Goal: Task Accomplishment & Management: Manage account settings

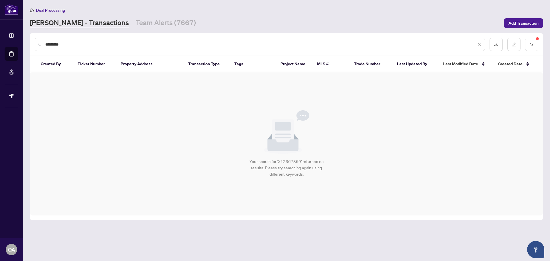
drag, startPoint x: 80, startPoint y: 45, endPoint x: 19, endPoint y: 42, distance: 61.6
click at [19, 42] on div "Dashboard Deal Processing Mortgage Referrals Brokerage Management OA Ottawa Adm…" at bounding box center [275, 130] width 550 height 261
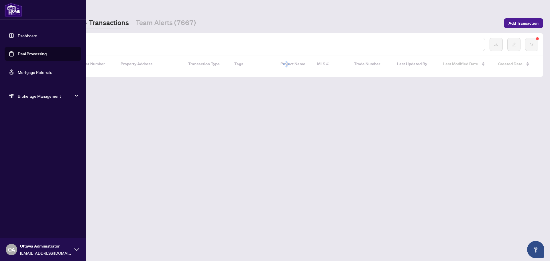
click at [47, 51] on link "Deal Processing" at bounding box center [32, 53] width 29 height 5
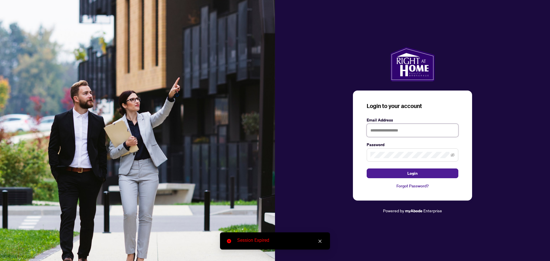
type input "**********"
click at [399, 172] on button "Login" at bounding box center [412, 173] width 92 height 10
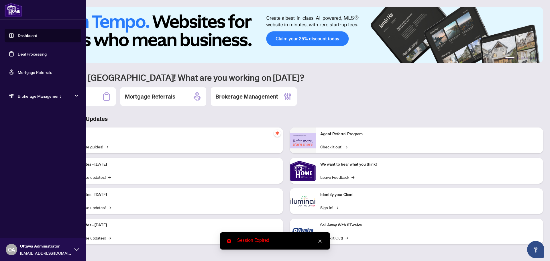
click at [22, 52] on link "Deal Processing" at bounding box center [32, 53] width 29 height 5
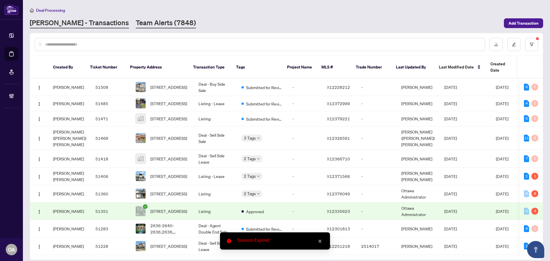
click at [138, 21] on link "Team Alerts (7848)" at bounding box center [166, 23] width 60 height 10
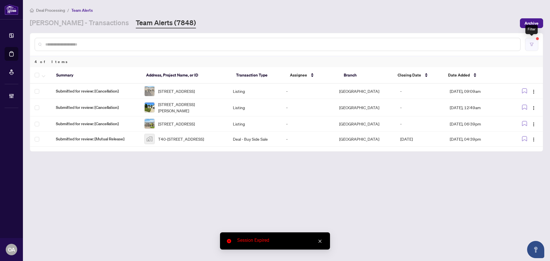
click at [532, 45] on icon "filter" at bounding box center [531, 44] width 3 height 3
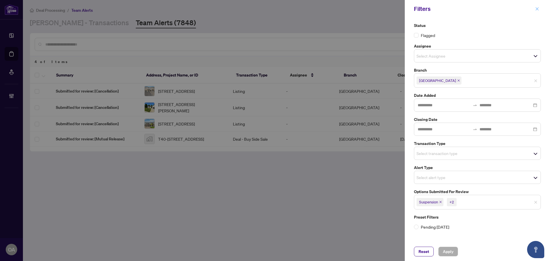
click at [537, 9] on icon "close" at bounding box center [536, 8] width 3 height 3
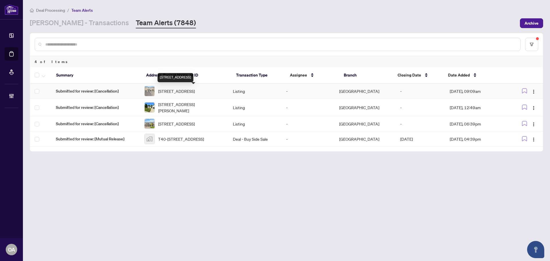
click at [187, 90] on span "974 Acoustic Way, Ottawa, Ontario K4M 0R1, Canada" at bounding box center [176, 91] width 37 height 6
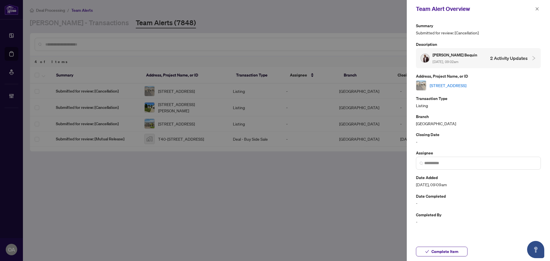
click at [466, 87] on link "974 Acoustic Way, Ottawa, Ontario K4M 0R1, Canada" at bounding box center [447, 85] width 37 height 6
drag, startPoint x: 536, startPoint y: 9, endPoint x: 526, endPoint y: 11, distance: 10.2
click at [536, 11] on icon "close" at bounding box center [537, 9] width 4 height 4
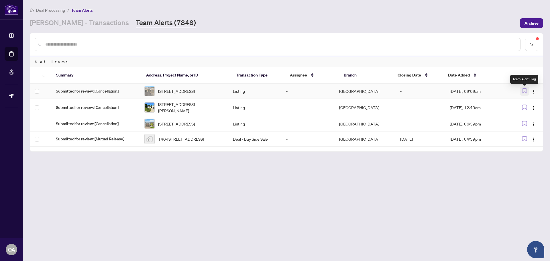
click at [523, 90] on icon "button" at bounding box center [524, 90] width 5 height 5
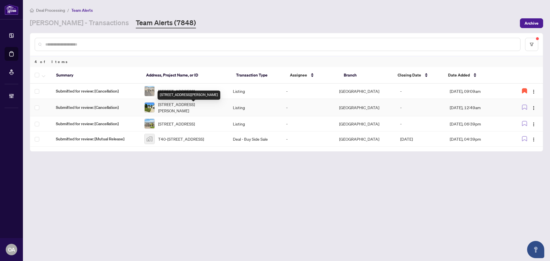
click at [166, 109] on span "827 Riddell Ave, Ottawa, Ontario K2A 2V8, Canada" at bounding box center [191, 107] width 66 height 13
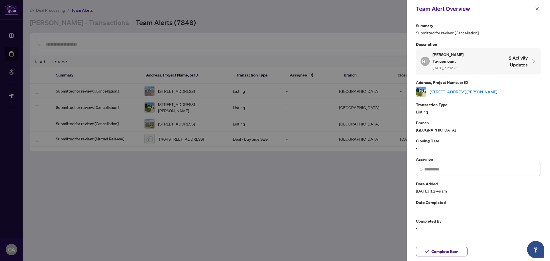
click at [477, 88] on link "827 Riddell Ave, Ottawa, Ontario K2A 2V8, Canada" at bounding box center [463, 91] width 68 height 6
click at [536, 9] on icon "close" at bounding box center [536, 8] width 3 height 3
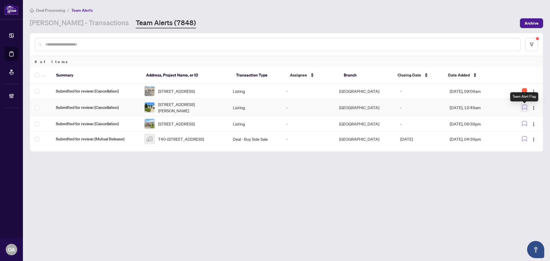
click at [527, 109] on button "button" at bounding box center [524, 107] width 9 height 9
click at [179, 126] on span "261 Finsbury Ave, Ottawa, Ontario K2S 2Y2, Canada" at bounding box center [176, 124] width 37 height 6
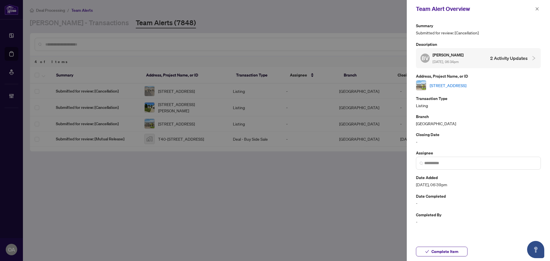
click at [486, 91] on div "Summary Submitted for review: [Cancellation] Description BV Bimal Vyas Sep/03/2…" at bounding box center [478, 123] width 125 height 203
click at [466, 84] on link "261 Finsbury Ave, Ottawa, Ontario K2S 2Y2, Canada" at bounding box center [447, 85] width 37 height 6
click at [535, 8] on icon "close" at bounding box center [537, 9] width 4 height 4
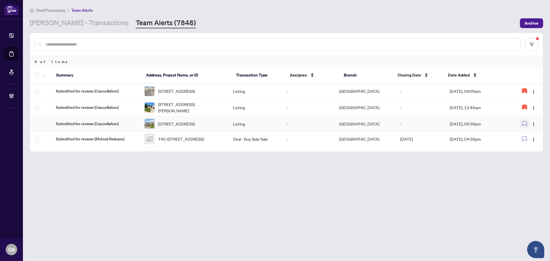
click at [523, 125] on icon "button" at bounding box center [524, 123] width 5 height 5
click at [200, 142] on span "T40-18-90 Richelieu Street, Embrun, ON, Canada" at bounding box center [181, 139] width 46 height 6
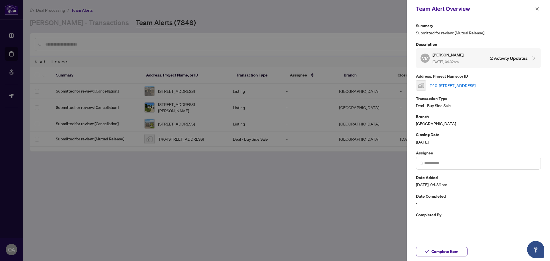
click at [466, 85] on link "T40-18-90 Richelieu Street, Embrun, ON, Canada" at bounding box center [452, 85] width 46 height 6
click at [534, 10] on button "button" at bounding box center [536, 8] width 7 height 7
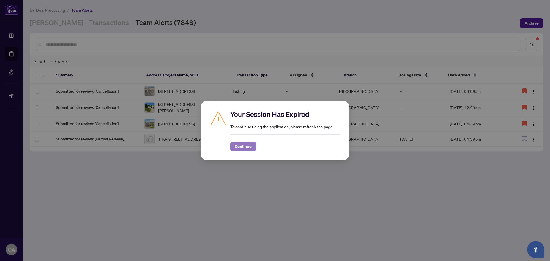
click at [249, 144] on span "Continue" at bounding box center [243, 146] width 17 height 9
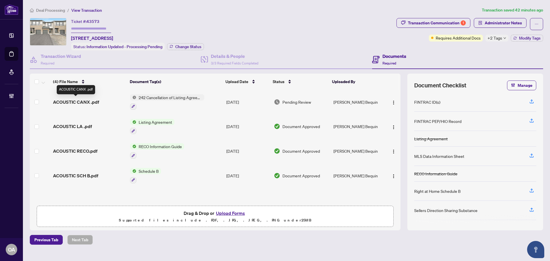
click at [72, 99] on span "ACOUSTIC CANX .pdf" at bounding box center [76, 101] width 46 height 7
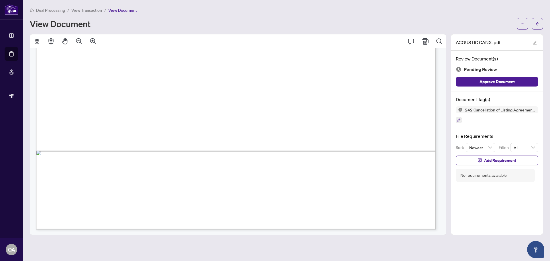
scroll to position [343, 0]
click at [525, 27] on button "button" at bounding box center [521, 23] width 11 height 11
click at [498, 36] on span "Download" at bounding box center [502, 36] width 44 height 6
click at [522, 20] on span "button" at bounding box center [522, 23] width 4 height 9
click at [493, 38] on span "Download" at bounding box center [502, 36] width 44 height 6
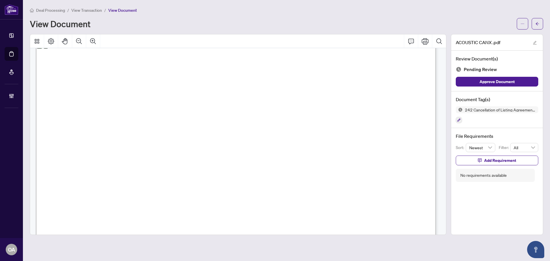
scroll to position [0, 0]
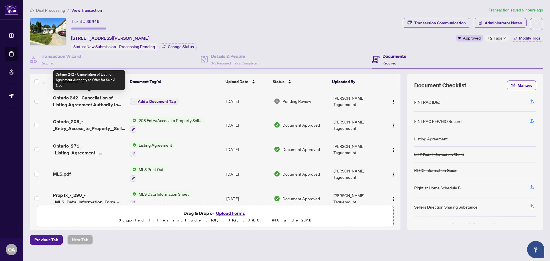
click at [91, 100] on span "Ontario 242 - Cancellation of Listing Agreement Authority to Offer for Sale 3 1…" at bounding box center [89, 101] width 72 height 14
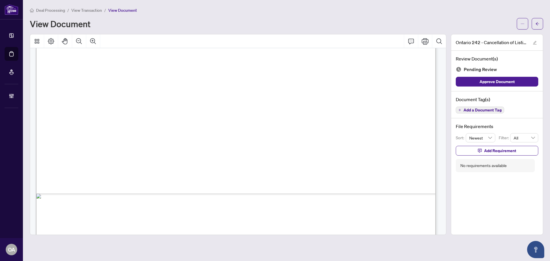
scroll to position [343, 0]
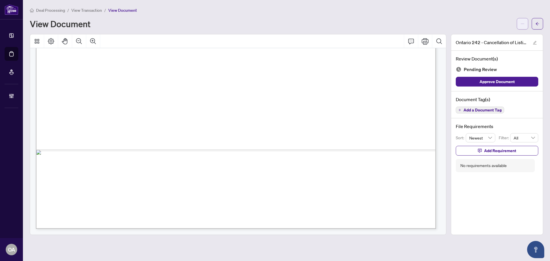
click at [524, 23] on button "button" at bounding box center [521, 23] width 11 height 11
click at [506, 36] on span "Download" at bounding box center [502, 36] width 44 height 6
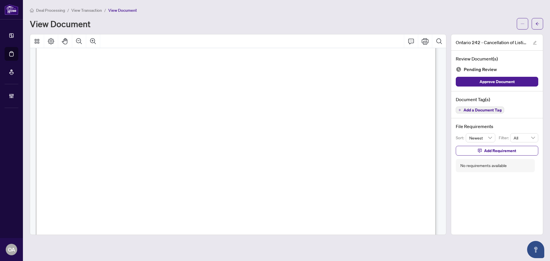
scroll to position [0, 0]
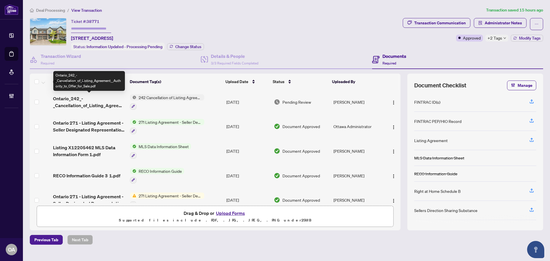
click at [92, 96] on span "Ontario_242_-_Cancellation_of_Listing_Agreement__Authority_to_Offer_for_Sale.pdf" at bounding box center [89, 102] width 72 height 14
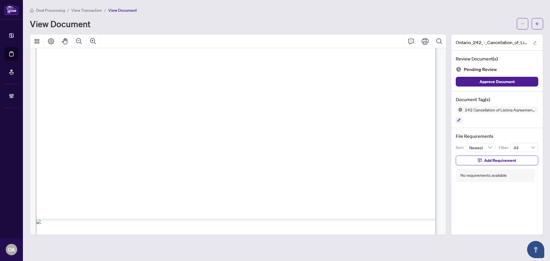
scroll to position [343, 0]
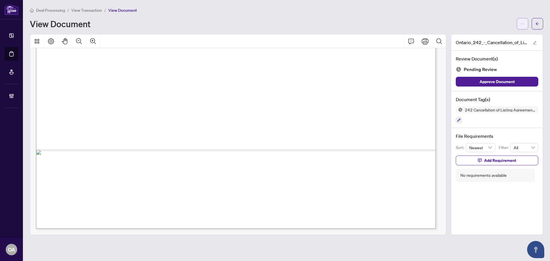
click at [522, 21] on span "button" at bounding box center [522, 23] width 4 height 9
click at [507, 36] on span "Download" at bounding box center [502, 36] width 44 height 6
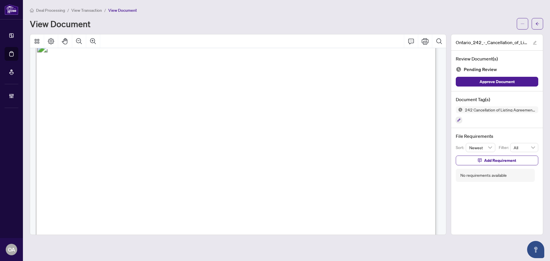
scroll to position [0, 0]
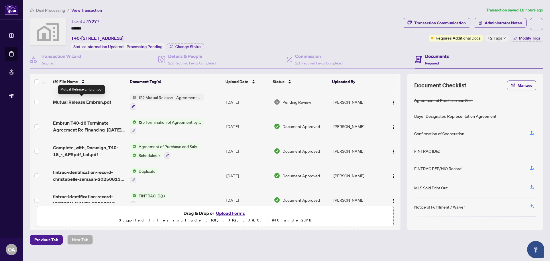
click at [99, 99] on span "Mutual Release Embrun.pdf" at bounding box center [82, 101] width 58 height 7
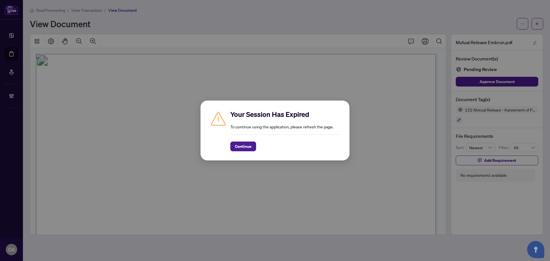
click at [256, 146] on div "Continue" at bounding box center [285, 146] width 110 height 10
click at [243, 149] on span "Continue" at bounding box center [243, 146] width 17 height 9
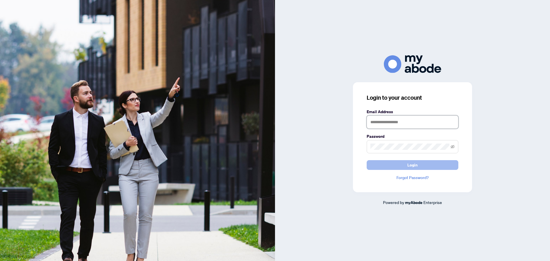
type input "**********"
click at [422, 164] on button "Login" at bounding box center [412, 165] width 92 height 10
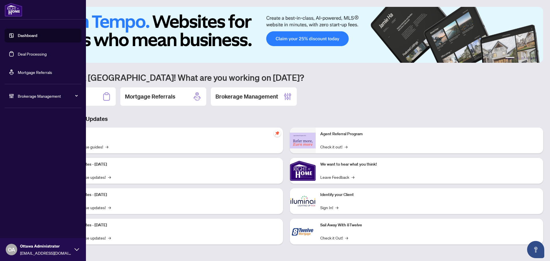
click at [18, 52] on link "Deal Processing" at bounding box center [32, 53] width 29 height 5
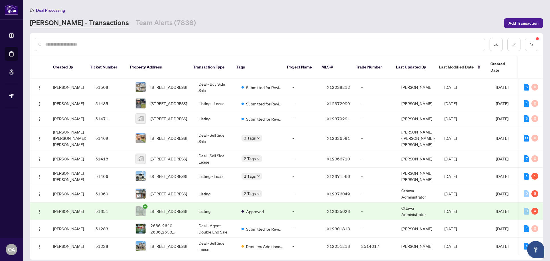
click at [175, 43] on input "text" at bounding box center [262, 44] width 435 height 6
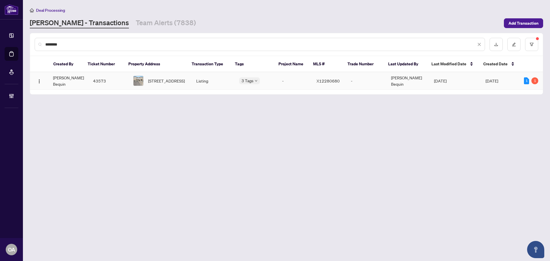
type input "********"
click at [154, 81] on span "974 Acoustic Way, Ottawa, Ontario K4M 0R1, Canada" at bounding box center [166, 81] width 37 height 6
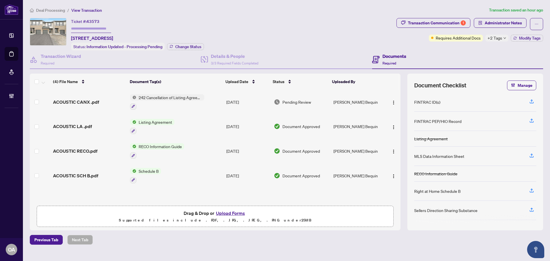
click at [496, 38] on span "+2 Tags" at bounding box center [494, 38] width 15 height 7
click at [475, 51] on div "Documents Required" at bounding box center [457, 59] width 171 height 19
click at [460, 23] on div "Transaction Communication 1" at bounding box center [437, 22] width 58 height 9
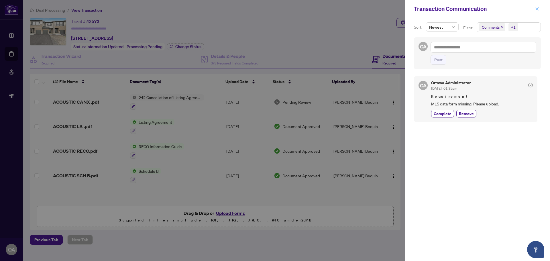
click at [538, 8] on icon "close" at bounding box center [536, 8] width 3 height 3
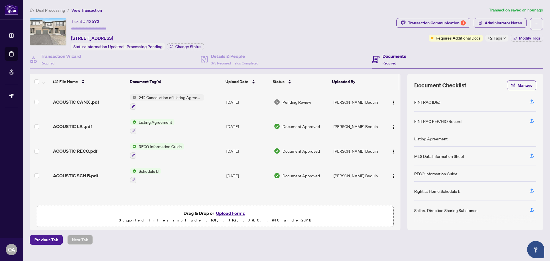
drag, startPoint x: 70, startPoint y: 36, endPoint x: 180, endPoint y: 30, distance: 109.8
click at [180, 30] on div "Ticket #: 43573 974 Acoustic Way, Ottawa, Ontario K4M 0R1, Canada Status: Infor…" at bounding box center [212, 34] width 364 height 32
copy span "974 Acoustic Way, Ottawa, Ontario K4M 0R1, Canada"
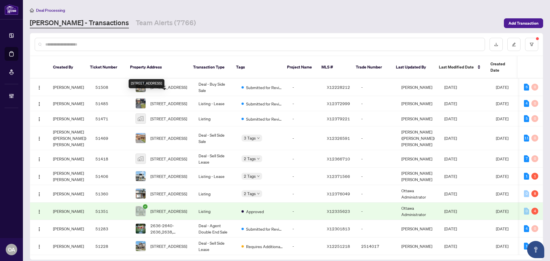
click at [149, 34] on div at bounding box center [286, 44] width 512 height 22
click at [145, 48] on div at bounding box center [260, 44] width 450 height 13
click at [147, 41] on div at bounding box center [260, 44] width 450 height 13
click at [150, 45] on input "text" at bounding box center [262, 44] width 435 height 6
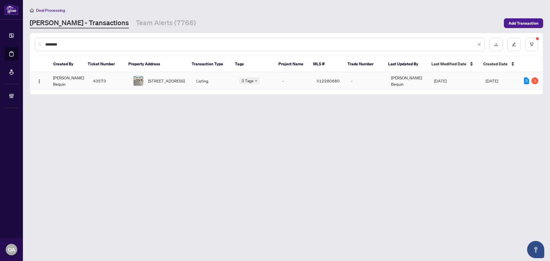
type input "********"
click at [163, 81] on span "974 Acoustic Way, Ottawa, Ontario K4M 0R1, Canada" at bounding box center [166, 81] width 37 height 6
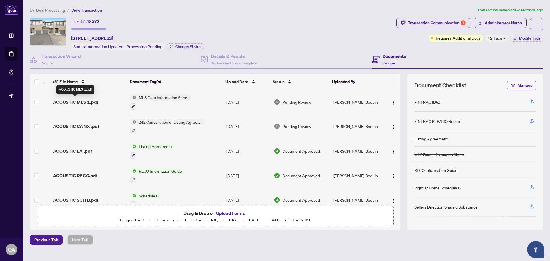
click at [93, 98] on span "ACOUSTIC MLS 1.pdf" at bounding box center [75, 101] width 45 height 7
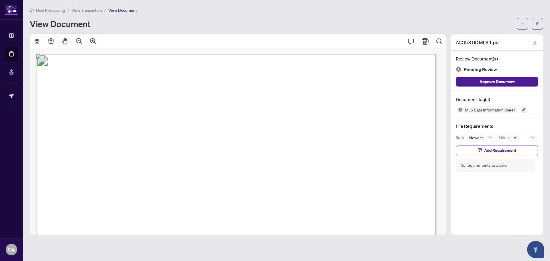
scroll to position [29, 0]
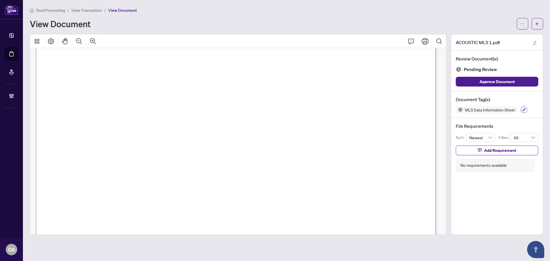
click at [523, 109] on icon "button" at bounding box center [523, 109] width 3 height 3
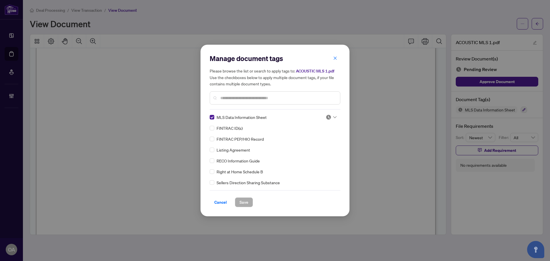
click at [334, 117] on icon at bounding box center [334, 117] width 3 height 2
click at [320, 144] on div "Approved" at bounding box center [312, 145] width 37 height 6
click at [242, 199] on span "Save" at bounding box center [243, 202] width 9 height 9
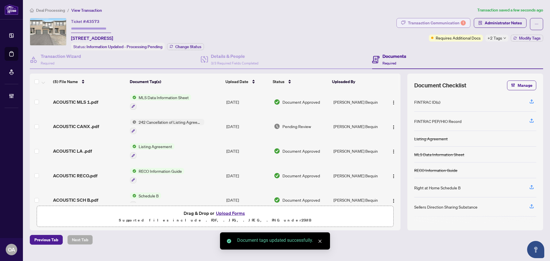
click at [443, 24] on div "Transaction Communication 1" at bounding box center [437, 22] width 58 height 9
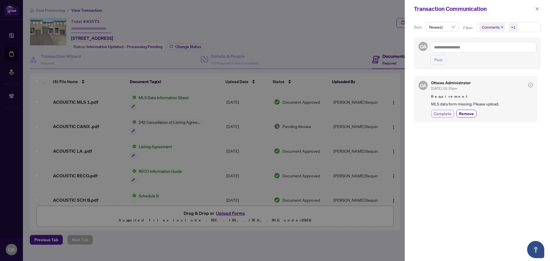
click at [443, 113] on span "Complete" at bounding box center [442, 114] width 18 height 6
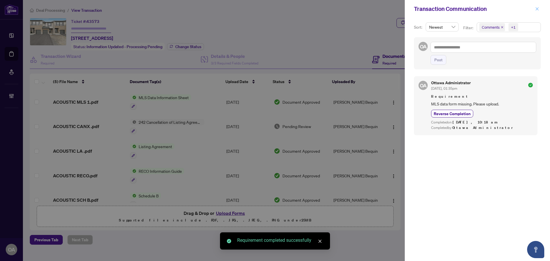
click at [537, 8] on icon "close" at bounding box center [537, 9] width 4 height 4
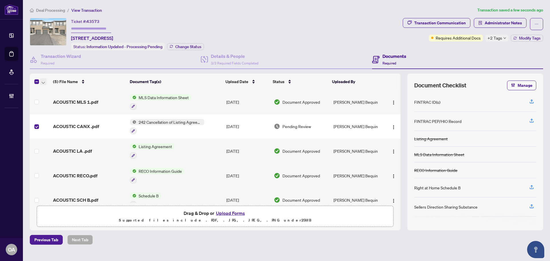
click at [46, 84] on button "button" at bounding box center [43, 81] width 6 height 7
click at [55, 108] on span "Archive Selected" at bounding box center [70, 109] width 51 height 6
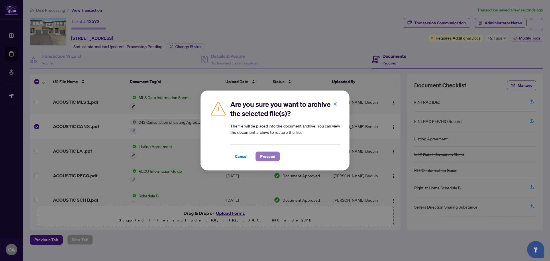
click at [269, 154] on span "Proceed" at bounding box center [267, 156] width 15 height 9
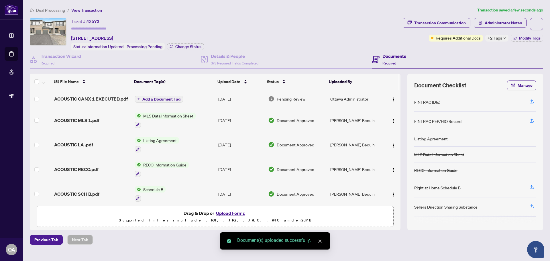
scroll to position [5, 0]
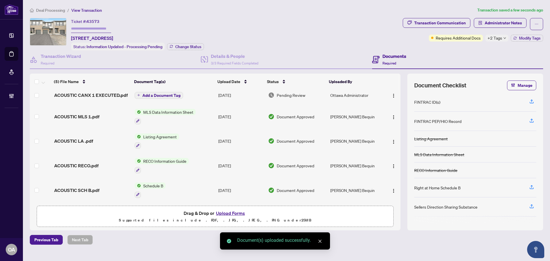
click at [166, 95] on span "Add a Document Tag" at bounding box center [161, 95] width 38 height 4
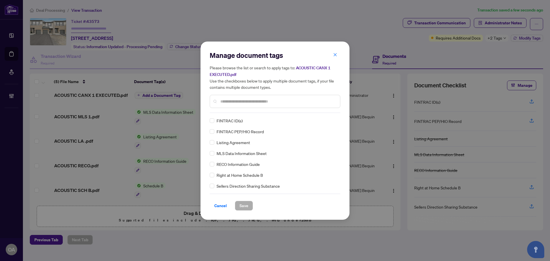
click at [237, 101] on input "text" at bounding box center [277, 101] width 115 height 6
click at [338, 53] on button "button" at bounding box center [334, 55] width 11 height 10
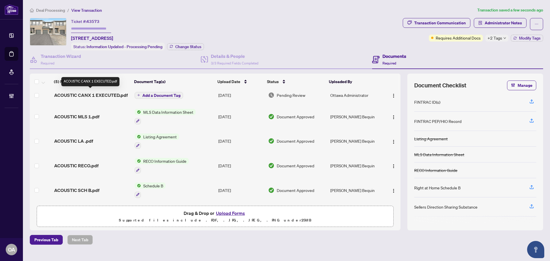
click at [102, 92] on span "ACOUSTIC CANX 1 EXECUTED.pdf" at bounding box center [91, 95] width 74 height 7
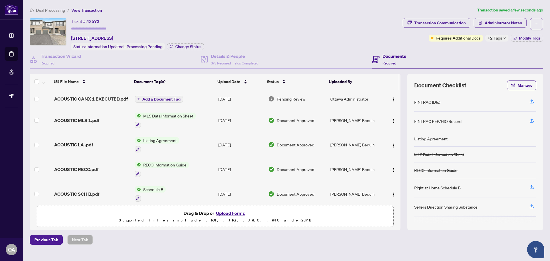
click at [113, 95] on span "ACOUSTIC CANX 1 EXECUTED.pdf" at bounding box center [91, 98] width 74 height 7
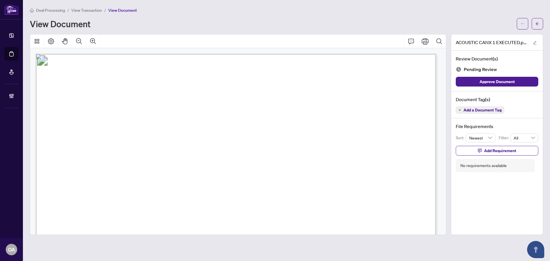
click at [482, 109] on span "Add a Document Tag" at bounding box center [482, 110] width 38 height 4
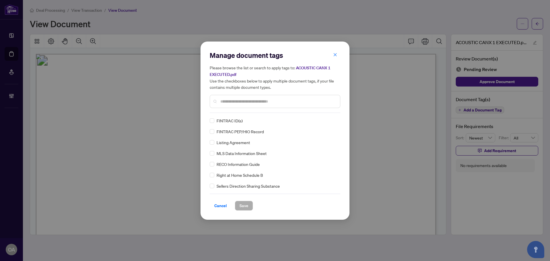
click at [224, 102] on input "text" at bounding box center [277, 101] width 115 height 6
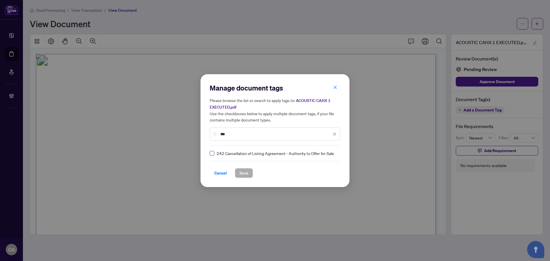
type input "***"
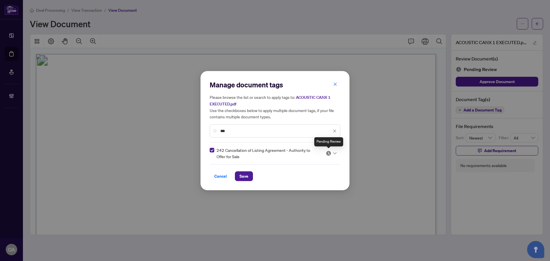
click at [334, 152] on icon at bounding box center [334, 153] width 3 height 2
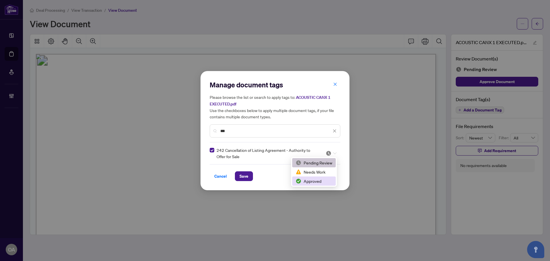
click at [311, 182] on div "Approved" at bounding box center [313, 181] width 37 height 6
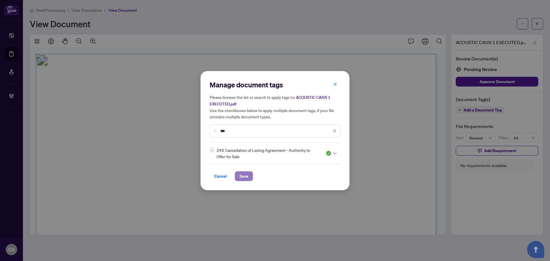
click at [251, 173] on button "Save" at bounding box center [244, 176] width 18 height 10
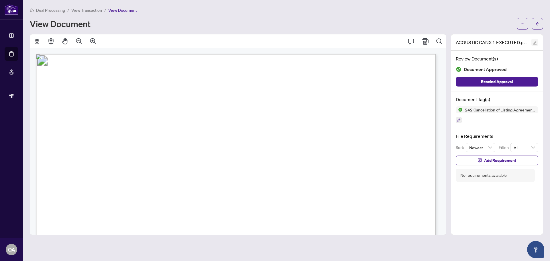
click at [534, 43] on icon "edit" at bounding box center [534, 43] width 4 height 4
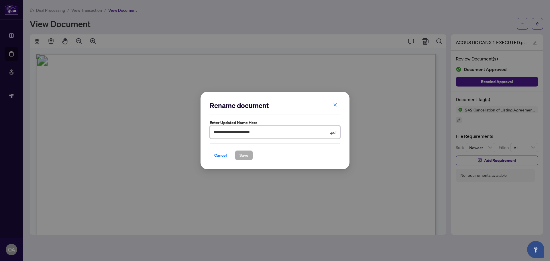
drag, startPoint x: 276, startPoint y: 132, endPoint x: 206, endPoint y: 132, distance: 70.4
click at [202, 129] on div "**********" at bounding box center [274, 131] width 149 height 78
type input "*"
type input "**********"
click at [244, 155] on span "Save" at bounding box center [243, 155] width 9 height 9
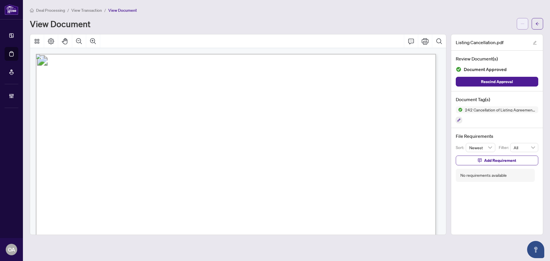
click at [522, 23] on icon "ellipsis" at bounding box center [522, 24] width 4 height 4
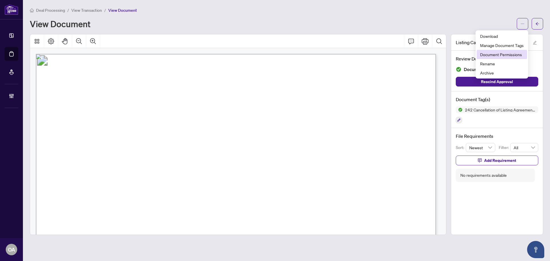
click at [504, 54] on span "Document Permissions" at bounding box center [502, 54] width 44 height 6
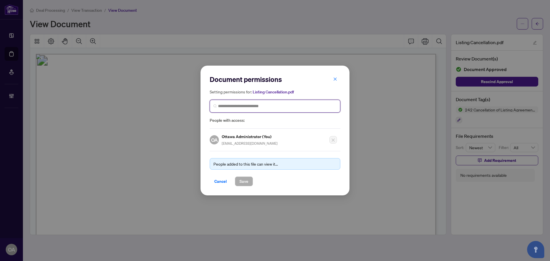
click at [253, 107] on input "search" at bounding box center [277, 106] width 119 height 6
type input "******"
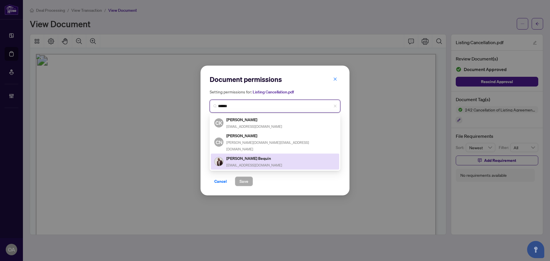
click at [255, 155] on h5 "Calvin Owusu Bequin" at bounding box center [254, 158] width 56 height 7
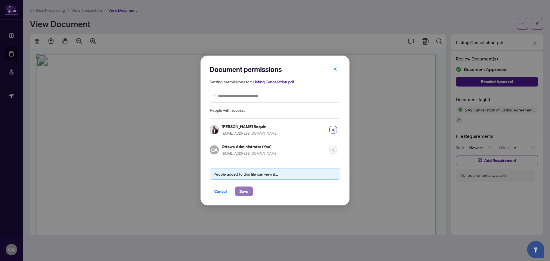
click at [245, 190] on span "Save" at bounding box center [243, 191] width 9 height 9
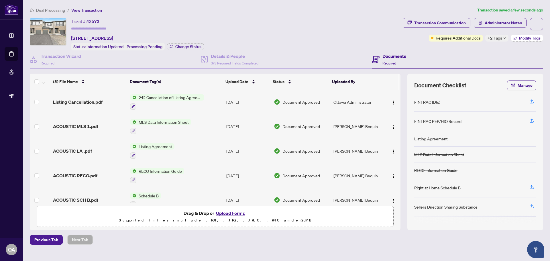
click at [533, 38] on span "Modify Tags" at bounding box center [529, 38] width 21 height 4
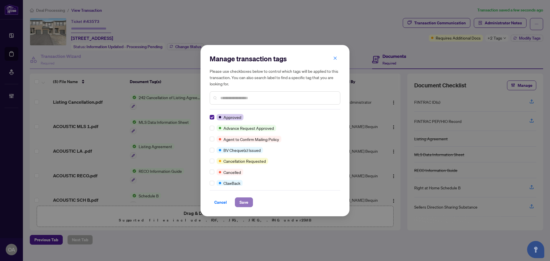
drag, startPoint x: 239, startPoint y: 200, endPoint x: 240, endPoint y: 159, distance: 41.2
click at [239, 200] on button "Save" at bounding box center [244, 202] width 18 height 10
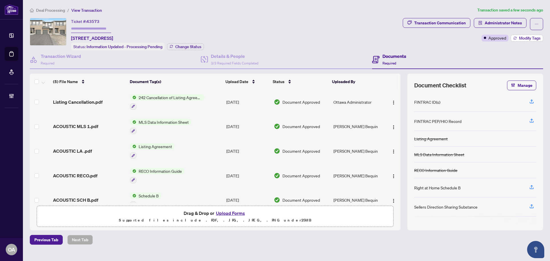
click at [522, 36] on span "Modify Tags" at bounding box center [529, 38] width 21 height 4
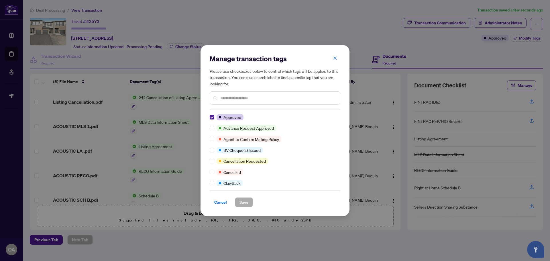
click at [251, 97] on input "text" at bounding box center [277, 98] width 115 height 6
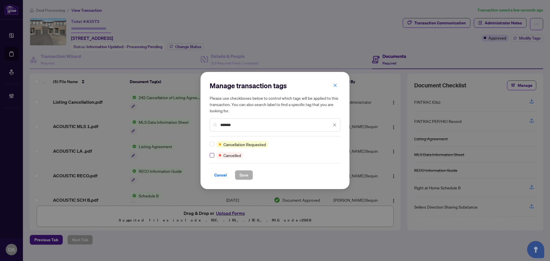
type input "*******"
click at [240, 172] on span "Save" at bounding box center [243, 174] width 9 height 9
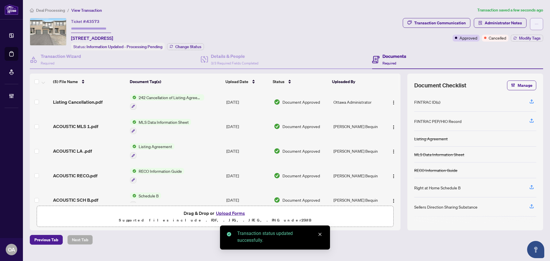
click at [537, 24] on icon "ellipsis" at bounding box center [536, 24] width 4 height 4
click at [512, 64] on span "Submit for Completion" at bounding box center [516, 64] width 44 height 6
type textarea "**********"
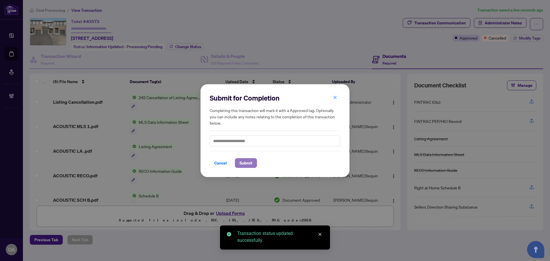
click at [244, 164] on span "Submit" at bounding box center [245, 162] width 13 height 9
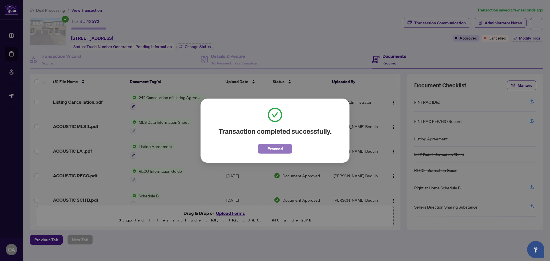
click at [263, 145] on button "Proceed" at bounding box center [275, 149] width 34 height 10
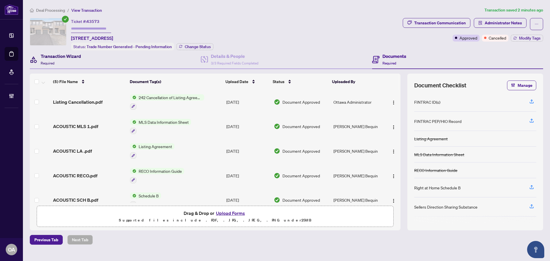
click at [54, 61] on span "Required" at bounding box center [48, 63] width 14 height 4
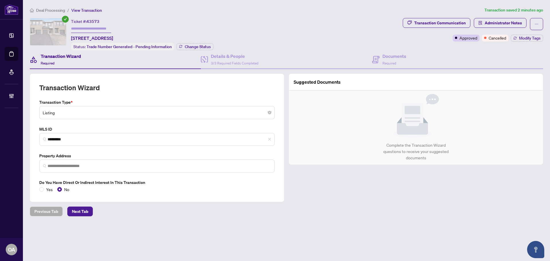
type input "**********"
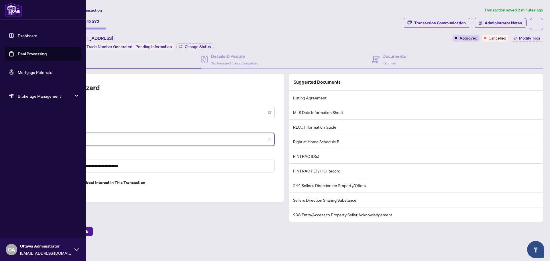
drag, startPoint x: 78, startPoint y: 135, endPoint x: 22, endPoint y: 129, distance: 56.7
click at [22, 129] on div "**********" at bounding box center [275, 130] width 550 height 261
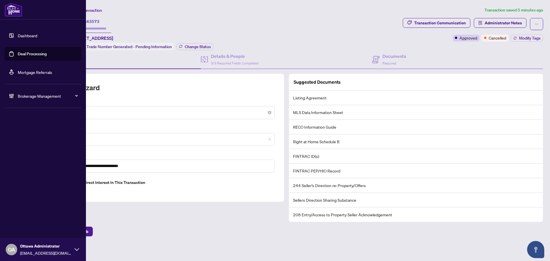
click at [22, 53] on link "Deal Processing" at bounding box center [32, 53] width 29 height 5
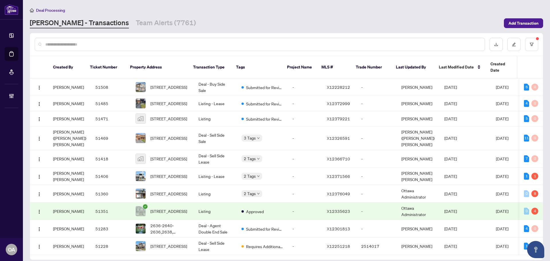
click at [204, 40] on div at bounding box center [260, 44] width 450 height 13
click at [202, 44] on input "text" at bounding box center [262, 44] width 435 height 6
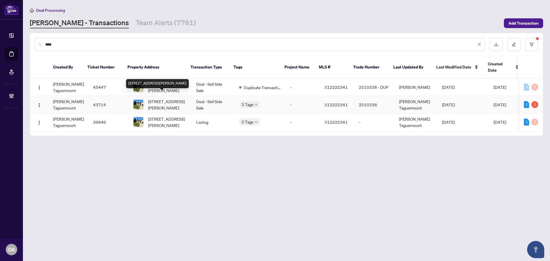
type input "****"
click at [153, 98] on span "827 Riddell Ave, Ottawa, Ontario K2A 2V8, Canada" at bounding box center [167, 104] width 39 height 13
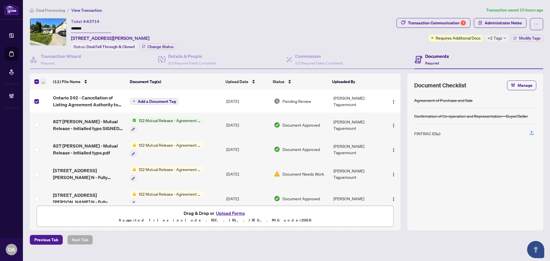
click at [44, 82] on icon "button" at bounding box center [43, 83] width 3 height 2
click at [51, 109] on span "Archive Selected" at bounding box center [70, 109] width 51 height 6
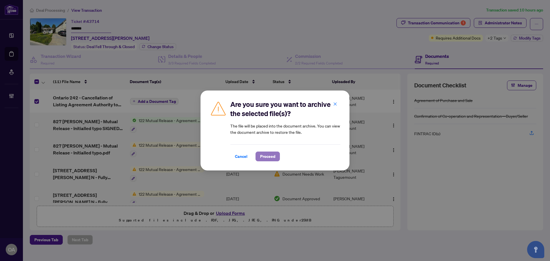
click at [272, 154] on span "Proceed" at bounding box center [267, 156] width 15 height 9
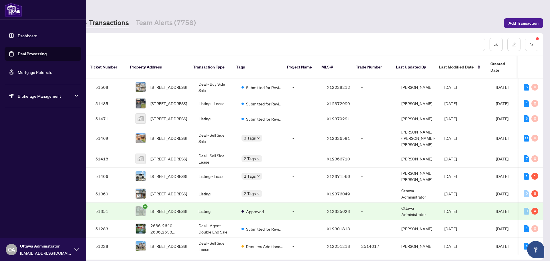
click at [35, 55] on link "Deal Processing" at bounding box center [32, 53] width 29 height 5
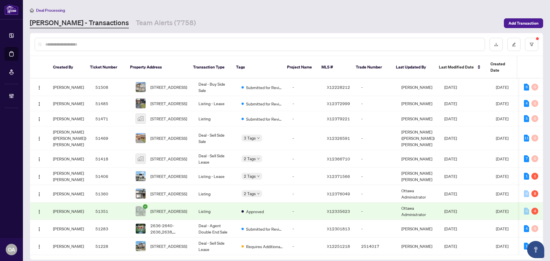
click at [135, 39] on div at bounding box center [260, 44] width 450 height 13
click at [135, 41] on input "text" at bounding box center [262, 44] width 435 height 6
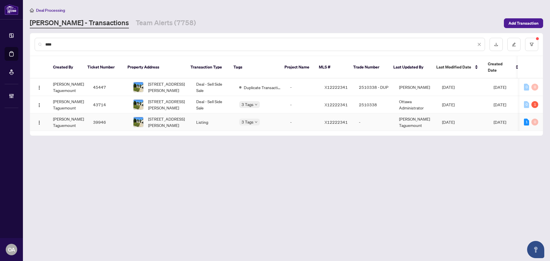
type input "****"
click at [162, 116] on span "827 Riddell Ave, Ottawa, Ontario K2A 2V8, Canada" at bounding box center [167, 122] width 39 height 13
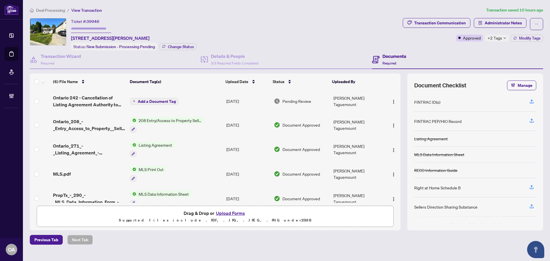
click at [495, 37] on span "+2 Tags" at bounding box center [494, 38] width 15 height 7
click at [43, 82] on icon "button" at bounding box center [43, 83] width 3 height 2
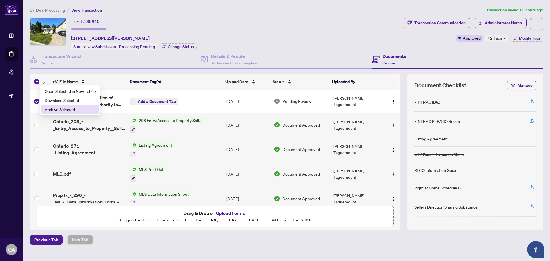
click at [51, 108] on span "Archive Selected" at bounding box center [70, 109] width 51 height 6
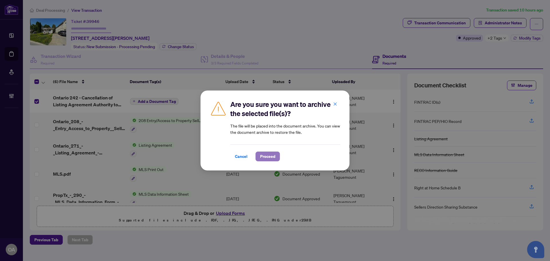
click at [268, 156] on span "Proceed" at bounding box center [267, 156] width 15 height 9
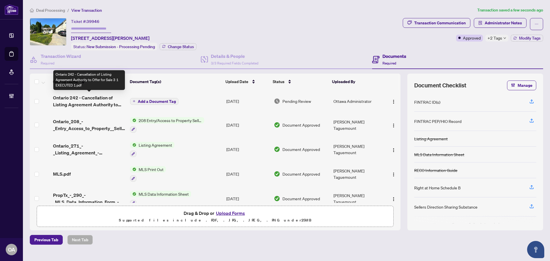
click at [99, 101] on span "Ontario 242 - Cancellation of Listing Agreement Authority to Offer for Sale 3 1…" at bounding box center [89, 101] width 72 height 14
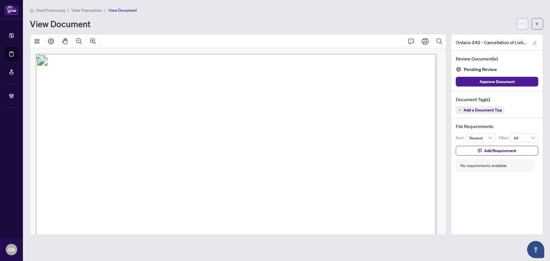
click at [522, 25] on icon "ellipsis" at bounding box center [522, 24] width 4 height 4
click at [474, 24] on div "View Document" at bounding box center [271, 23] width 483 height 9
click at [480, 110] on span "Add a Document Tag" at bounding box center [482, 110] width 38 height 4
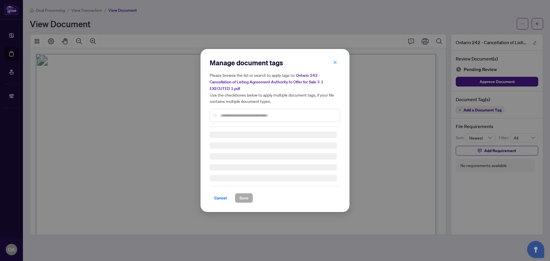
click at [241, 113] on div "Manage document tags Please browse the list or search to apply tags to: Ontario…" at bounding box center [275, 92] width 131 height 69
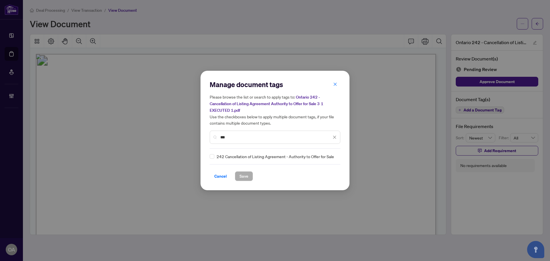
type input "***"
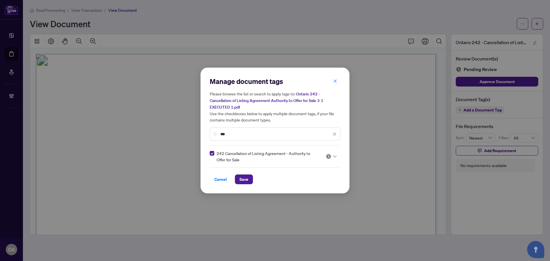
click at [334, 155] on icon at bounding box center [334, 156] width 3 height 2
click at [304, 183] on div "Approved" at bounding box center [313, 184] width 37 height 6
click at [240, 176] on span "Save" at bounding box center [243, 179] width 9 height 9
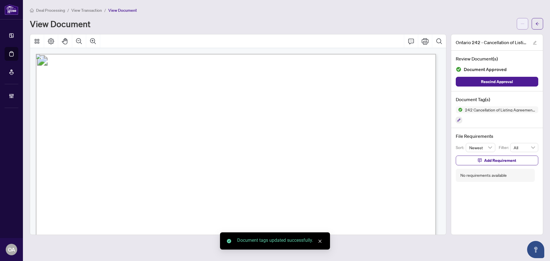
click at [522, 25] on icon "ellipsis" at bounding box center [522, 24] width 4 height 4
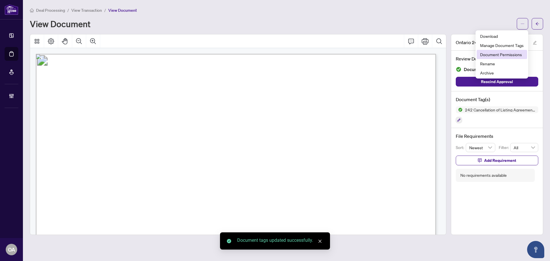
click at [498, 52] on span "Document Permissions" at bounding box center [502, 54] width 44 height 6
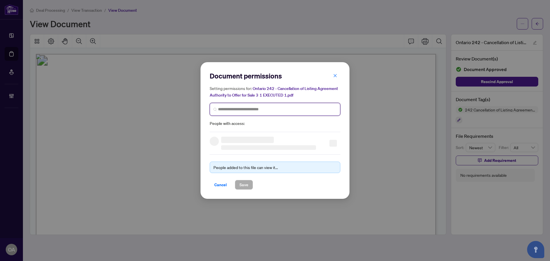
click at [238, 109] on input "search" at bounding box center [277, 109] width 119 height 6
type input "*****"
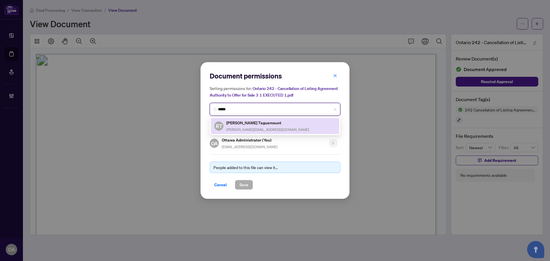
click at [252, 123] on h5 "[PERSON_NAME] Taguemount" at bounding box center [267, 122] width 83 height 7
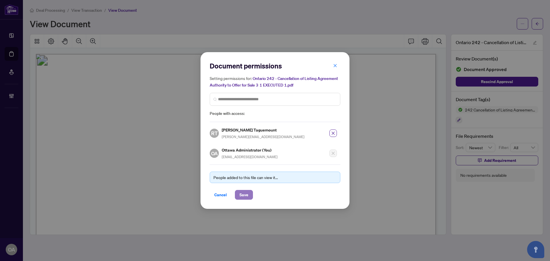
click at [242, 195] on span "Save" at bounding box center [243, 194] width 9 height 9
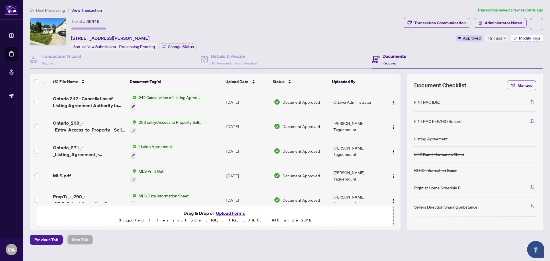
click at [525, 39] on span "Modify Tags" at bounding box center [529, 38] width 21 height 4
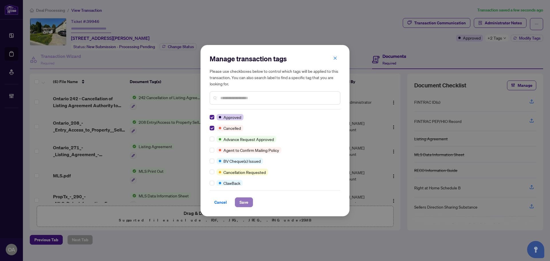
click at [245, 202] on span "Save" at bounding box center [243, 202] width 9 height 9
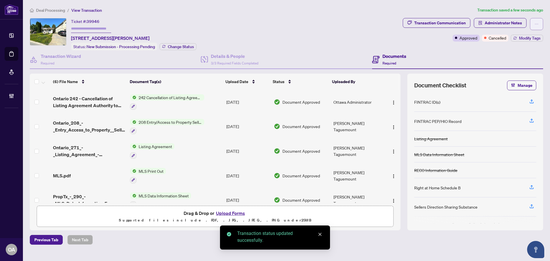
click at [537, 25] on icon "ellipsis" at bounding box center [536, 24] width 4 height 4
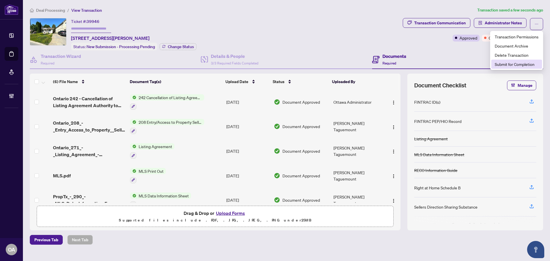
click at [527, 62] on span "Submit for Completion" at bounding box center [516, 64] width 44 height 6
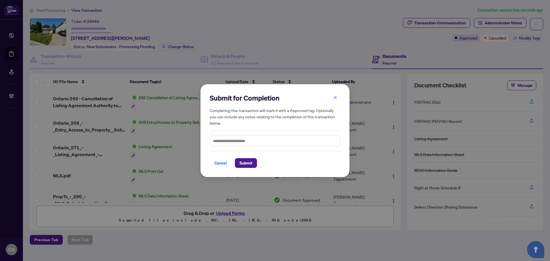
drag, startPoint x: 247, startPoint y: 158, endPoint x: 244, endPoint y: 152, distance: 5.9
click at [247, 157] on div "Cancel Submit" at bounding box center [275, 159] width 131 height 17
click at [336, 99] on icon "close" at bounding box center [335, 97] width 3 height 3
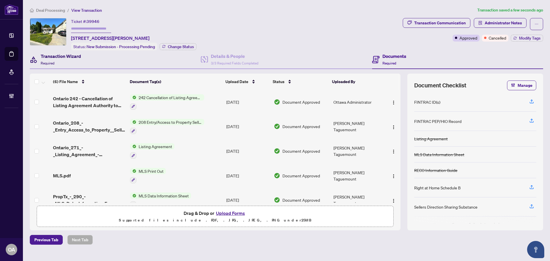
click at [66, 58] on h4 "Transaction Wizard" at bounding box center [61, 56] width 40 height 7
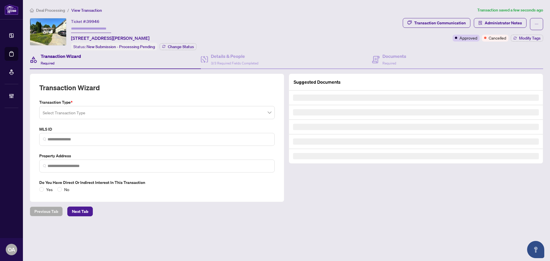
type input "*********"
type input "**********"
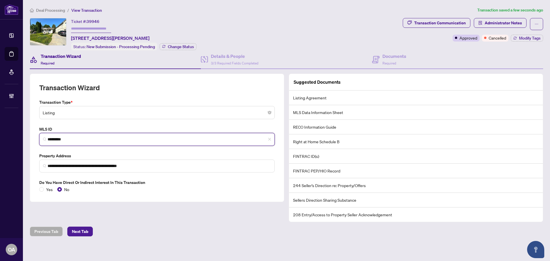
drag, startPoint x: 75, startPoint y: 138, endPoint x: 9, endPoint y: 133, distance: 66.6
click at [9, 133] on div "**********" at bounding box center [275, 130] width 550 height 261
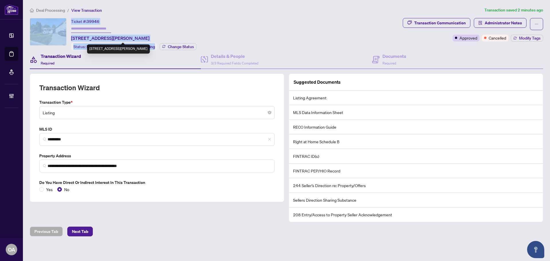
drag, startPoint x: 173, startPoint y: 37, endPoint x: 71, endPoint y: 38, distance: 102.8
click at [66, 39] on div "Ticket #: 39946 827 Riddell Ave, Ottawa, Ontario K2A 2V8, Canada Status: New Su…" at bounding box center [215, 34] width 370 height 32
click at [241, 26] on div "Ticket #: 39946 827 Riddell Ave, Ottawa, Ontario K2A 2V8, Canada Status: New Su…" at bounding box center [215, 34] width 370 height 32
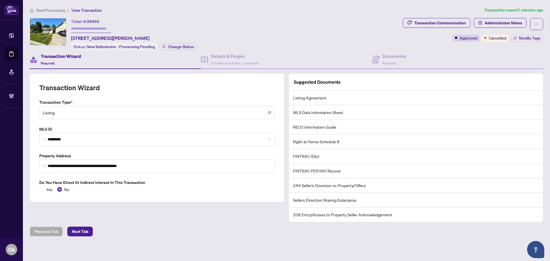
drag, startPoint x: 175, startPoint y: 37, endPoint x: 70, endPoint y: 38, distance: 104.2
click at [70, 38] on div "Ticket #: 39946 827 Riddell Ave, Ottawa, Ontario K2A 2V8, Canada Status: New Su…" at bounding box center [215, 34] width 370 height 32
copy span "827 Riddell Ave, Ottawa, Ontario K2A 2V8, Canada"
click at [542, 26] on button "button" at bounding box center [536, 24] width 13 height 12
click at [527, 65] on span "Submit for Completion" at bounding box center [516, 64] width 44 height 6
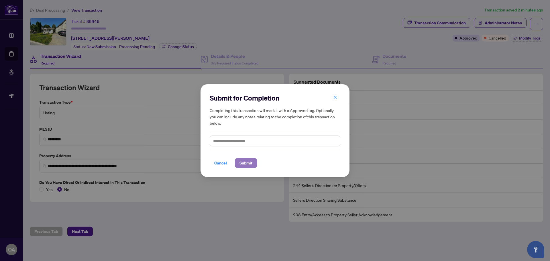
click at [240, 160] on span "Submit" at bounding box center [245, 162] width 13 height 9
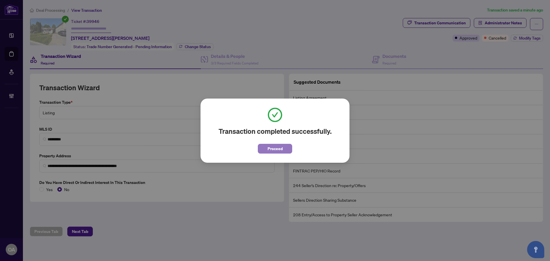
click at [271, 148] on span "Proceed" at bounding box center [274, 148] width 15 height 9
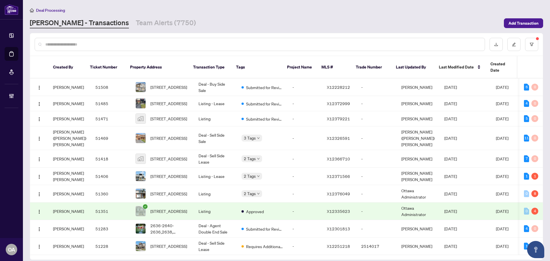
click at [162, 43] on input "text" at bounding box center [262, 44] width 435 height 6
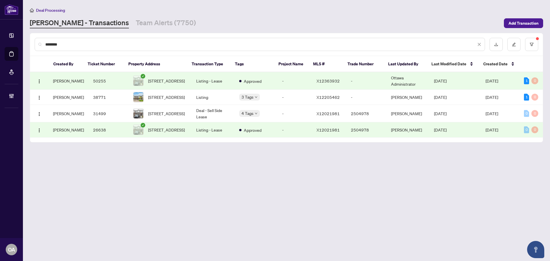
type input "********"
click at [170, 97] on span "261 Finsbury Ave, Ottawa, Ontario K2S 2Y2, Canada" at bounding box center [166, 97] width 37 height 6
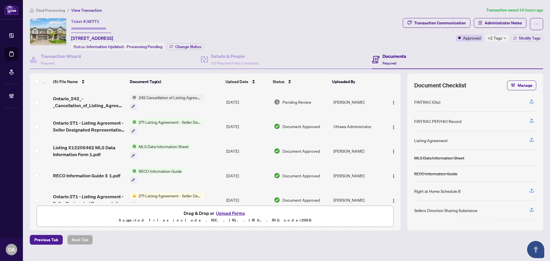
scroll to position [11, 0]
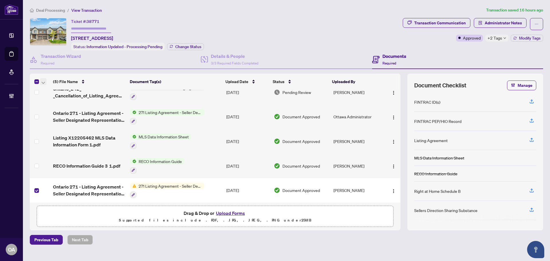
click at [43, 82] on icon "button" at bounding box center [43, 83] width 3 height 2
click at [57, 109] on span "Archive Selected" at bounding box center [70, 109] width 51 height 6
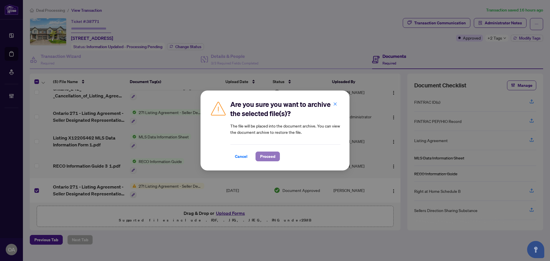
click at [272, 157] on span "Proceed" at bounding box center [267, 156] width 15 height 9
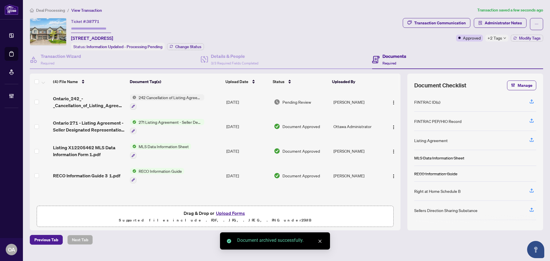
scroll to position [0, 0]
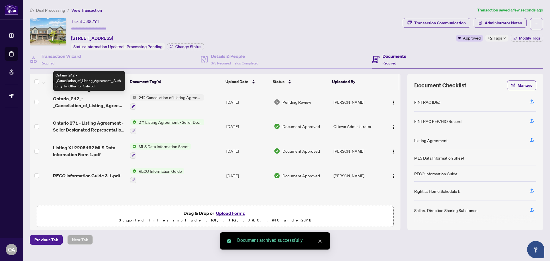
click at [90, 101] on span "Ontario_242_-_Cancellation_of_Listing_Agreement__Authority_to_Offer_for_Sale.pdf" at bounding box center [89, 102] width 72 height 14
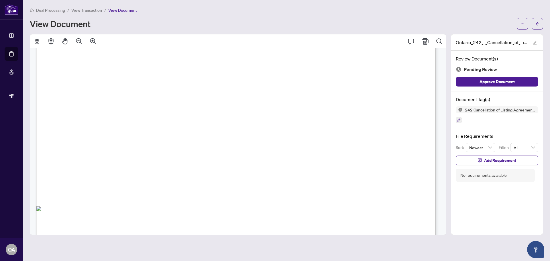
scroll to position [228, 0]
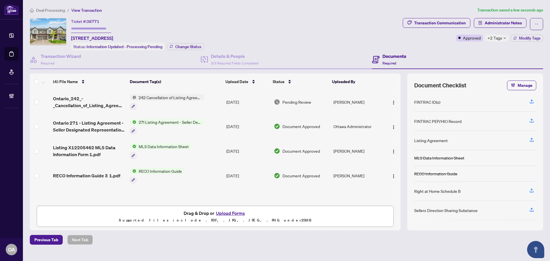
click at [495, 38] on span "+2 Tags" at bounding box center [494, 38] width 15 height 7
click at [480, 52] on div "Documents Required" at bounding box center [457, 59] width 171 height 19
click at [524, 37] on span "Modify Tags" at bounding box center [529, 38] width 21 height 4
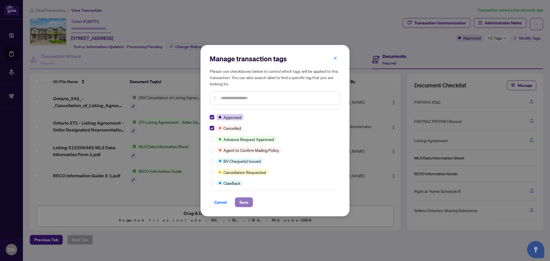
click at [242, 200] on span "Save" at bounding box center [243, 202] width 9 height 9
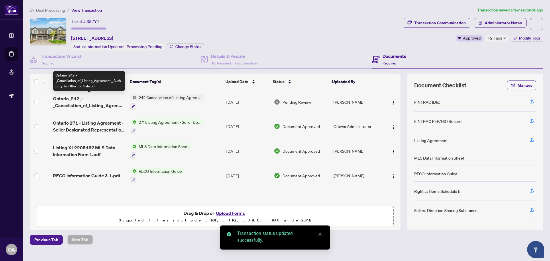
click at [87, 99] on span "Ontario_242_-_Cancellation_of_Listing_Agreement__Authority_to_Offer_for_Sale.pdf" at bounding box center [89, 102] width 72 height 14
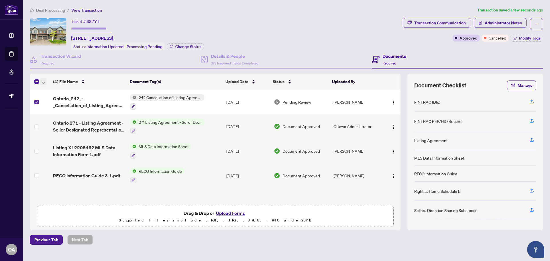
click at [42, 82] on icon "button" at bounding box center [43, 83] width 3 height 2
click at [52, 108] on span "Archive Selected" at bounding box center [70, 109] width 51 height 6
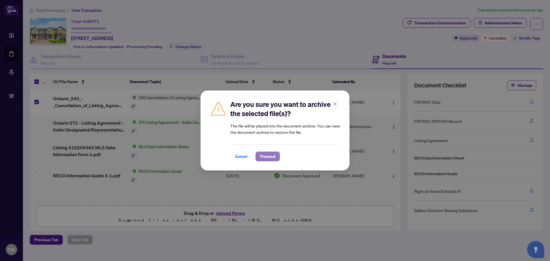
click at [261, 153] on span "Proceed" at bounding box center [267, 156] width 15 height 9
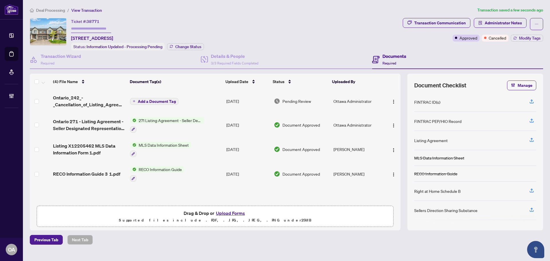
click at [137, 100] on button "Add a Document Tag" at bounding box center [154, 101] width 48 height 7
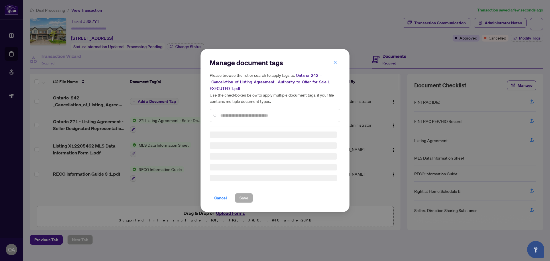
click at [244, 116] on input "text" at bounding box center [277, 115] width 115 height 6
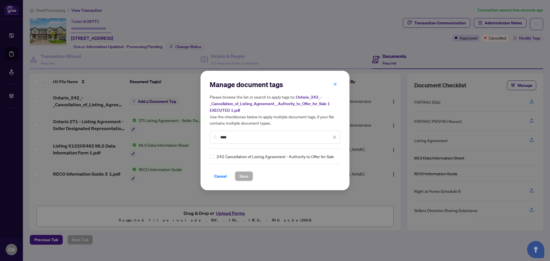
type input "***"
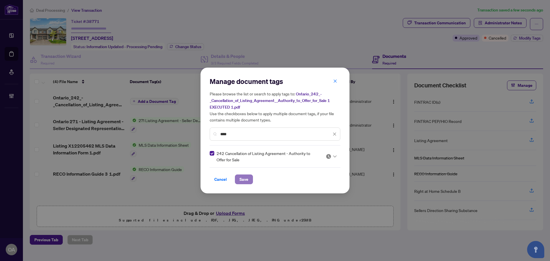
click at [245, 179] on span "Save" at bounding box center [243, 179] width 9 height 9
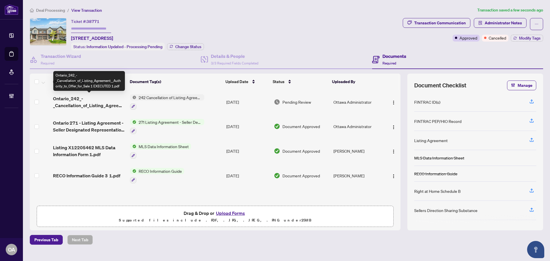
click at [99, 102] on span "Ontario_242_-_Cancellation_of_Listing_Agreement__Authority_to_Offer_for_Sale 1 …" at bounding box center [89, 102] width 72 height 14
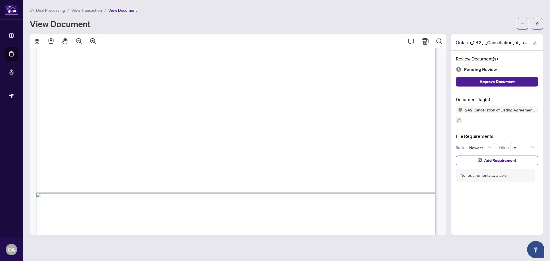
scroll to position [343, 0]
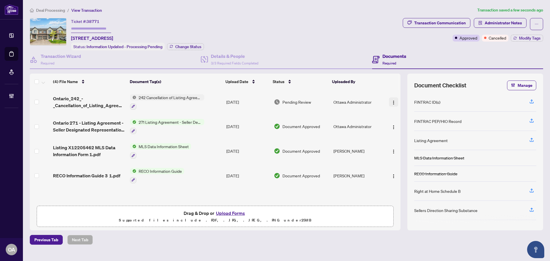
click at [392, 101] on img "button" at bounding box center [393, 102] width 5 height 5
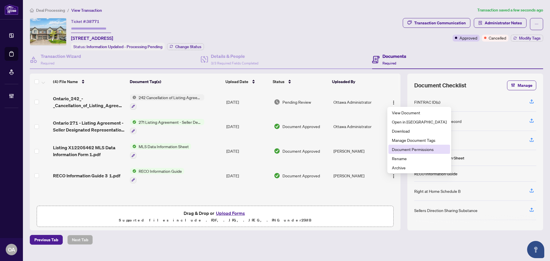
click at [395, 148] on span "Document Permissions" at bounding box center [419, 149] width 55 height 6
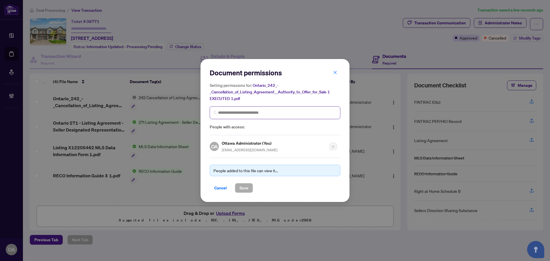
click at [241, 108] on span at bounding box center [275, 112] width 131 height 13
click at [241, 112] on input "search" at bounding box center [277, 113] width 119 height 6
type input "*****"
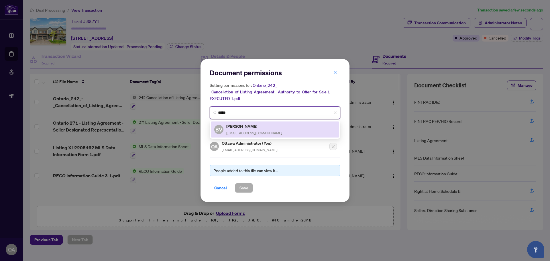
click at [241, 129] on div "Bimal Vyas bimalvyas@yahoo.com" at bounding box center [254, 129] width 56 height 13
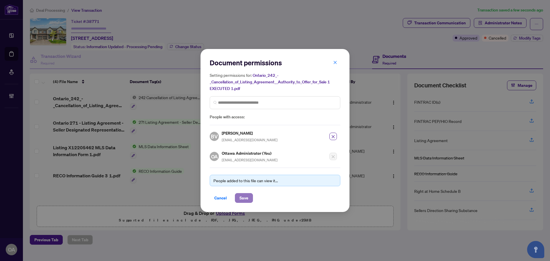
click at [247, 195] on span "Save" at bounding box center [243, 197] width 9 height 9
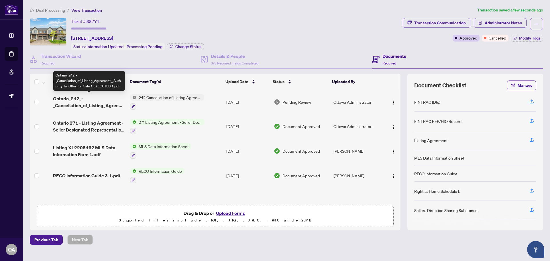
click at [107, 100] on span "Ontario_242_-_Cancellation_of_Listing_Agreement__Authority_to_Offer_for_Sale 1 …" at bounding box center [89, 102] width 72 height 14
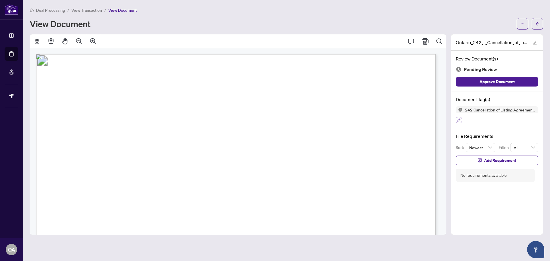
click at [459, 119] on icon "button" at bounding box center [458, 120] width 3 height 3
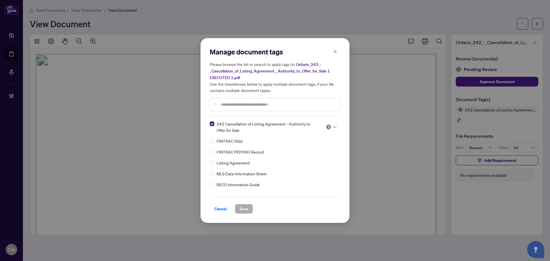
click at [334, 127] on icon at bounding box center [334, 127] width 3 height 2
click at [320, 153] on div "Approved" at bounding box center [312, 154] width 37 height 6
click at [248, 210] on button "Save" at bounding box center [244, 209] width 18 height 10
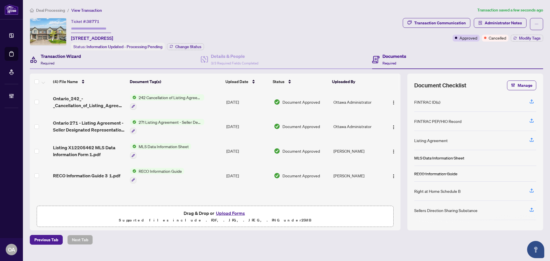
click at [62, 62] on div "Transaction Wizard Required" at bounding box center [61, 59] width 40 height 13
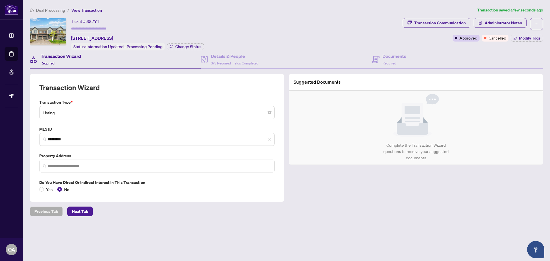
type input "**********"
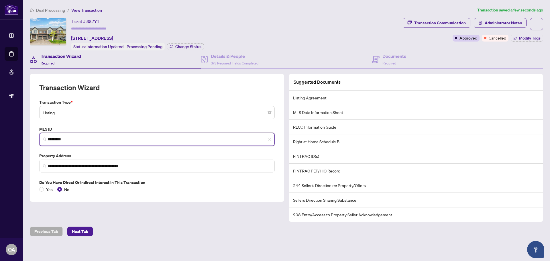
drag, startPoint x: 102, startPoint y: 137, endPoint x: 27, endPoint y: 135, distance: 75.0
click at [27, 135] on div "**********" at bounding box center [156, 148] width 259 height 148
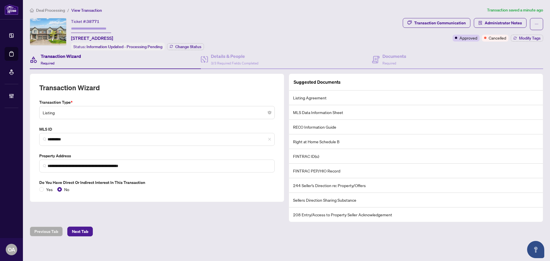
drag, startPoint x: 180, startPoint y: 36, endPoint x: 70, endPoint y: 37, distance: 110.5
click at [70, 37] on div "Ticket #: 38771 261 Finsbury Ave, Ottawa, Ontario K2S 2Y2, Canada Status: Infor…" at bounding box center [215, 34] width 370 height 32
copy span "261 Finsbury Ave, Ottawa, Ontario K2S 2Y2, Canada"
click at [535, 25] on icon "ellipsis" at bounding box center [536, 24] width 4 height 4
click at [523, 64] on span "Submit for Completion" at bounding box center [516, 64] width 44 height 6
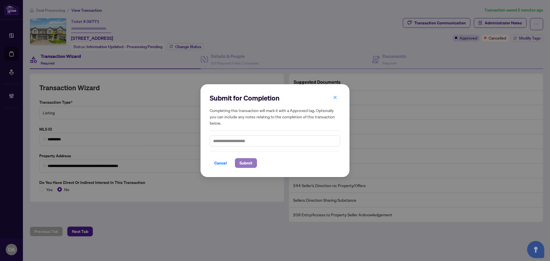
click at [238, 161] on button "Submit" at bounding box center [246, 163] width 22 height 10
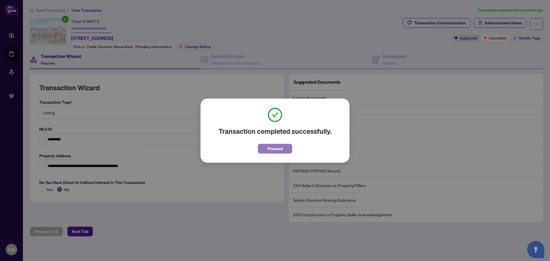
click at [270, 147] on span "Proceed" at bounding box center [274, 148] width 15 height 9
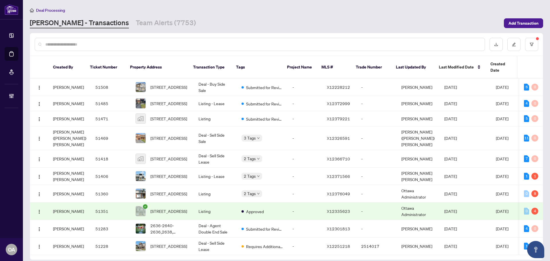
click at [183, 42] on input "text" at bounding box center [262, 44] width 435 height 6
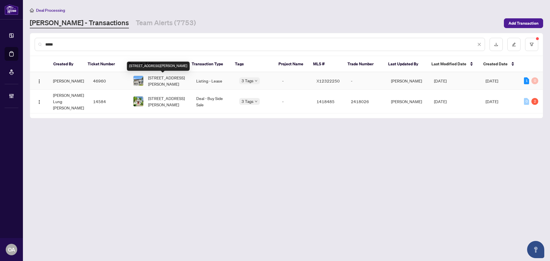
type input "*****"
click at [163, 78] on span "79-79 Boyce Ave, Ottawa, Ontario K2B 6J1, Canada" at bounding box center [167, 80] width 39 height 13
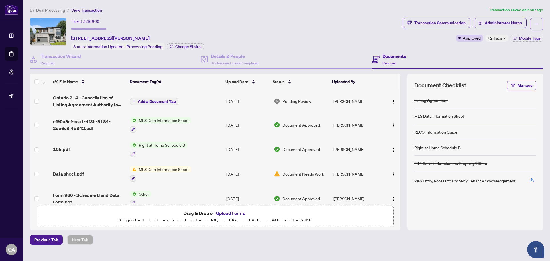
click at [497, 34] on div "Transaction Communication Administrator Notes Approved +2 Tags Modify Tags" at bounding box center [473, 29] width 140 height 23
click at [496, 35] on span "+2 Tags" at bounding box center [494, 38] width 15 height 7
click at [470, 52] on div "Documents Required" at bounding box center [457, 59] width 171 height 19
click at [44, 82] on icon "button" at bounding box center [43, 83] width 3 height 2
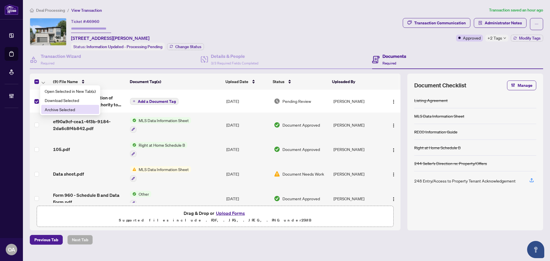
click at [51, 110] on span "Archive Selected" at bounding box center [70, 109] width 51 height 6
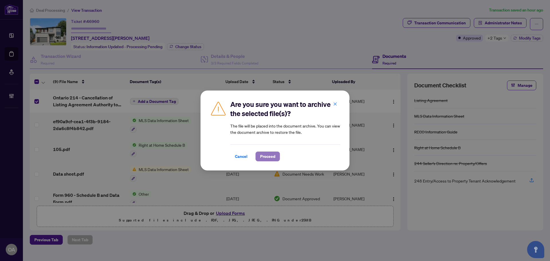
click at [273, 155] on span "Proceed" at bounding box center [267, 156] width 15 height 9
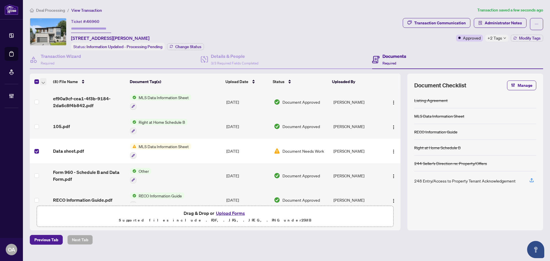
click at [42, 82] on icon "button" at bounding box center [43, 83] width 3 height 2
click at [49, 110] on span "Archive Selected" at bounding box center [70, 109] width 51 height 6
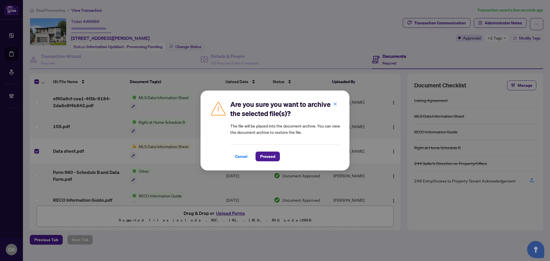
click at [265, 161] on div "Are you sure you want to archive the selected file(s)? The file will be placed …" at bounding box center [274, 130] width 149 height 80
click at [265, 158] on span "Proceed" at bounding box center [267, 156] width 15 height 9
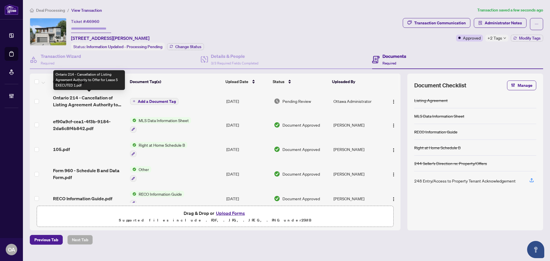
click at [77, 100] on span "Ontario 214 - Cancellation of Listing Agreement Authority to Offer for Lease 5 …" at bounding box center [89, 101] width 72 height 14
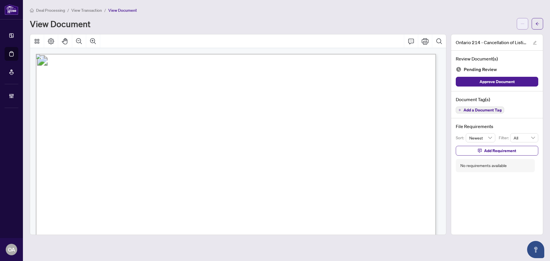
click at [523, 23] on icon "ellipsis" at bounding box center [522, 24] width 4 height 4
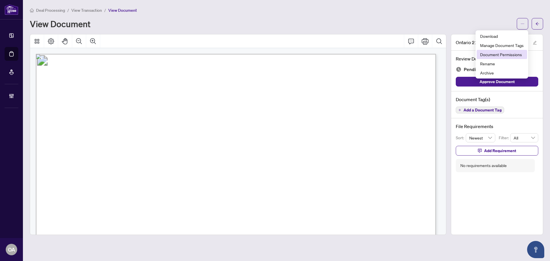
click at [495, 51] on span "Document Permissions" at bounding box center [502, 54] width 44 height 6
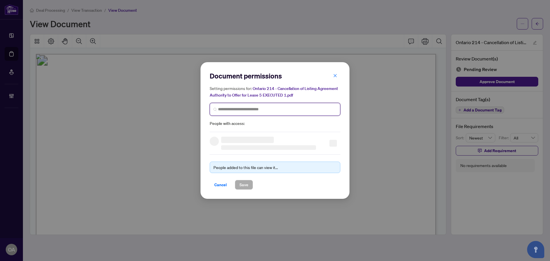
click at [251, 108] on input "search" at bounding box center [277, 109] width 119 height 6
type input "******"
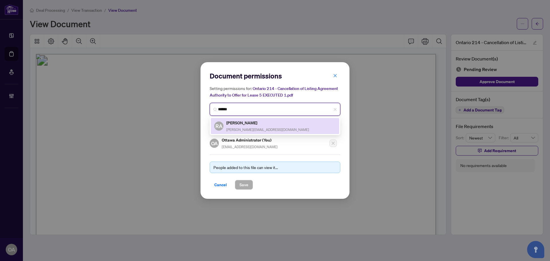
click at [241, 122] on h5 "Rosa Abdollahpour" at bounding box center [267, 122] width 83 height 7
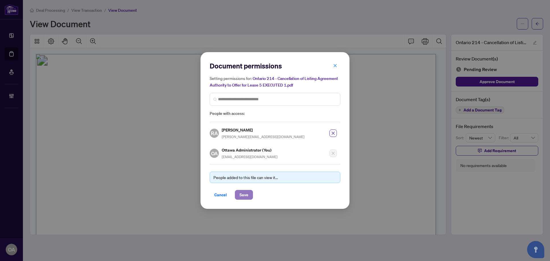
click at [245, 194] on span "Save" at bounding box center [243, 194] width 9 height 9
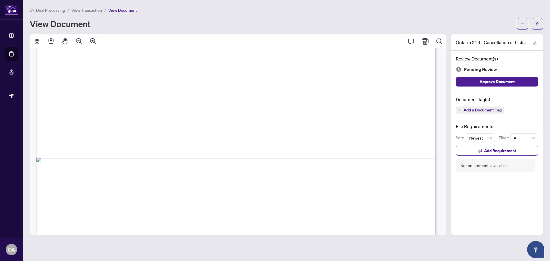
scroll to position [343, 0]
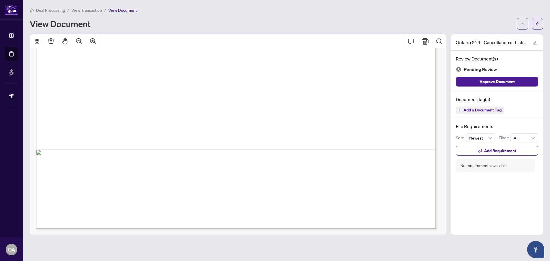
click at [463, 106] on button "Add a Document Tag" at bounding box center [479, 109] width 48 height 7
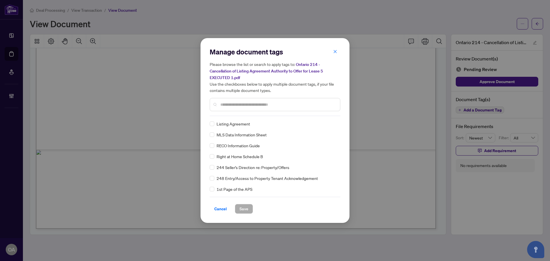
click at [232, 106] on input "text" at bounding box center [277, 104] width 115 height 6
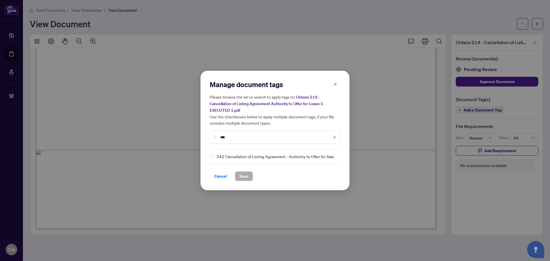
type input "***"
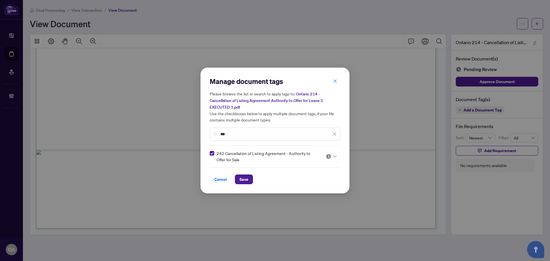
click at [336, 155] on icon at bounding box center [334, 156] width 3 height 2
click at [305, 184] on div "Approved" at bounding box center [313, 184] width 37 height 6
click at [242, 176] on span "Save" at bounding box center [243, 179] width 9 height 9
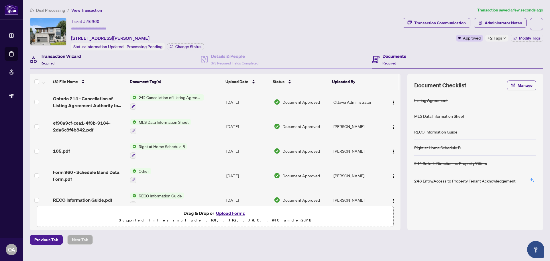
click at [61, 54] on h4 "Transaction Wizard" at bounding box center [61, 56] width 40 height 7
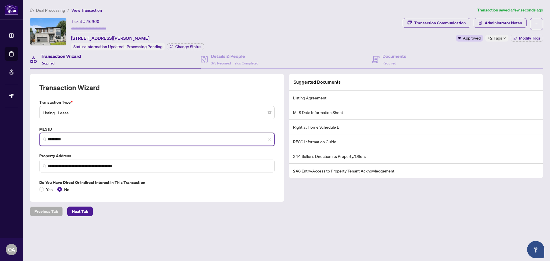
drag, startPoint x: 75, startPoint y: 136, endPoint x: 18, endPoint y: 130, distance: 57.3
click at [18, 130] on div "**********" at bounding box center [275, 130] width 550 height 261
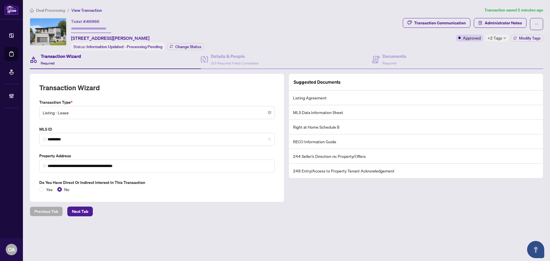
drag, startPoint x: 177, startPoint y: 36, endPoint x: 69, endPoint y: 38, distance: 108.2
click at [69, 38] on div "Ticket #: 46960 79-79 Boyce Ave, Ottawa, Ontario K2B 6J1, Canada Status: Inform…" at bounding box center [215, 34] width 370 height 32
copy span "79-79 Boyce Ave, Ottawa, Ontario K2B 6J1, Canada"
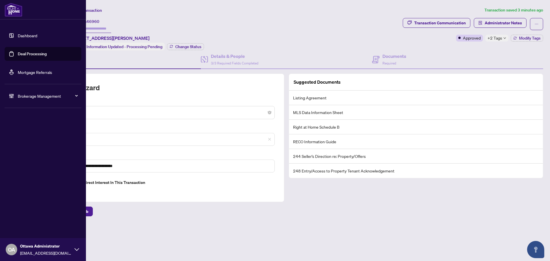
click at [28, 54] on link "Deal Processing" at bounding box center [32, 53] width 29 height 5
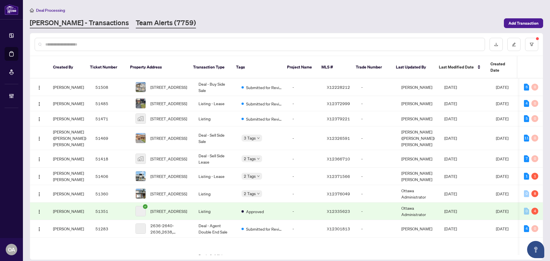
click at [136, 24] on link "Team Alerts (7759)" at bounding box center [166, 23] width 60 height 10
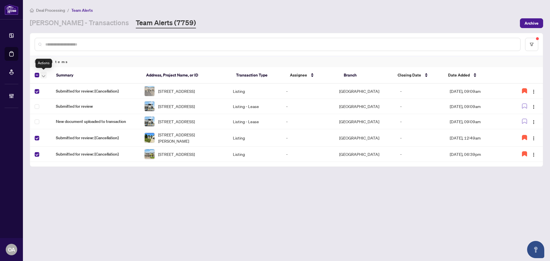
click at [45, 76] on icon "button" at bounding box center [43, 76] width 3 height 2
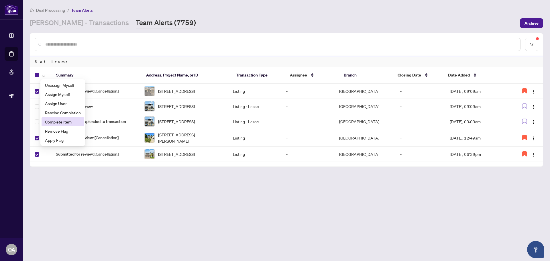
click at [56, 121] on span "Complete Item" at bounding box center [63, 122] width 36 height 6
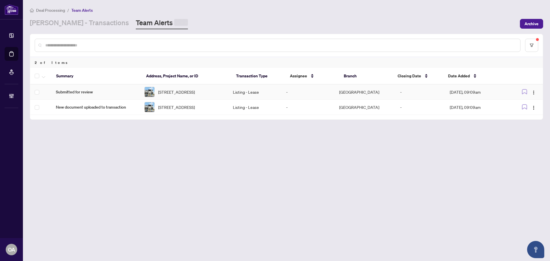
click at [195, 94] on span "349 Olivenite Private, Ottawa, Ontario K2J 7J4, Canada" at bounding box center [176, 92] width 37 height 6
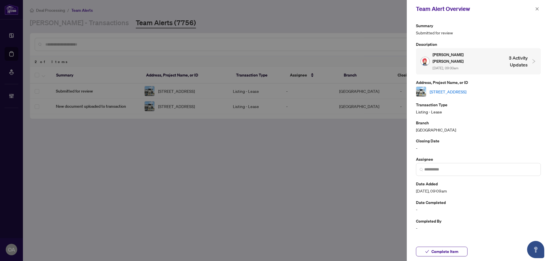
click at [447, 88] on link "349 Olivenite Private, Ottawa, Ontario K2J 7J4, Canada" at bounding box center [447, 91] width 37 height 6
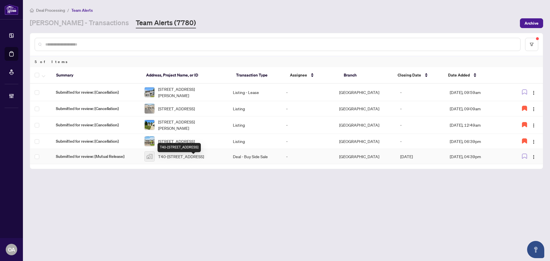
click at [192, 159] on span "T40-[STREET_ADDRESS]" at bounding box center [181, 156] width 46 height 6
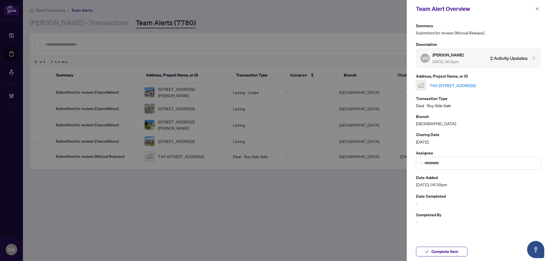
click at [475, 85] on link "T40-[STREET_ADDRESS]" at bounding box center [452, 85] width 46 height 6
click at [534, 11] on button "button" at bounding box center [536, 8] width 7 height 7
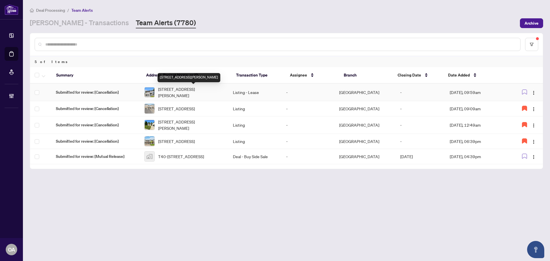
click at [195, 89] on span "[STREET_ADDRESS][PERSON_NAME]" at bounding box center [191, 92] width 66 height 13
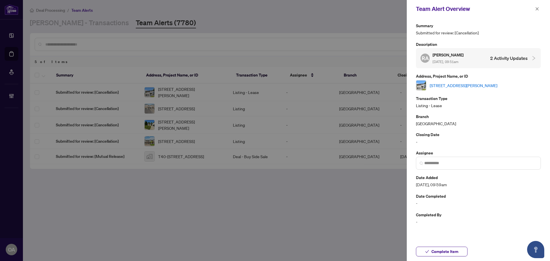
click at [475, 84] on link "[STREET_ADDRESS][PERSON_NAME]" at bounding box center [463, 85] width 68 height 6
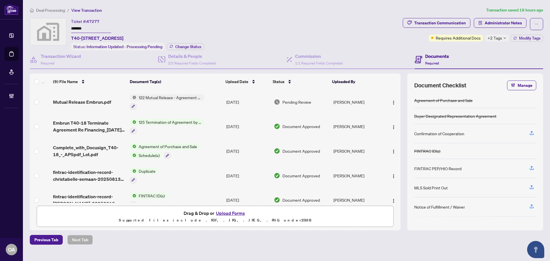
click at [94, 96] on td "Mutual Release Embrun.pdf" at bounding box center [89, 102] width 77 height 25
click at [182, 60] on div "Details & People 2/2 Required Fields Completed" at bounding box center [192, 59] width 48 height 13
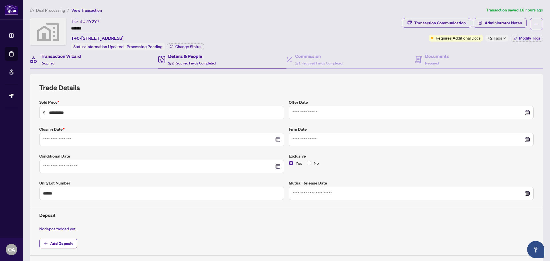
type input "**********"
click at [77, 55] on h4 "Transaction Wizard" at bounding box center [61, 56] width 40 height 7
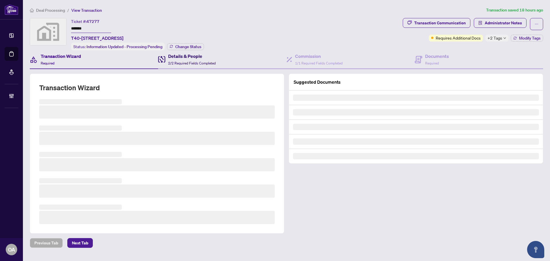
click at [183, 58] on h4 "Details & People" at bounding box center [192, 56] width 48 height 7
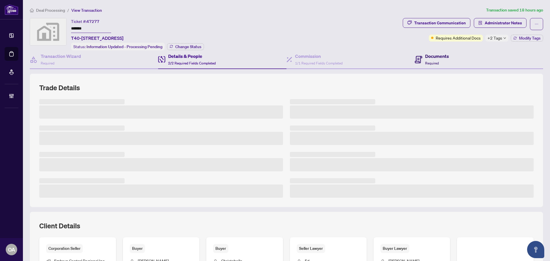
click at [431, 57] on h4 "Documents" at bounding box center [437, 56] width 24 height 7
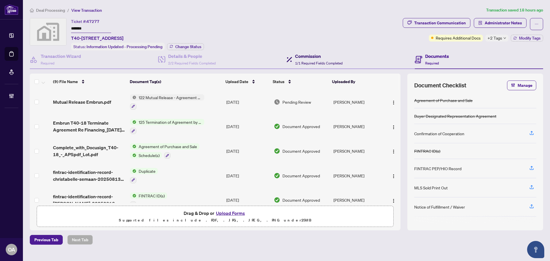
drag, startPoint x: 306, startPoint y: 55, endPoint x: 277, endPoint y: 70, distance: 32.9
click at [306, 55] on h4 "Commission" at bounding box center [319, 56] width 48 height 7
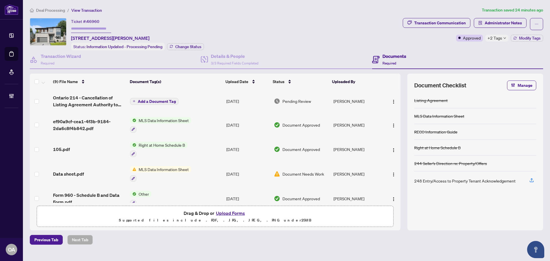
click at [101, 102] on span "Ontario 214 - Cancellation of Listing Agreement Authority to Offer for Lease.pdf" at bounding box center [89, 101] width 72 height 14
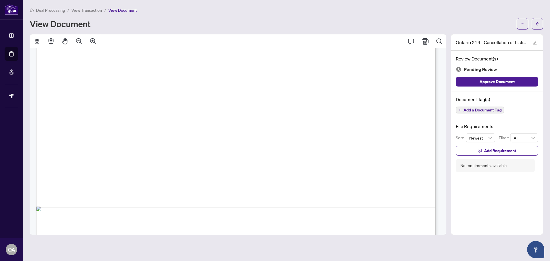
scroll to position [343, 0]
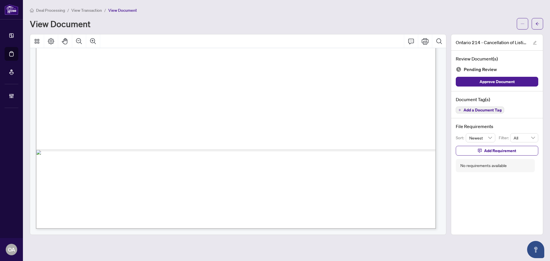
drag, startPoint x: 70, startPoint y: 156, endPoint x: 196, endPoint y: 153, distance: 126.3
click at [196, 153] on span "...............................................................................…" at bounding box center [133, 154] width 140 height 5
drag, startPoint x: 213, startPoint y: 151, endPoint x: 206, endPoint y: 151, distance: 6.3
drag, startPoint x: 184, startPoint y: 150, endPoint x: 39, endPoint y: 145, distance: 145.8
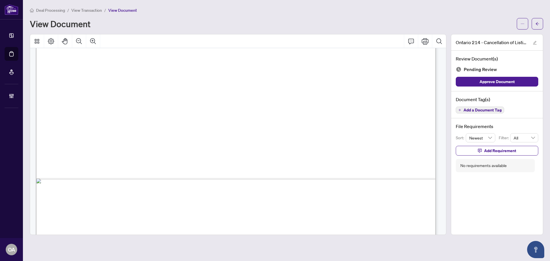
click at [108, 184] on span "...............................................................................…" at bounding box center [133, 183] width 140 height 5
click at [520, 24] on button "button" at bounding box center [521, 23] width 11 height 11
click at [493, 38] on span "Download" at bounding box center [502, 36] width 44 height 6
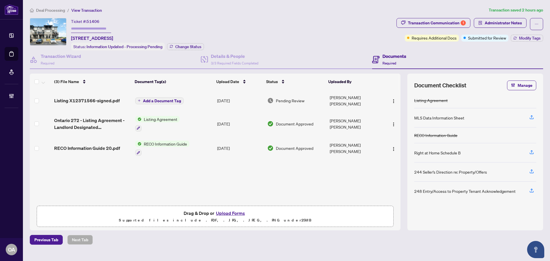
click at [235, 26] on div "Ticket #: 51406 [STREET_ADDRESS] Status: Information Updated - Processing Pendi…" at bounding box center [212, 34] width 364 height 32
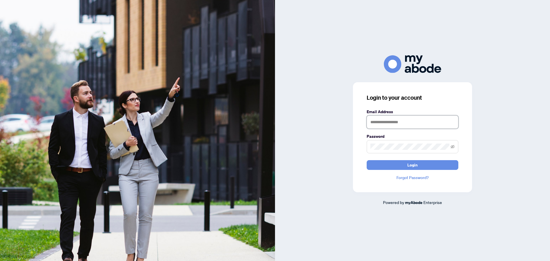
type input "**********"
click at [389, 163] on button "Login" at bounding box center [412, 165] width 92 height 10
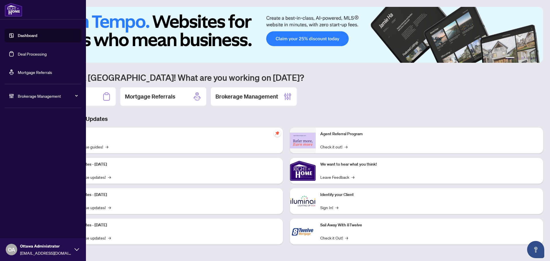
click at [34, 56] on link "Deal Processing" at bounding box center [32, 53] width 29 height 5
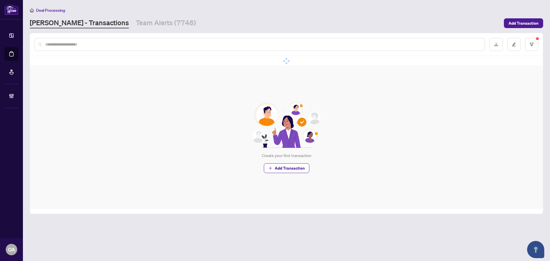
click at [120, 45] on input "text" at bounding box center [262, 44] width 435 height 6
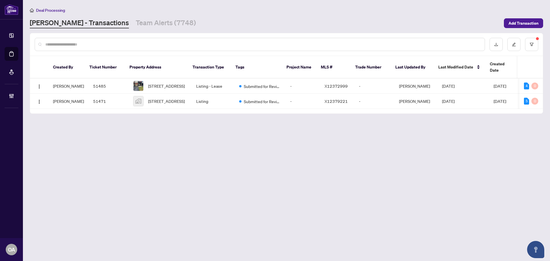
paste input "*****"
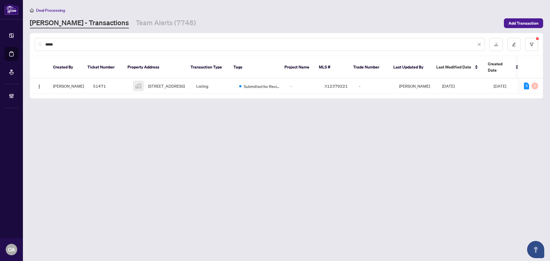
type input "*****"
click at [167, 83] on span "203 Osterley Way, Ottawa, ON, Canada" at bounding box center [166, 86] width 37 height 6
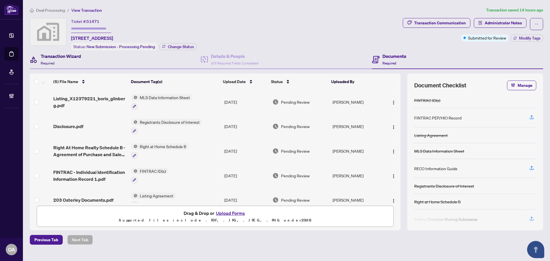
click at [72, 58] on h4 "Transaction Wizard" at bounding box center [61, 56] width 40 height 7
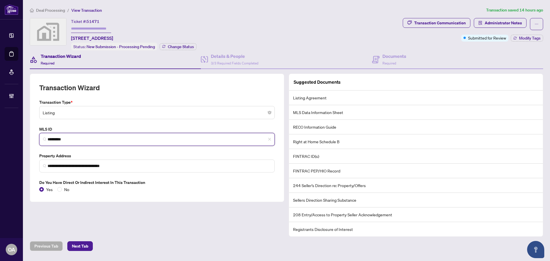
click at [67, 136] on input "*********" at bounding box center [159, 139] width 223 height 6
drag, startPoint x: 86, startPoint y: 139, endPoint x: 37, endPoint y: 134, distance: 49.2
click at [37, 134] on div "MLS ID X12379221 *********" at bounding box center [157, 136] width 240 height 20
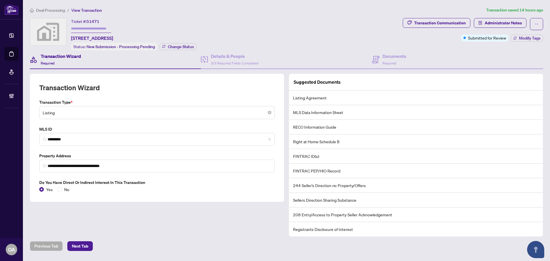
click at [167, 80] on div "**********" at bounding box center [157, 138] width 254 height 128
click at [394, 63] on span "Required" at bounding box center [389, 63] width 14 height 4
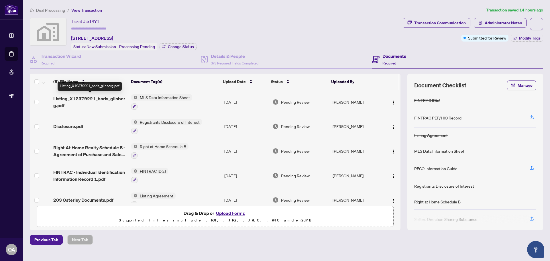
click at [109, 98] on span "Listing_X12379221_boris_glinberg.pdf" at bounding box center [89, 102] width 73 height 14
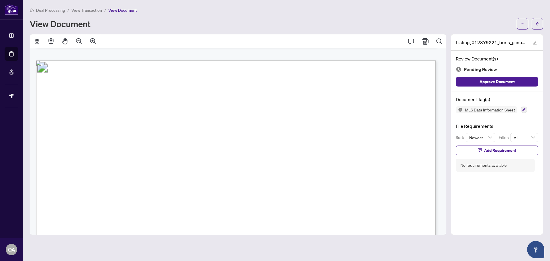
scroll to position [687, 0]
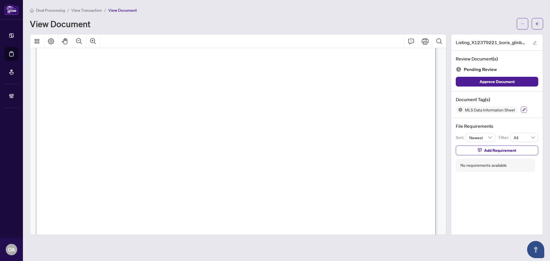
click at [522, 108] on icon "button" at bounding box center [523, 109] width 3 height 3
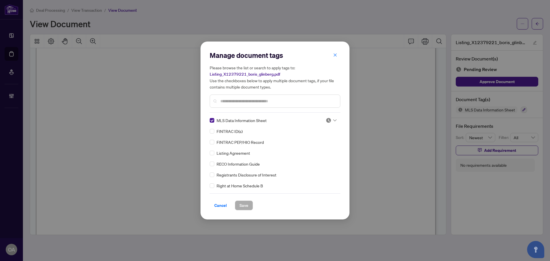
click at [261, 111] on div "Manage document tags Please browse the list or search to apply tags to: Listing…" at bounding box center [275, 82] width 131 height 62
click at [333, 119] on icon at bounding box center [334, 120] width 3 height 2
click at [321, 148] on div "Approved" at bounding box center [312, 148] width 37 height 6
click at [242, 203] on span "Save" at bounding box center [243, 205] width 9 height 9
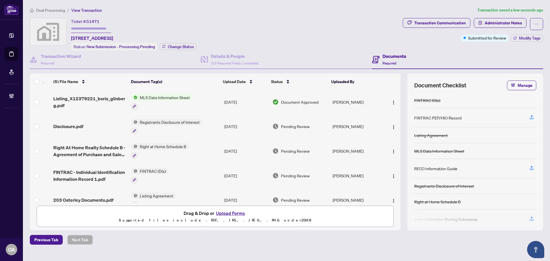
click at [75, 125] on span "Disclosure.pdf" at bounding box center [68, 126] width 30 height 7
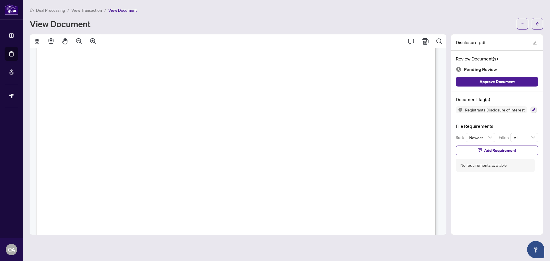
scroll to position [57, 0]
click at [532, 109] on icon "button" at bounding box center [533, 109] width 3 height 3
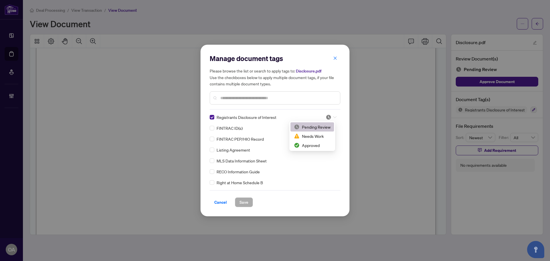
click at [334, 117] on icon at bounding box center [334, 117] width 3 height 2
click at [322, 145] on div "Approved" at bounding box center [312, 145] width 37 height 6
click at [240, 200] on span "Save" at bounding box center [243, 202] width 9 height 9
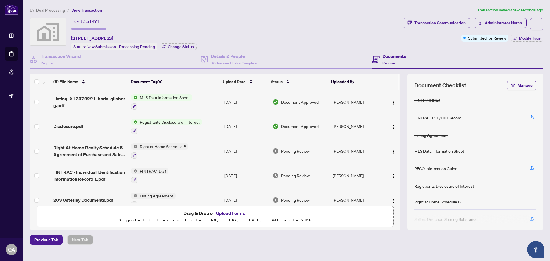
click at [91, 148] on span "Right At Home Realty Schedule B - Agreement of Purchase and Sale 1.pdf" at bounding box center [89, 151] width 73 height 14
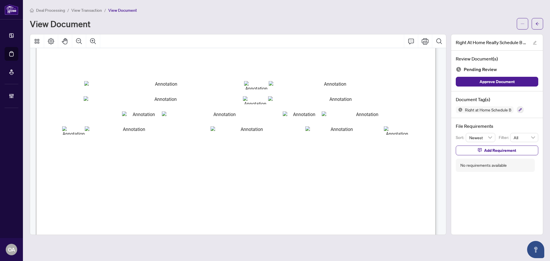
scroll to position [29, 0]
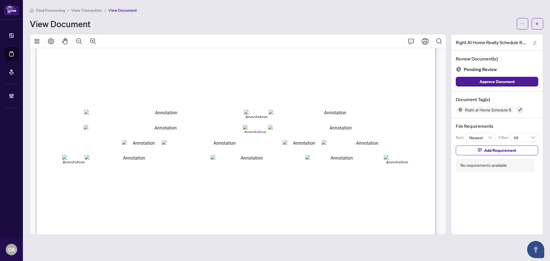
click at [413, 40] on icon "Comment" at bounding box center [410, 41] width 7 height 7
click at [195, 157] on p "**********" at bounding box center [192, 155] width 84 height 5
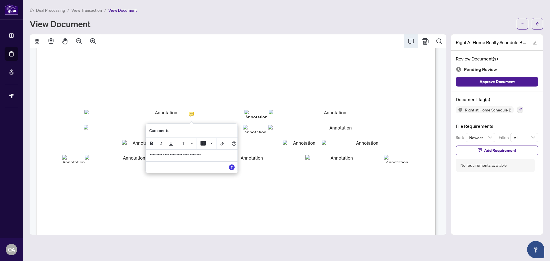
drag, startPoint x: 214, startPoint y: 157, endPoint x: 135, endPoint y: 158, distance: 79.0
click at [0, 0] on div "**********" at bounding box center [0, 0] width 0 height 0
click at [232, 170] on icon "Save" at bounding box center [232, 167] width 6 height 6
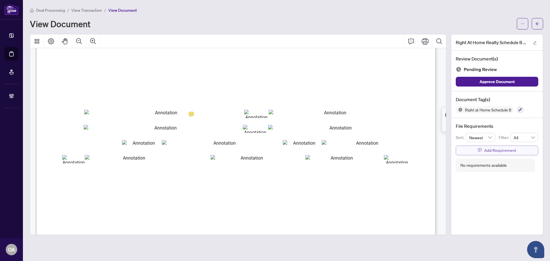
click at [486, 150] on span "Add Requirement" at bounding box center [500, 150] width 32 height 9
click at [482, 155] on textarea at bounding box center [502, 155] width 61 height 11
paste textarea "**********"
type textarea "**********"
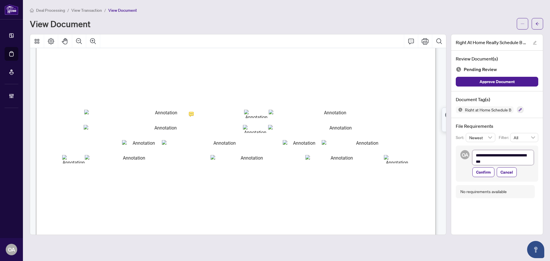
scroll to position [0, 0]
type textarea "**********"
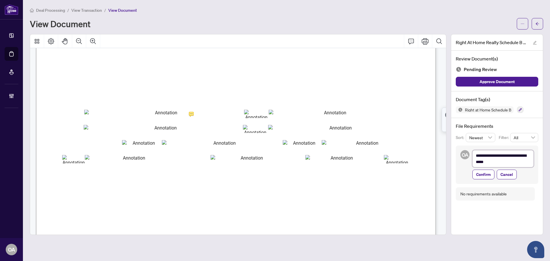
type textarea "**********"
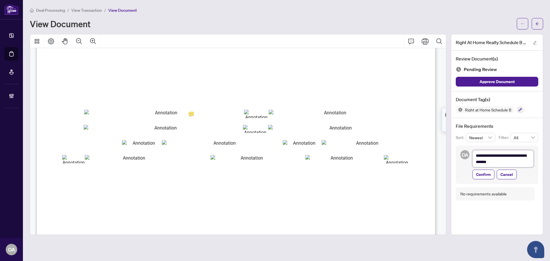
type textarea "**********"
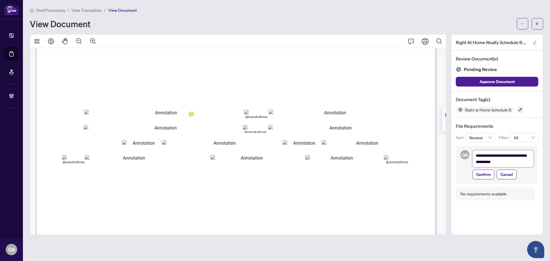
type textarea "**********"
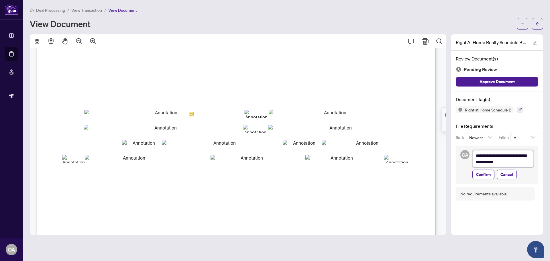
type textarea "**********"
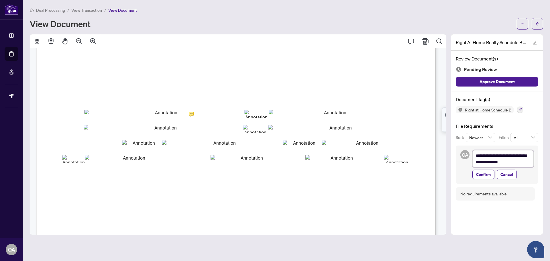
type textarea "**********"
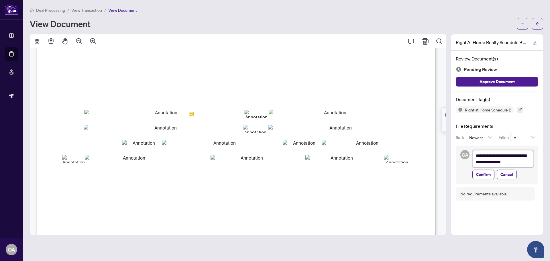
type textarea "**********"
click at [485, 173] on span "Confirm" at bounding box center [483, 174] width 15 height 9
type textarea "**********"
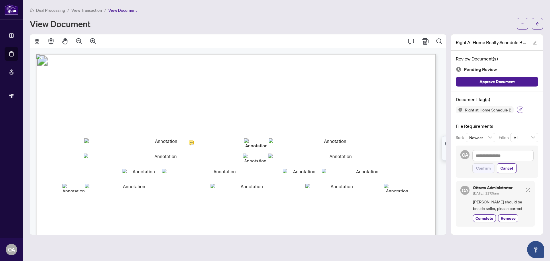
click at [521, 110] on icon "button" at bounding box center [519, 109] width 3 height 3
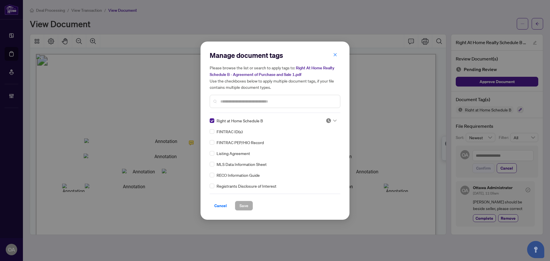
click at [334, 121] on icon at bounding box center [334, 120] width 3 height 2
click at [318, 140] on div "Needs Work" at bounding box center [312, 139] width 37 height 6
click at [244, 203] on span "Save" at bounding box center [243, 205] width 9 height 9
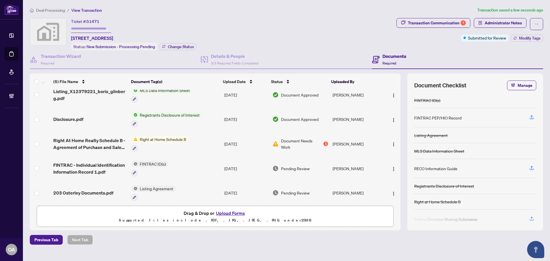
scroll to position [11, 0]
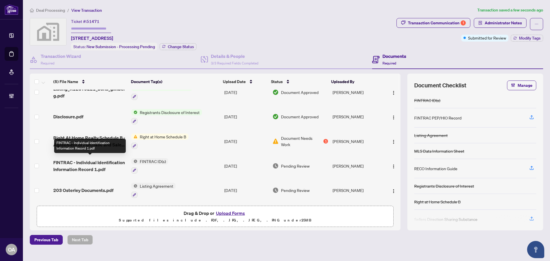
click at [104, 164] on span "FINTRAC - Individual Identification Information Record 1.pdf" at bounding box center [89, 166] width 73 height 14
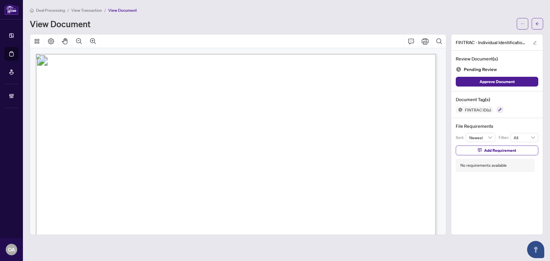
scroll to position [29, 0]
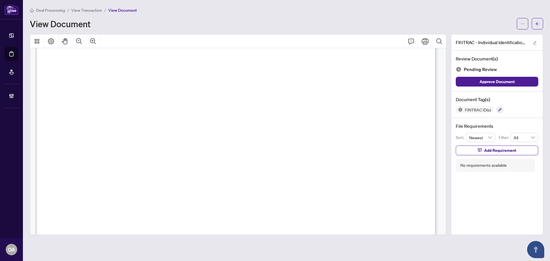
click at [211, 130] on span "September" at bounding box center [216, 132] width 28 height 6
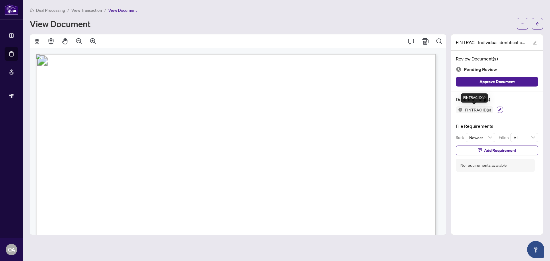
click at [496, 111] on button "button" at bounding box center [499, 109] width 6 height 6
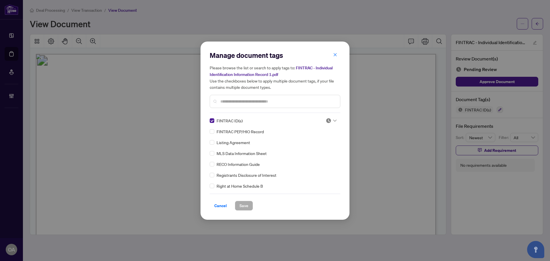
click at [333, 121] on div at bounding box center [330, 121] width 11 height 6
click at [319, 147] on div "Approved" at bounding box center [312, 148] width 37 height 6
click at [246, 204] on span "Save" at bounding box center [243, 205] width 9 height 9
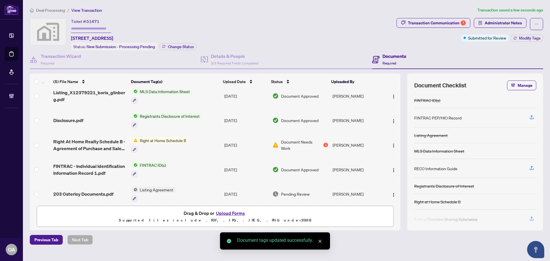
scroll to position [11, 0]
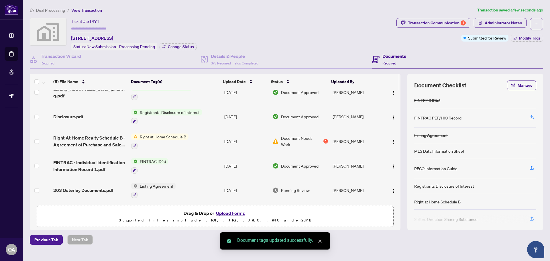
click at [98, 187] on span "203 Osterley Documents.pdf" at bounding box center [83, 190] width 60 height 7
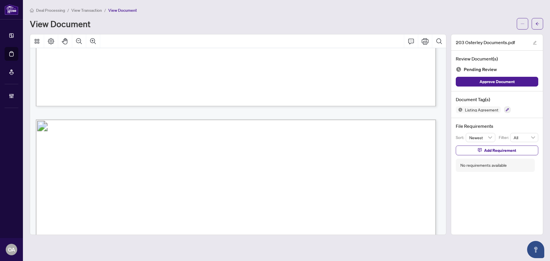
scroll to position [1269, 0]
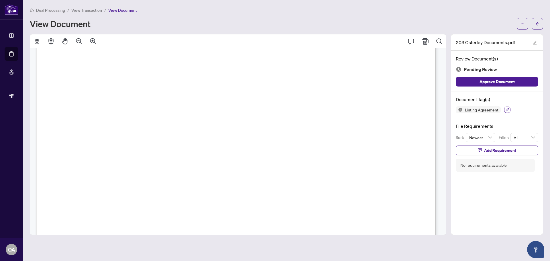
click at [505, 110] on icon "button" at bounding box center [506, 109] width 3 height 3
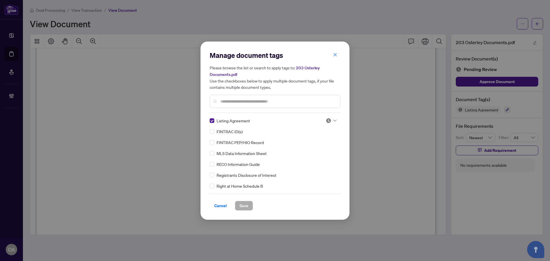
click at [229, 101] on input "text" at bounding box center [277, 101] width 115 height 6
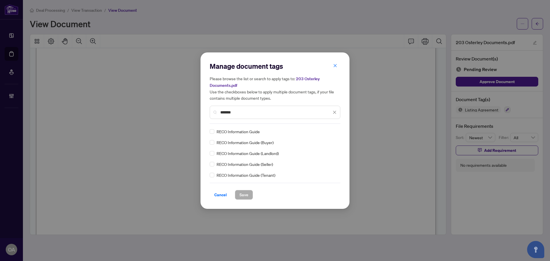
type input "*******"
click at [336, 131] on icon at bounding box center [334, 131] width 3 height 2
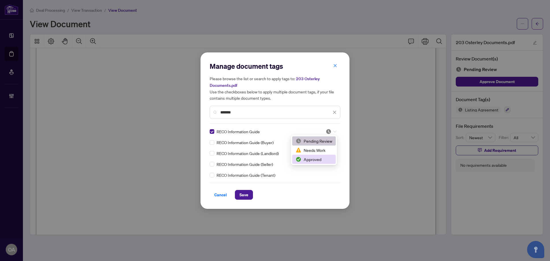
click at [321, 157] on div "Approved" at bounding box center [313, 159] width 37 height 6
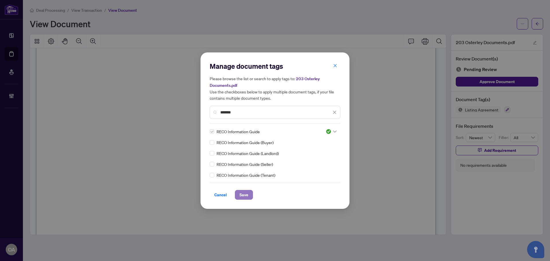
click at [248, 194] on button "Save" at bounding box center [244, 195] width 18 height 10
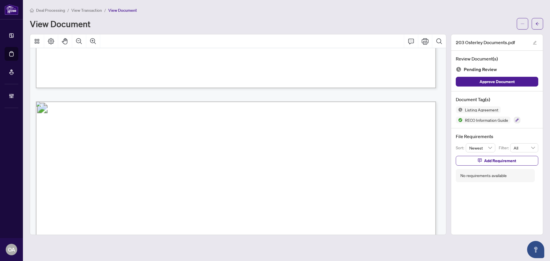
scroll to position [9501, 0]
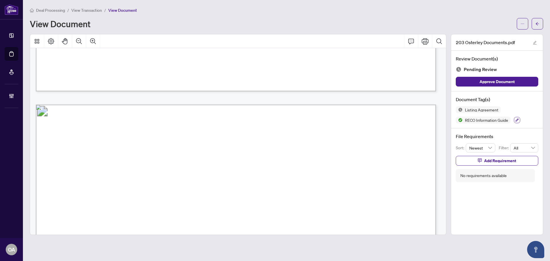
click at [515, 118] on icon "button" at bounding box center [516, 119] width 3 height 3
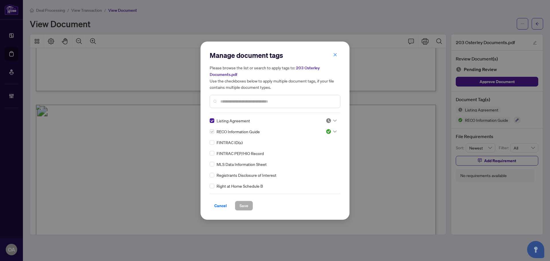
click at [334, 121] on div at bounding box center [330, 121] width 11 height 6
click at [323, 147] on div "Approved" at bounding box center [312, 148] width 37 height 6
click at [244, 202] on span "Save" at bounding box center [243, 205] width 9 height 9
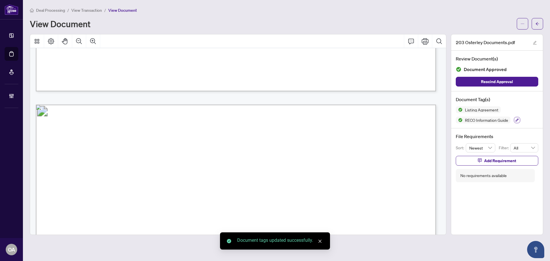
click at [517, 120] on icon "button" at bounding box center [516, 119] width 3 height 3
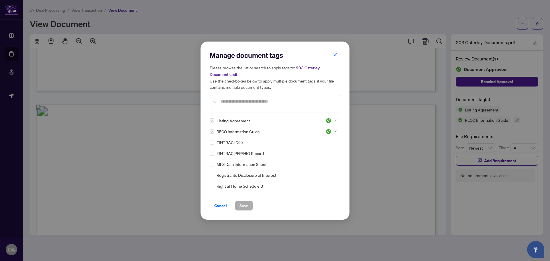
click at [297, 100] on input "text" at bounding box center [277, 101] width 115 height 6
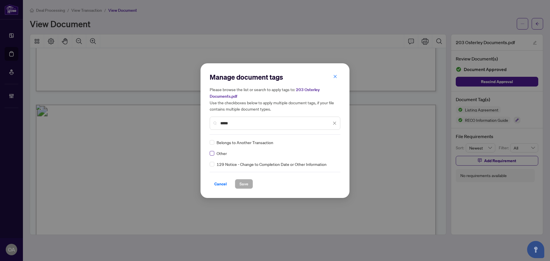
type input "*****"
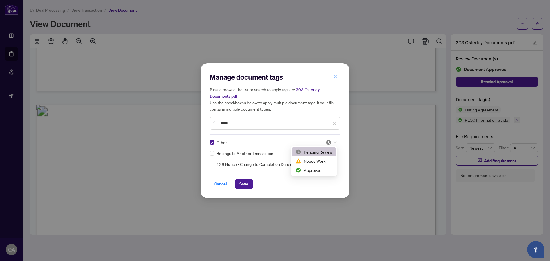
click at [333, 142] on icon at bounding box center [334, 142] width 3 height 2
click at [313, 171] on div "Approved" at bounding box center [313, 170] width 37 height 6
click at [250, 183] on button "Save" at bounding box center [244, 184] width 18 height 10
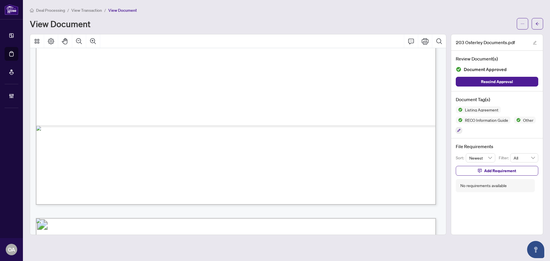
scroll to position [10417, 0]
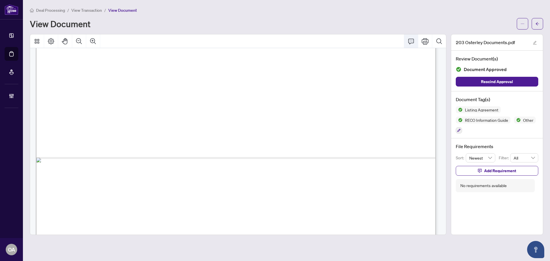
click at [410, 41] on icon "Comment" at bounding box center [410, 41] width 7 height 7
click at [84, 154] on div "**********" at bounding box center [97, 155] width 90 height 12
click at [136, 168] on icon "Save" at bounding box center [137, 167] width 6 height 6
click at [413, 41] on icon "Comment" at bounding box center [410, 41] width 7 height 7
click at [299, 158] on p "**********" at bounding box center [316, 155] width 84 height 5
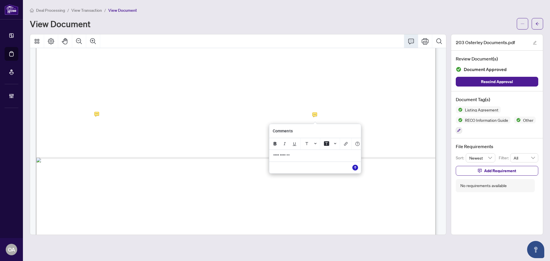
click at [354, 170] on icon "Save" at bounding box center [355, 168] width 6 height 6
click at [409, 41] on icon "Comment" at bounding box center [410, 41] width 7 height 7
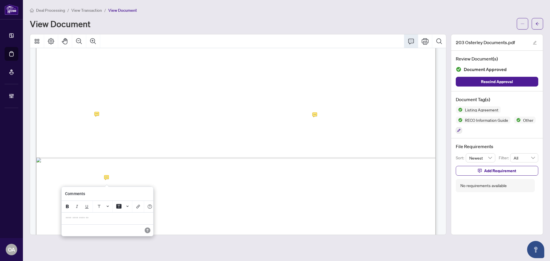
drag, startPoint x: 106, startPoint y: 222, endPoint x: 83, endPoint y: 212, distance: 25.1
click at [102, 220] on p "**********" at bounding box center [108, 218] width 84 height 5
click at [69, 219] on span "**********" at bounding box center [77, 218] width 24 height 4
click at [146, 231] on icon "Save" at bounding box center [147, 230] width 6 height 6
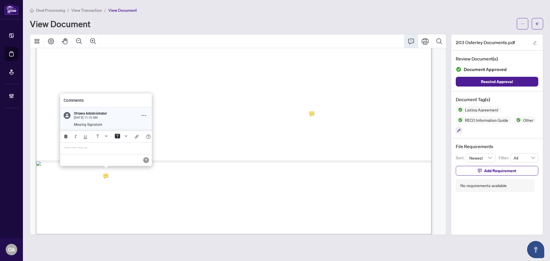
scroll to position [10417, 0]
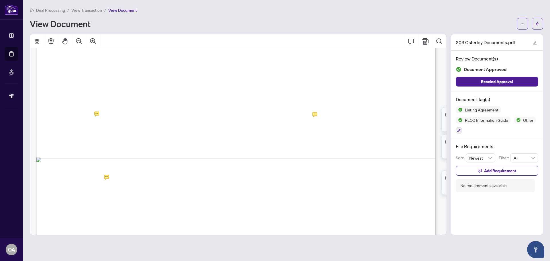
click at [236, 181] on span "................................................." at bounding box center [248, 182] width 78 height 5
click at [412, 41] on icon "Comment" at bounding box center [410, 41] width 7 height 7
click at [231, 226] on p "**********" at bounding box center [229, 223] width 84 height 5
click at [199, 229] on div "**********" at bounding box center [228, 224] width 90 height 12
click at [267, 237] on icon "Save" at bounding box center [268, 235] width 6 height 6
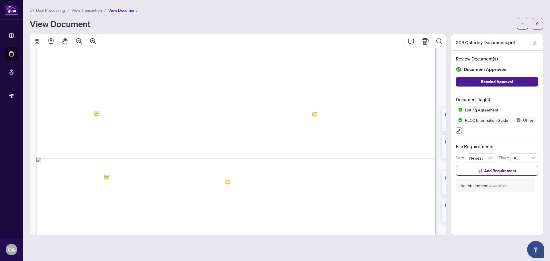
click at [458, 130] on icon "button" at bounding box center [458, 130] width 3 height 3
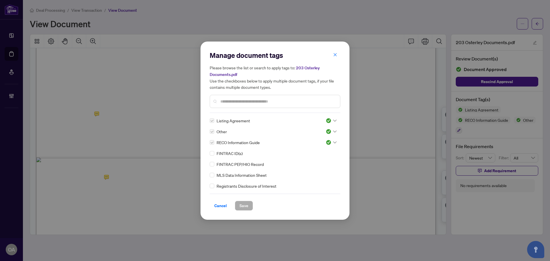
click at [223, 100] on input "text" at bounding box center [277, 101] width 115 height 6
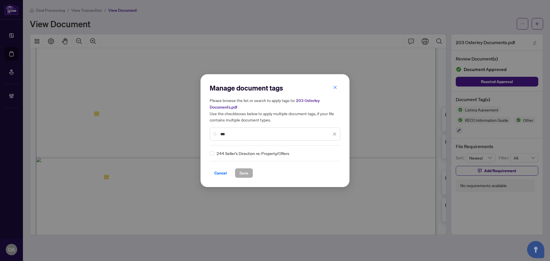
type input "***"
click at [215, 132] on div "***" at bounding box center [275, 133] width 131 height 13
click at [335, 153] on div "244 Seller’s Direction re: Property/Offers" at bounding box center [275, 153] width 131 height 6
click at [333, 154] on div at bounding box center [330, 153] width 11 height 6
click at [315, 171] on div "Needs Work" at bounding box center [312, 172] width 37 height 6
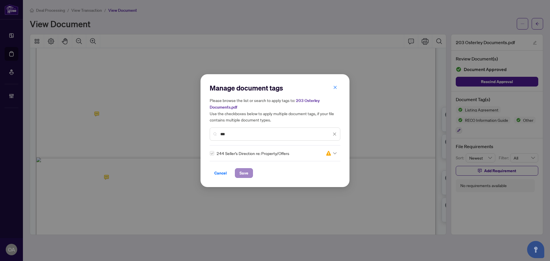
drag, startPoint x: 229, startPoint y: 172, endPoint x: 237, endPoint y: 172, distance: 7.4
click at [236, 172] on div "Cancel Save" at bounding box center [275, 173] width 131 height 10
click at [239, 172] on span "Save" at bounding box center [243, 172] width 9 height 9
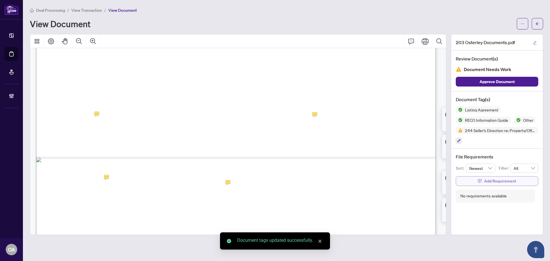
click at [488, 179] on span "Add Requirement" at bounding box center [500, 180] width 32 height 9
click at [488, 186] on textarea at bounding box center [502, 186] width 61 height 11
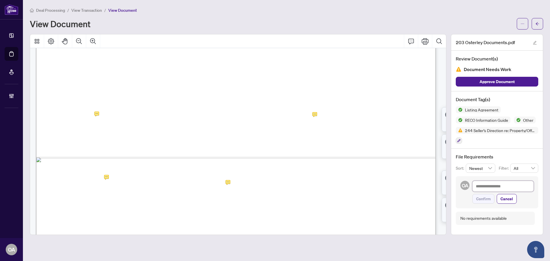
type textarea "*"
type textarea "**"
type textarea "***"
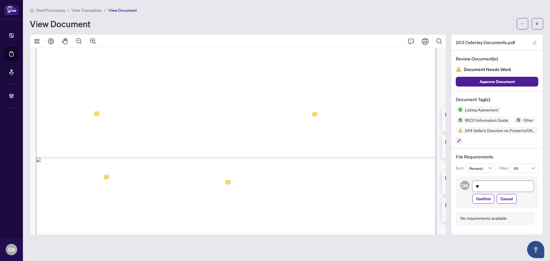
type textarea "***"
type textarea "****"
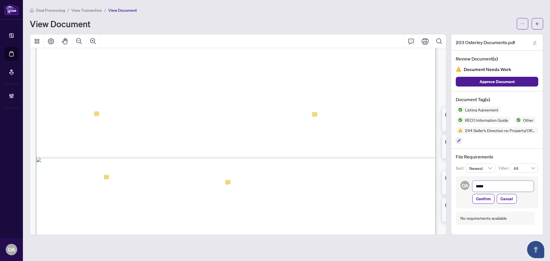
type textarea "******"
type textarea "*******"
type textarea "********"
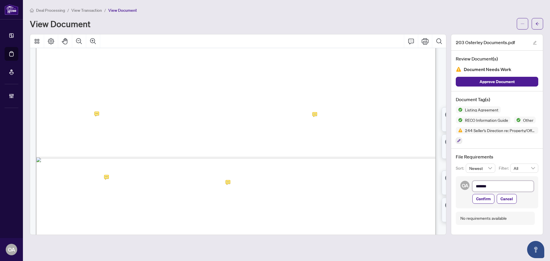
type textarea "********"
type textarea "**********"
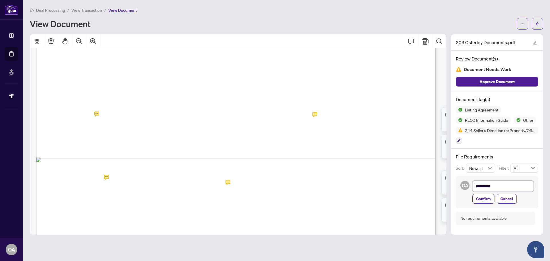
type textarea "**********"
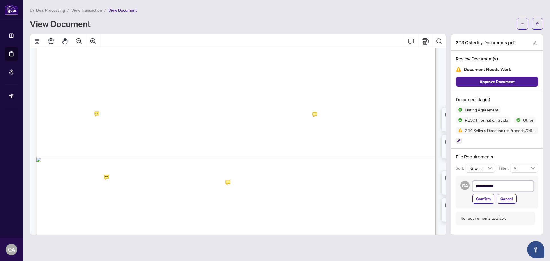
type textarea "**********"
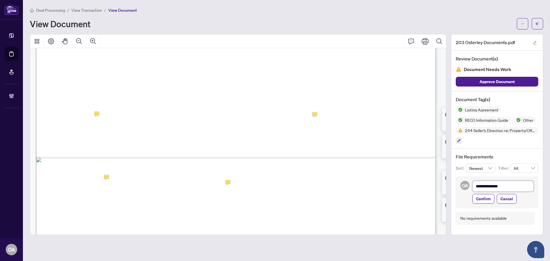
type textarea "**********"
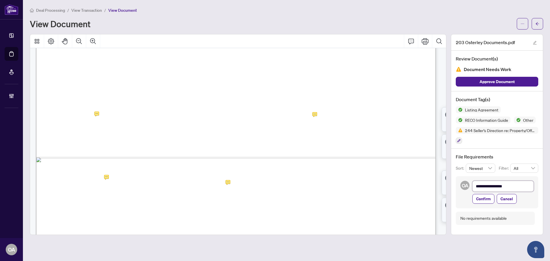
type textarea "**********"
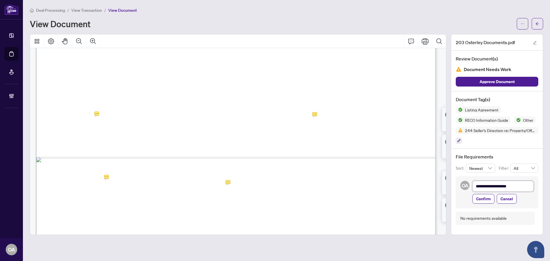
type textarea "**********"
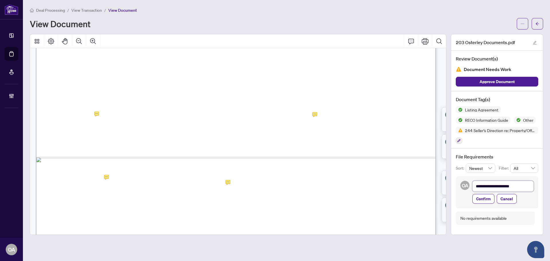
type textarea "**********"
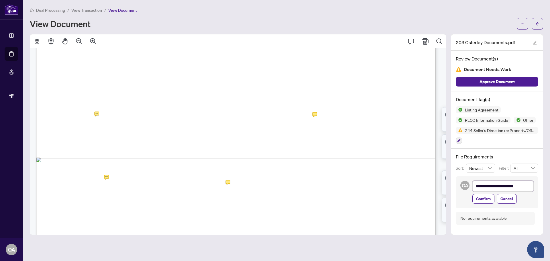
type textarea "**********"
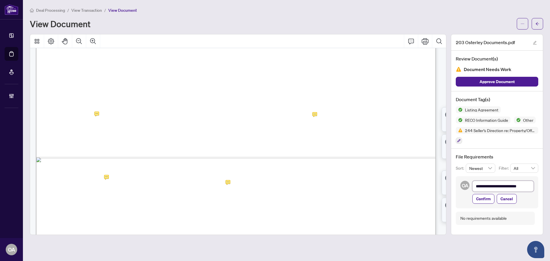
type textarea "**********"
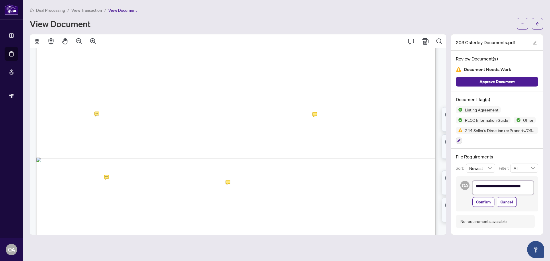
type textarea "**********"
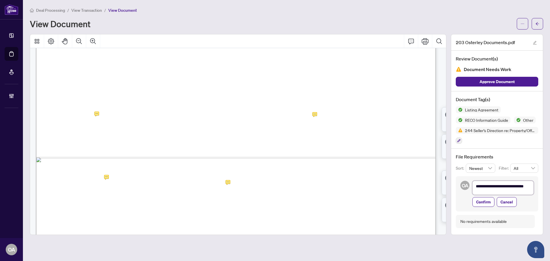
type textarea "**********"
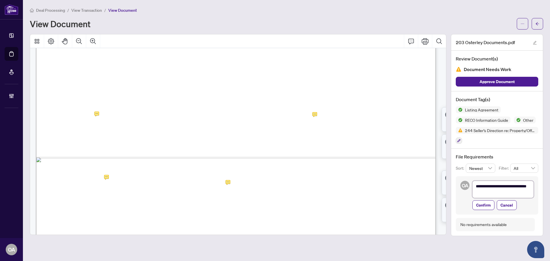
type textarea "**********"
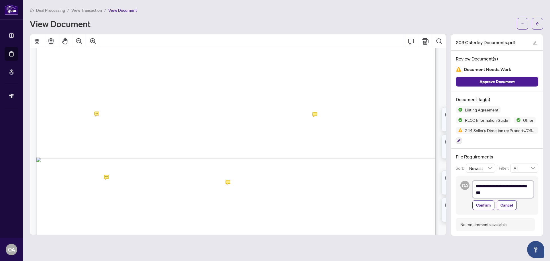
type textarea "**********"
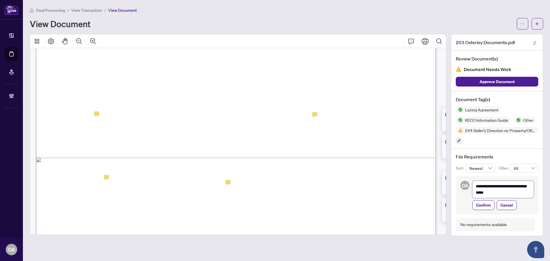
type textarea "**********"
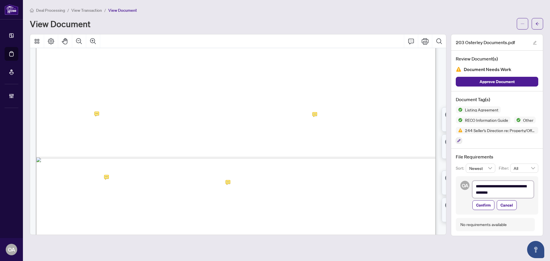
type textarea "**********"
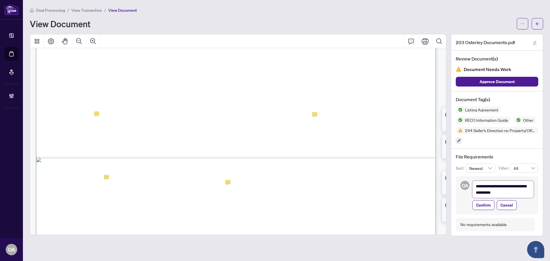
type textarea "**********"
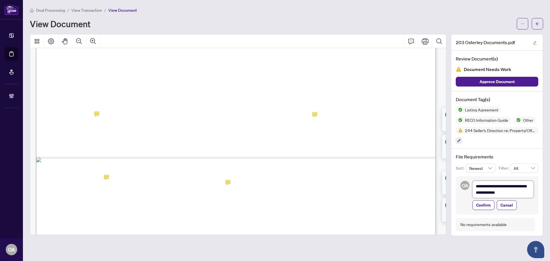
type textarea "**********"
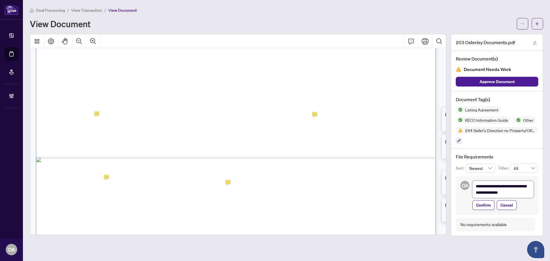
type textarea "**********"
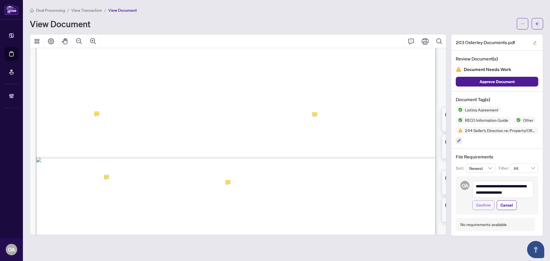
click at [485, 206] on span "Confirm" at bounding box center [483, 204] width 15 height 9
type textarea "**********"
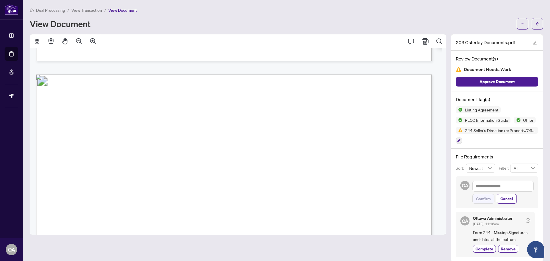
scroll to position [10477, 0]
click at [489, 184] on textarea at bounding box center [502, 186] width 61 height 11
type textarea "*"
type textarea "**"
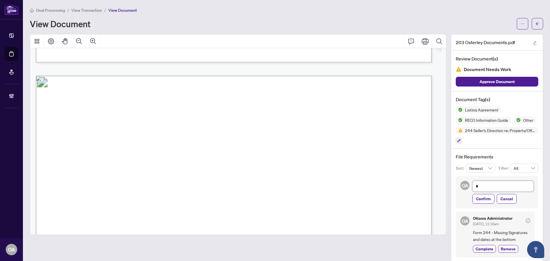
type textarea "**"
type textarea "***"
drag, startPoint x: 486, startPoint y: 184, endPoint x: 451, endPoint y: 184, distance: 34.9
click at [455, 184] on div "OA *** Confirm Cancel" at bounding box center [496, 192] width 82 height 32
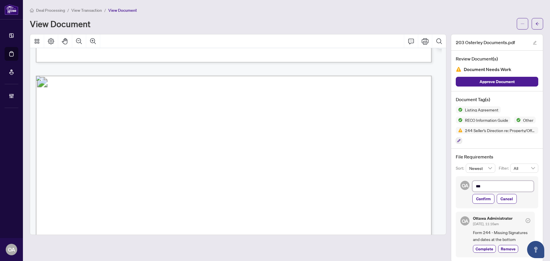
type textarea "**********"
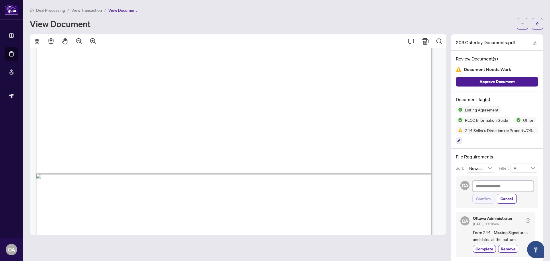
scroll to position [10878, 0]
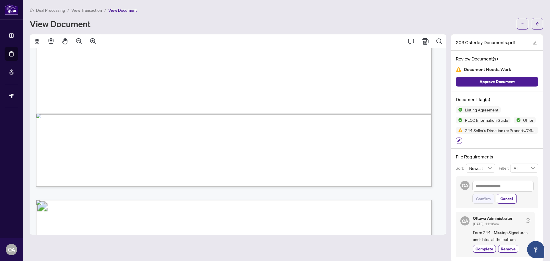
click at [457, 141] on icon "button" at bounding box center [458, 140] width 3 height 3
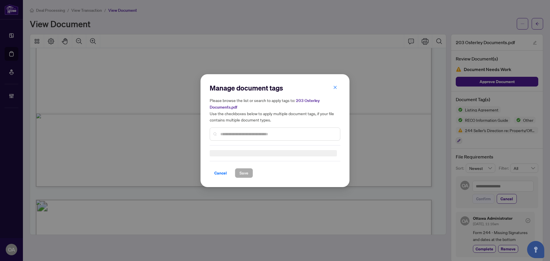
click at [224, 133] on input "text" at bounding box center [277, 134] width 115 height 6
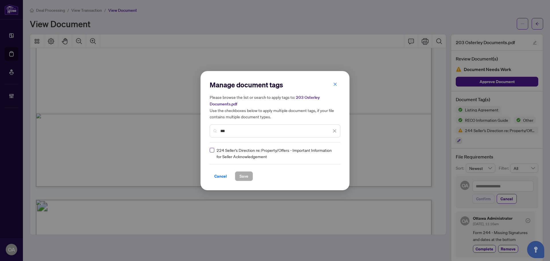
type input "***"
click at [335, 154] on div at bounding box center [330, 153] width 11 height 6
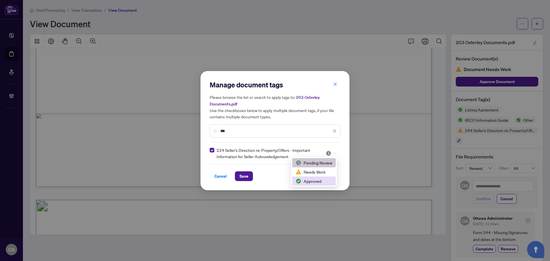
click at [313, 179] on div "Approved" at bounding box center [313, 181] width 37 height 6
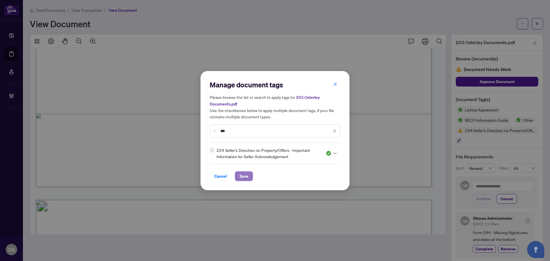
click at [244, 175] on span "Save" at bounding box center [243, 175] width 9 height 9
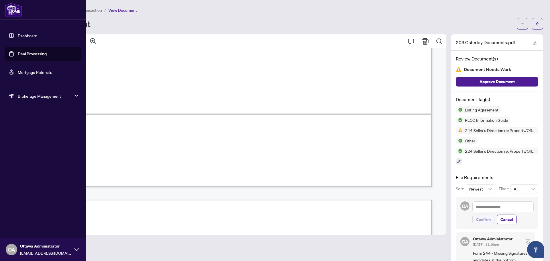
click at [18, 52] on link "Deal Processing" at bounding box center [32, 53] width 29 height 5
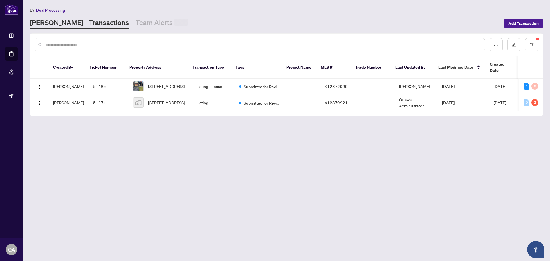
click at [142, 43] on input "text" at bounding box center [262, 45] width 435 height 6
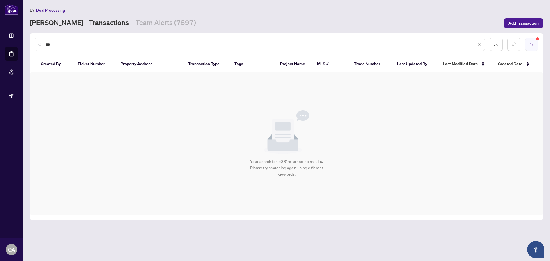
type input "***"
click at [528, 47] on button "button" at bounding box center [531, 44] width 13 height 13
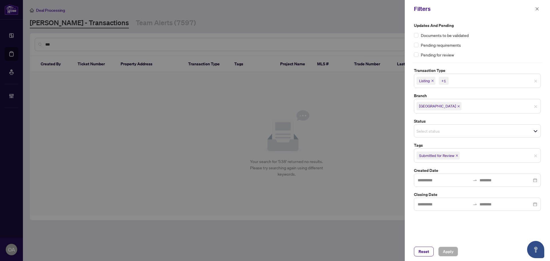
click at [457, 155] on icon "close" at bounding box center [456, 155] width 3 height 3
click at [432, 80] on icon "close" at bounding box center [432, 80] width 3 height 3
click at [445, 81] on icon "close" at bounding box center [445, 80] width 3 height 3
drag, startPoint x: 446, startPoint y: 249, endPoint x: 426, endPoint y: 245, distance: 20.9
click at [445, 249] on span "Apply" at bounding box center [448, 251] width 11 height 9
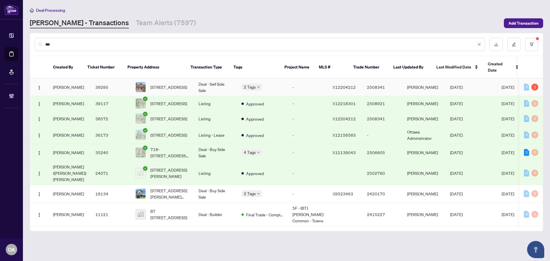
click at [158, 84] on span "538 Remnor Ave, Ottawa, Ontario K2T 0A5, Canada" at bounding box center [168, 87] width 37 height 6
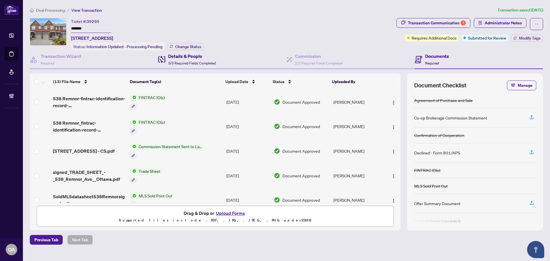
click at [208, 58] on h4 "Details & People" at bounding box center [192, 56] width 48 height 7
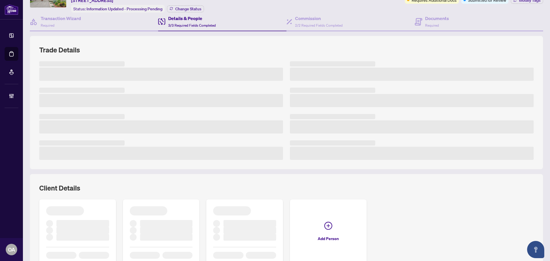
scroll to position [72, 0]
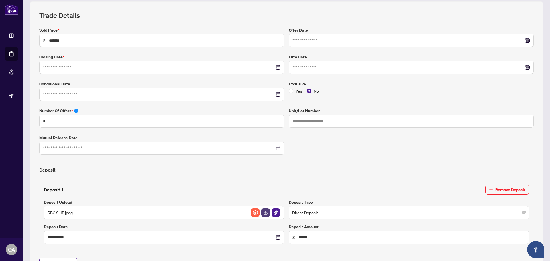
type input "**********"
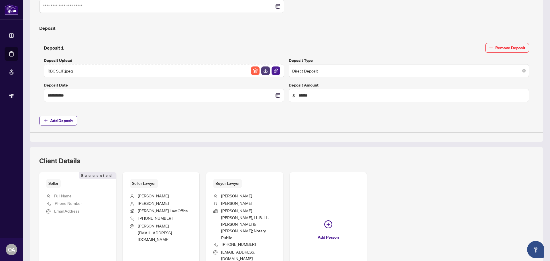
scroll to position [215, 0]
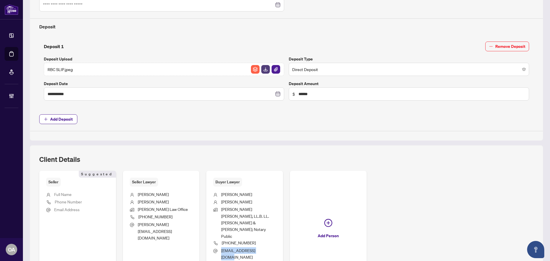
drag, startPoint x: 261, startPoint y: 235, endPoint x: 218, endPoint y: 238, distance: 42.5
click at [218, 247] on li "jacky@jjzlawyers.com" at bounding box center [244, 253] width 63 height 13
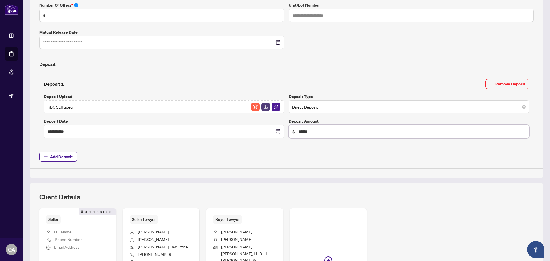
scroll to position [253, 0]
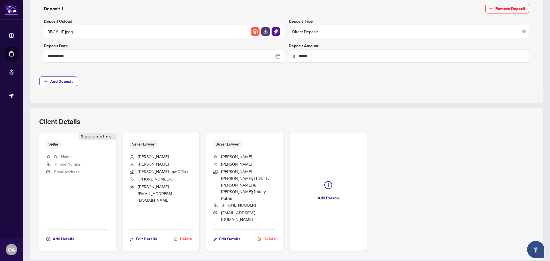
click at [260, 209] on li "jacky@jjzlawyers.com" at bounding box center [244, 215] width 63 height 13
drag, startPoint x: 262, startPoint y: 198, endPoint x: 218, endPoint y: 201, distance: 43.6
click at [218, 209] on li "jacky@jjzlawyers.com" at bounding box center [244, 215] width 63 height 13
copy span "jacky@jjzlawyers.com"
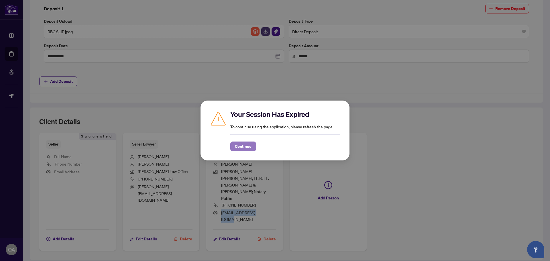
click at [249, 143] on span "Continue" at bounding box center [243, 146] width 17 height 9
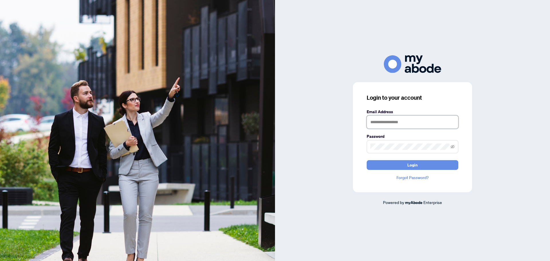
type input "**********"
click at [409, 164] on span "Login" at bounding box center [412, 164] width 10 height 9
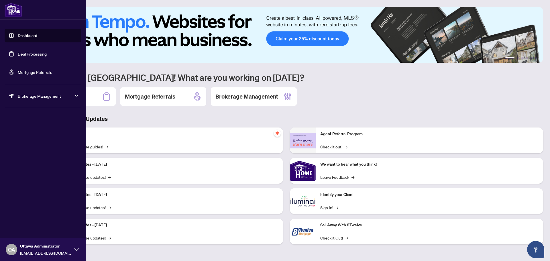
click at [19, 52] on link "Deal Processing" at bounding box center [32, 53] width 29 height 5
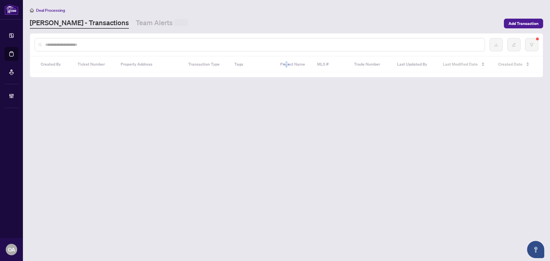
click at [127, 41] on div at bounding box center [260, 44] width 450 height 13
click at [127, 44] on input "text" at bounding box center [262, 45] width 435 height 6
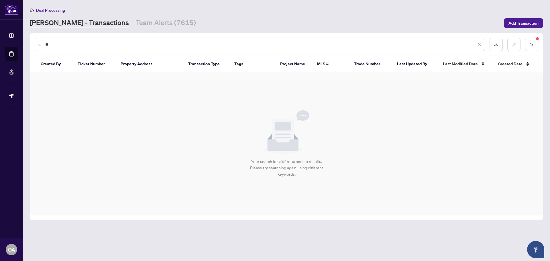
type input "*"
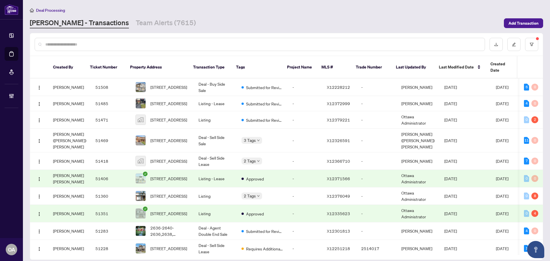
click at [239, 42] on input "text" at bounding box center [262, 44] width 435 height 6
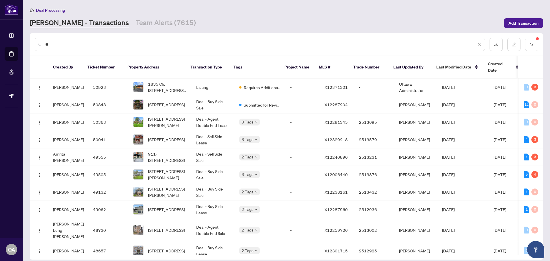
type input "**"
click at [178, 42] on input "**" at bounding box center [260, 44] width 431 height 6
drag, startPoint x: 81, startPoint y: 45, endPoint x: 0, endPoint y: 37, distance: 81.1
click at [0, 37] on div "Dashboard Deal Processing Mortgage Referrals Brokerage Management OA Ottawa Adm…" at bounding box center [275, 130] width 550 height 261
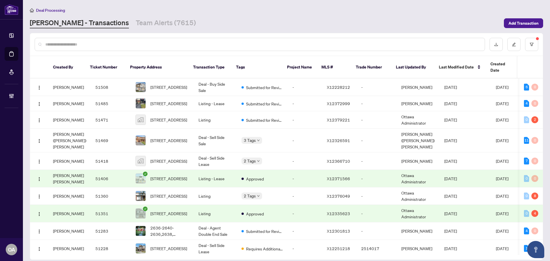
click at [172, 43] on input "text" at bounding box center [262, 44] width 435 height 6
click at [148, 24] on link "Team Alerts (7615)" at bounding box center [166, 23] width 60 height 10
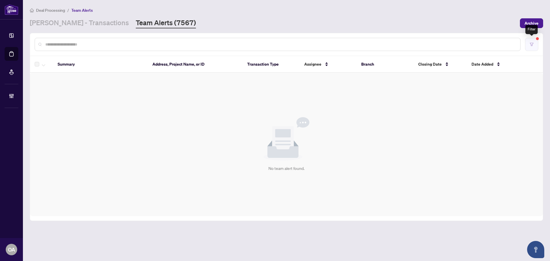
click at [526, 46] on button "button" at bounding box center [531, 44] width 13 height 13
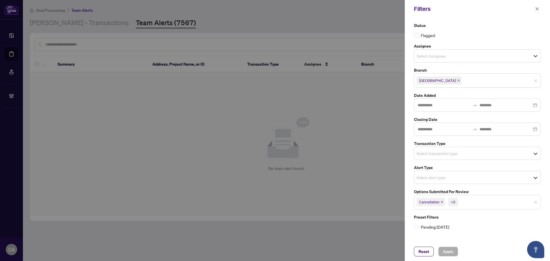
click at [442, 202] on icon "close" at bounding box center [442, 202] width 2 height 2
click at [439, 202] on icon "close" at bounding box center [440, 201] width 3 height 3
click at [447, 201] on icon "close" at bounding box center [446, 201] width 3 height 3
click at [432, 53] on input "search" at bounding box center [436, 55] width 40 height 7
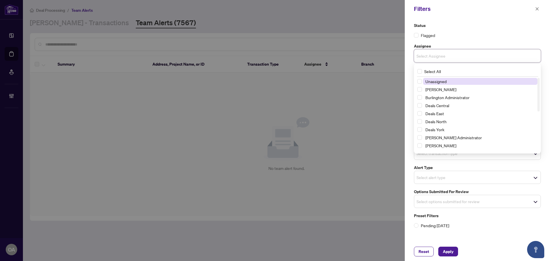
click at [432, 53] on input "search" at bounding box center [436, 55] width 40 height 7
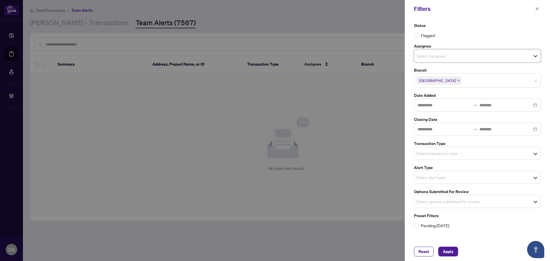
click at [467, 17] on div "Filters" at bounding box center [477, 9] width 145 height 18
click at [424, 199] on input "search" at bounding box center [436, 201] width 40 height 7
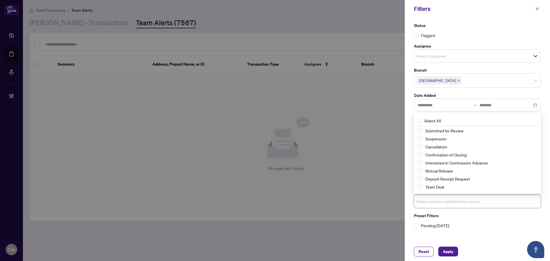
drag, startPoint x: 467, startPoint y: 230, endPoint x: 465, endPoint y: 227, distance: 3.6
click at [466, 230] on div "Status Flagged Assignee Select Assignee Select All Unassigned Aninda Paul Burli…" at bounding box center [477, 130] width 145 height 224
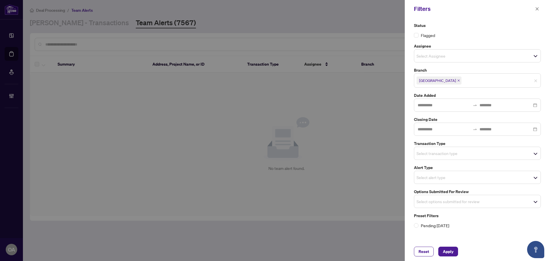
click at [418, 150] on input "search" at bounding box center [436, 153] width 40 height 7
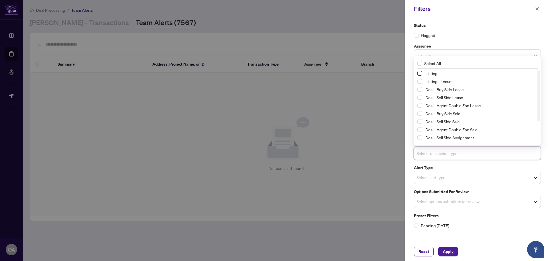
click at [419, 73] on span "Select Listing" at bounding box center [419, 73] width 5 height 5
click at [420, 83] on span "Select Listing - Lease" at bounding box center [419, 81] width 5 height 5
click at [444, 250] on span "Apply" at bounding box center [448, 251] width 11 height 9
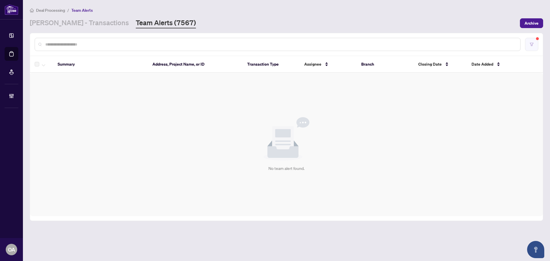
click at [532, 42] on icon "filter" at bounding box center [531, 44] width 4 height 4
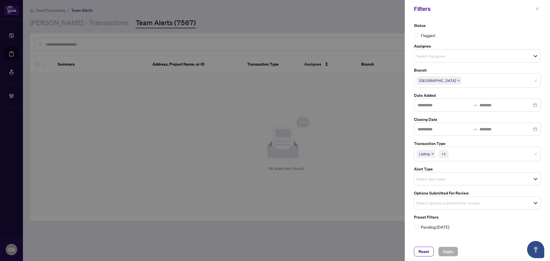
click at [539, 9] on button "button" at bounding box center [536, 8] width 7 height 7
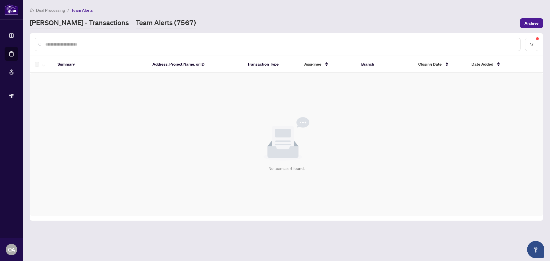
click at [80, 20] on link "[PERSON_NAME] - Transactions" at bounding box center [79, 23] width 99 height 10
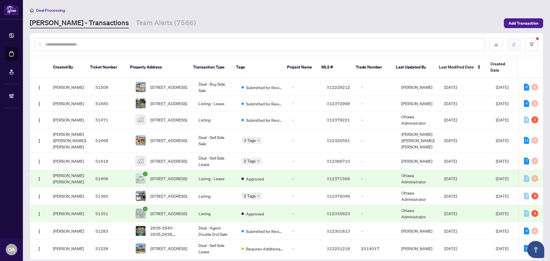
click at [518, 44] on button "button" at bounding box center [513, 44] width 13 height 13
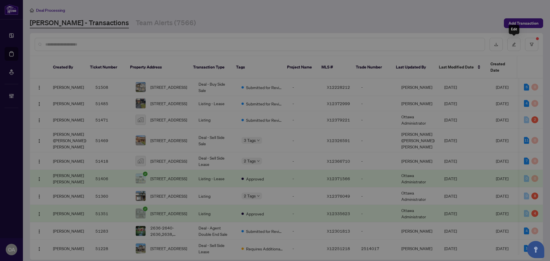
click at [532, 43] on div "Customize columns Created By Ticket Number Property Address Transaction Type Ta…" at bounding box center [275, 130] width 550 height 261
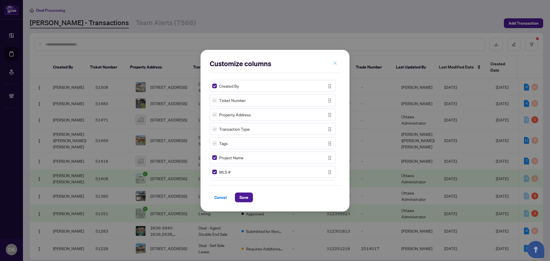
click at [336, 62] on icon "close" at bounding box center [335, 63] width 3 height 3
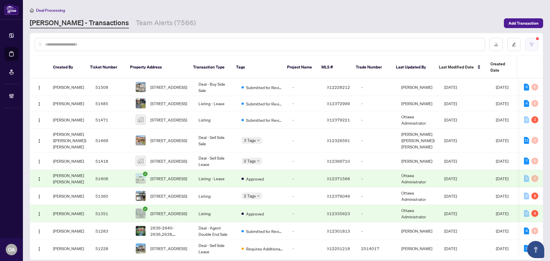
click at [531, 46] on icon "filter" at bounding box center [531, 44] width 3 height 3
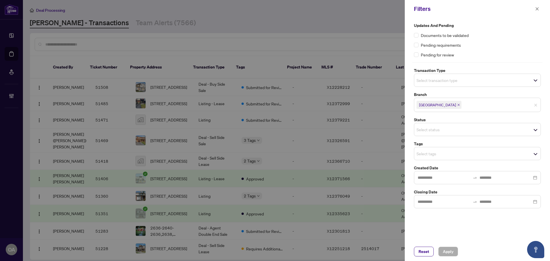
click at [446, 80] on input "search" at bounding box center [436, 80] width 40 height 7
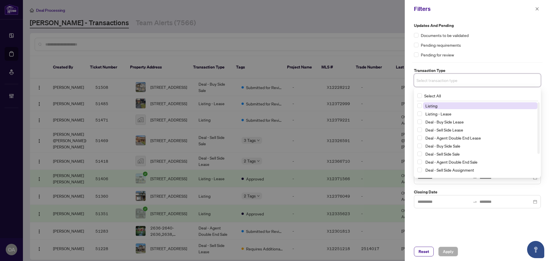
click at [440, 104] on span "Listing" at bounding box center [480, 105] width 114 height 7
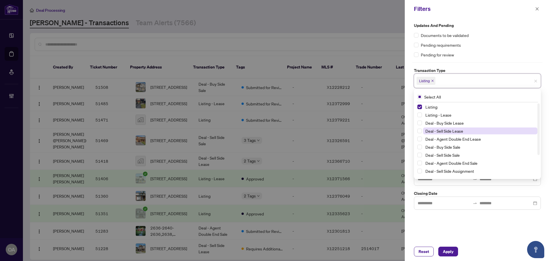
drag, startPoint x: 441, startPoint y: 116, endPoint x: 445, endPoint y: 133, distance: 17.5
click at [440, 116] on span "Listing - Lease" at bounding box center [438, 114] width 26 height 5
click at [458, 235] on div "Updates and Pending Documents to be validated Pending requirements Pending for …" at bounding box center [477, 130] width 145 height 224
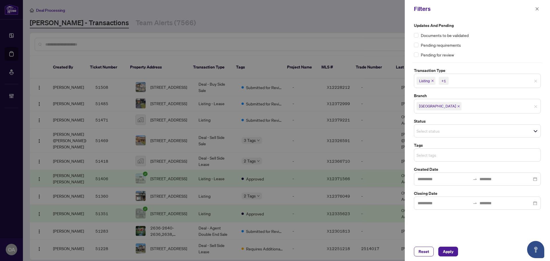
click at [424, 155] on input "search" at bounding box center [436, 154] width 40 height 7
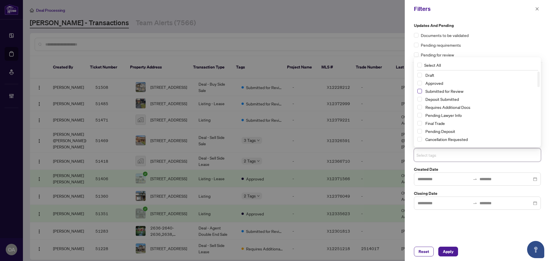
click at [420, 90] on span "Select Submitted for Review" at bounding box center [419, 91] width 5 height 5
click at [451, 252] on span "Apply" at bounding box center [448, 251] width 11 height 9
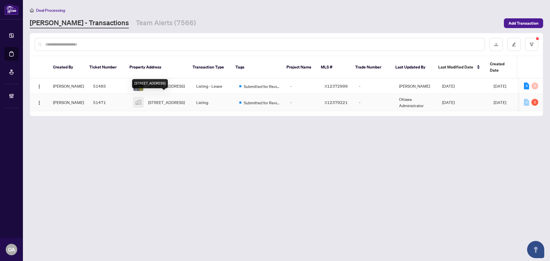
click at [159, 99] on span "[STREET_ADDRESS]" at bounding box center [166, 102] width 37 height 6
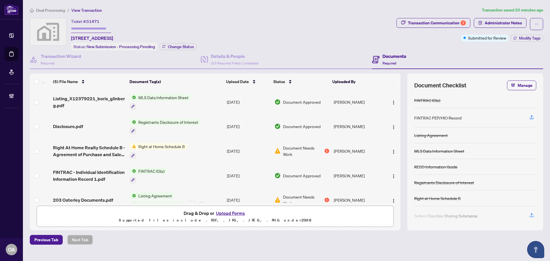
scroll to position [11, 0]
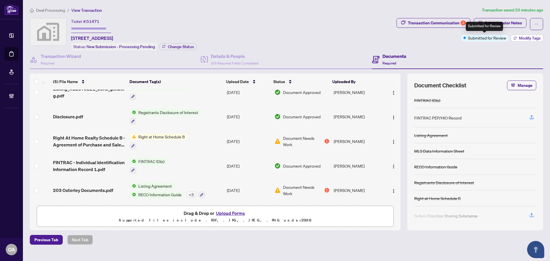
click at [527, 38] on span "Modify Tags" at bounding box center [529, 38] width 21 height 4
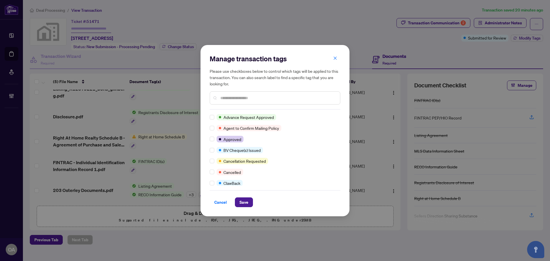
scroll to position [0, 0]
click at [229, 99] on input "text" at bounding box center [277, 98] width 115 height 6
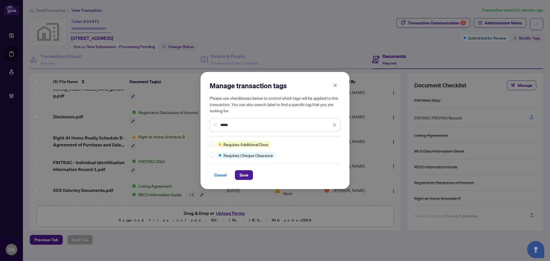
type input "*****"
click at [246, 175] on span "Save" at bounding box center [243, 174] width 9 height 9
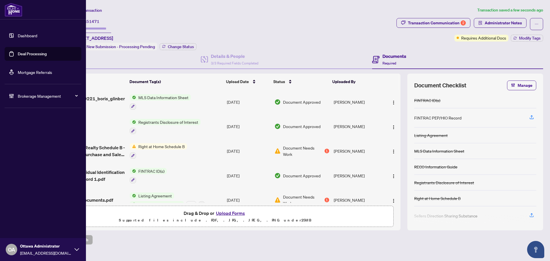
click at [29, 56] on link "Deal Processing" at bounding box center [32, 53] width 29 height 5
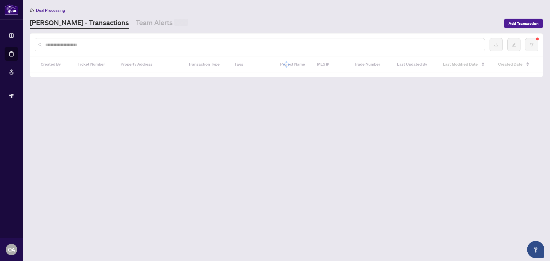
click at [132, 44] on input "text" at bounding box center [262, 45] width 435 height 6
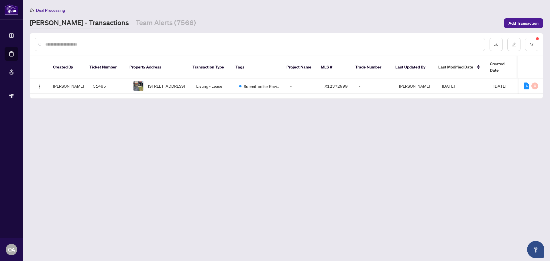
paste input "*****"
type input "*****"
click at [172, 83] on span "[STREET_ADDRESS]" at bounding box center [166, 86] width 37 height 6
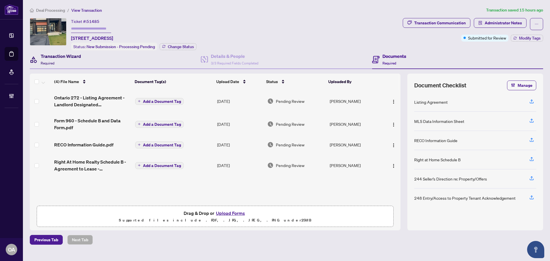
click at [60, 56] on h4 "Transaction Wizard" at bounding box center [61, 56] width 40 height 7
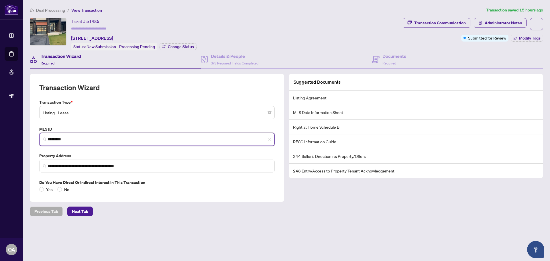
drag, startPoint x: 127, startPoint y: 140, endPoint x: 119, endPoint y: 138, distance: 7.3
click at [127, 140] on input "*********" at bounding box center [159, 139] width 223 height 6
drag, startPoint x: 110, startPoint y: 137, endPoint x: 18, endPoint y: 135, distance: 92.5
click at [18, 135] on div "**********" at bounding box center [275, 130] width 550 height 261
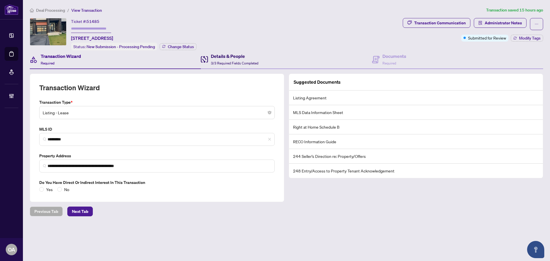
click at [237, 58] on h4 "Details & People" at bounding box center [235, 56] width 48 height 7
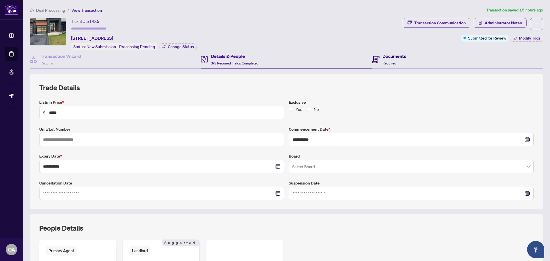
click at [385, 57] on h4 "Documents" at bounding box center [394, 56] width 24 height 7
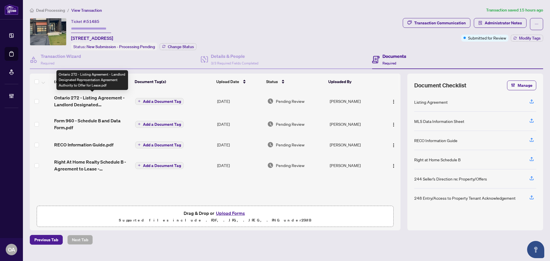
click at [84, 101] on span "Ontario 272 - Listing Agreement - Landlord Designated Representation Agreement …" at bounding box center [92, 101] width 76 height 14
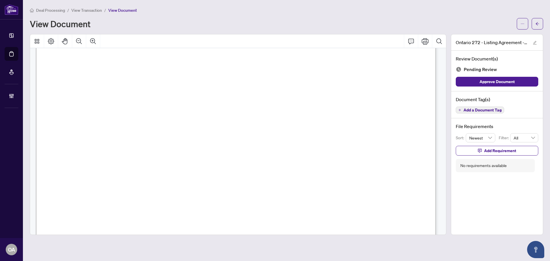
scroll to position [29, 0]
click at [197, 121] on span "...............................................................................…" at bounding box center [255, 122] width 307 height 5
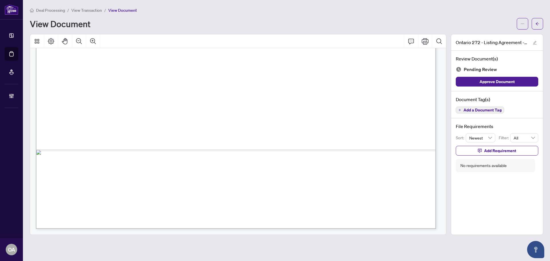
click at [497, 110] on span "Add a Document Tag" at bounding box center [482, 110] width 38 height 4
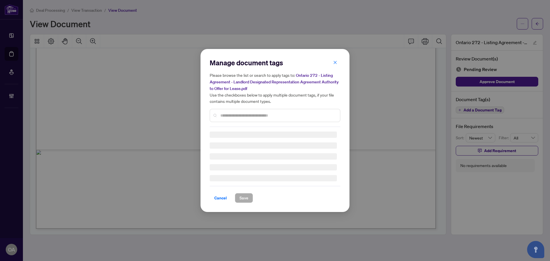
click at [253, 112] on input "text" at bounding box center [277, 115] width 115 height 6
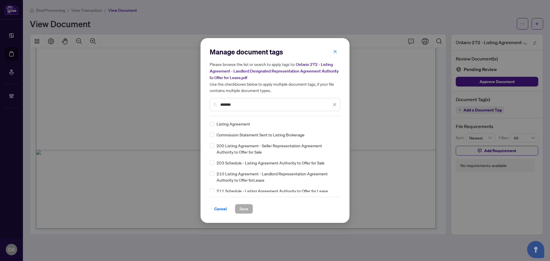
type input "*******"
click at [334, 123] on icon at bounding box center [334, 124] width 3 height 2
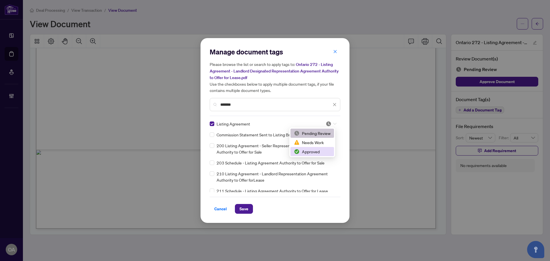
click at [308, 150] on div "Approved" at bounding box center [312, 151] width 37 height 6
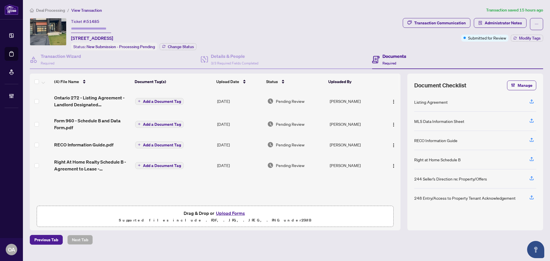
click at [119, 100] on span "Ontario 272 - Listing Agreement - Landlord Designated Representation Agreement …" at bounding box center [92, 101] width 76 height 14
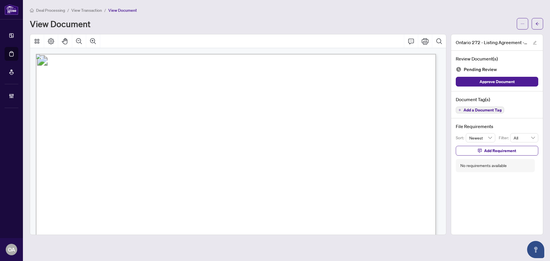
click at [477, 108] on span "Add a Document Tag" at bounding box center [482, 110] width 38 height 4
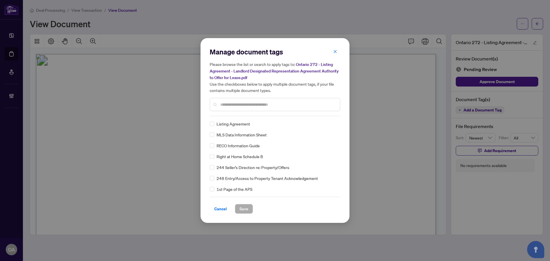
drag, startPoint x: 227, startPoint y: 114, endPoint x: 233, endPoint y: 110, distance: 7.2
click at [227, 114] on div "Manage document tags Please browse the list or search to apply tags to: Ontario…" at bounding box center [275, 81] width 131 height 69
click at [235, 105] on input "text" at bounding box center [277, 104] width 115 height 6
click at [214, 122] on div "Listing Agreement" at bounding box center [273, 124] width 127 height 6
click at [333, 122] on div at bounding box center [330, 124] width 11 height 6
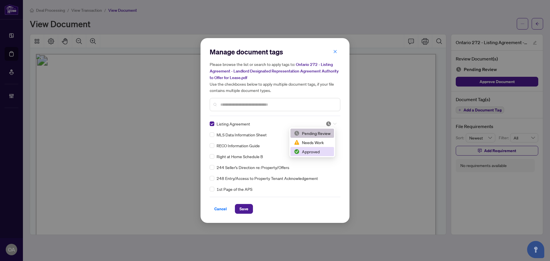
click at [307, 151] on div "Approved" at bounding box center [312, 151] width 37 height 6
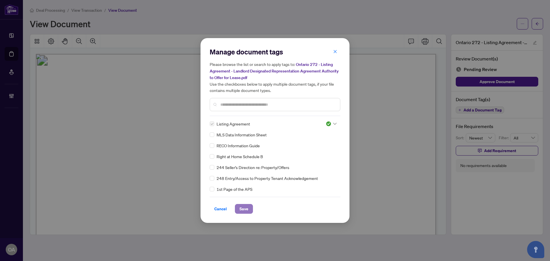
click at [241, 207] on span "Save" at bounding box center [243, 208] width 9 height 9
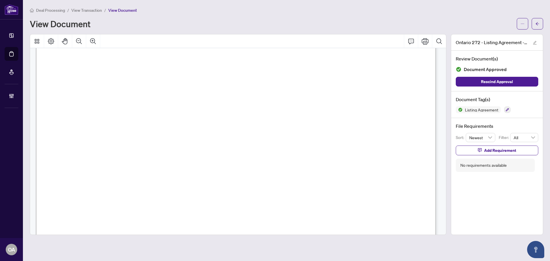
scroll to position [143, 0]
click at [508, 107] on button "button" at bounding box center [507, 109] width 6 height 6
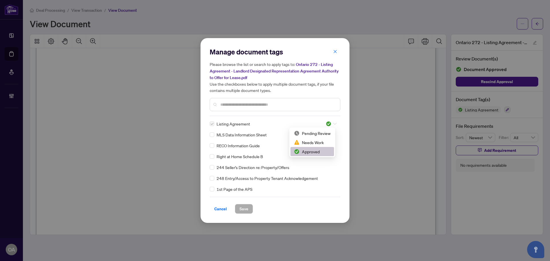
click at [333, 123] on icon at bounding box center [334, 124] width 3 height 2
click at [327, 141] on div "Needs Work" at bounding box center [312, 142] width 37 height 6
click at [246, 210] on span "Save" at bounding box center [243, 208] width 9 height 9
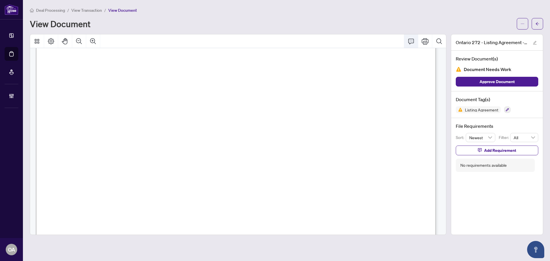
click at [411, 39] on icon "Comment" at bounding box center [410, 41] width 7 height 7
drag, startPoint x: 385, startPoint y: 172, endPoint x: 390, endPoint y: 167, distance: 7.9
click at [388, 169] on div "**********" at bounding box center [388, 171] width 90 height 12
click at [428, 186] on icon "Save" at bounding box center [428, 183] width 6 height 6
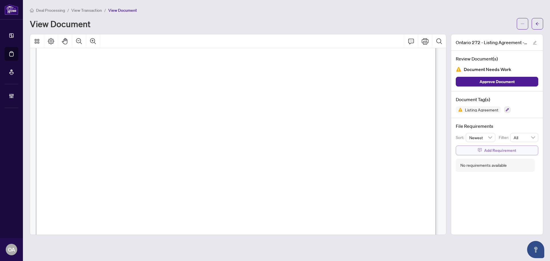
click at [498, 151] on span "Add Requirement" at bounding box center [500, 150] width 32 height 9
click at [360, 104] on span "{" at bounding box center [357, 107] width 5 height 21
click at [484, 154] on textarea at bounding box center [502, 155] width 61 height 11
type textarea "*"
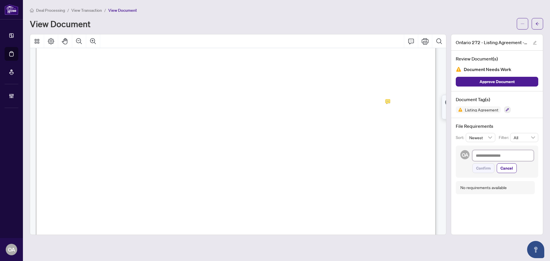
type textarea "*"
type textarea "**"
type textarea "***"
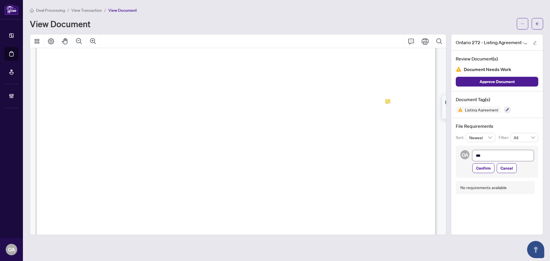
type textarea "****"
type textarea "*****"
type textarea "******"
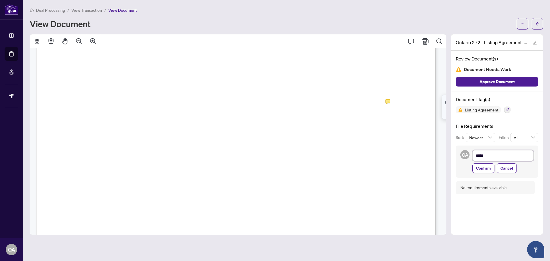
type textarea "******"
type textarea "*******"
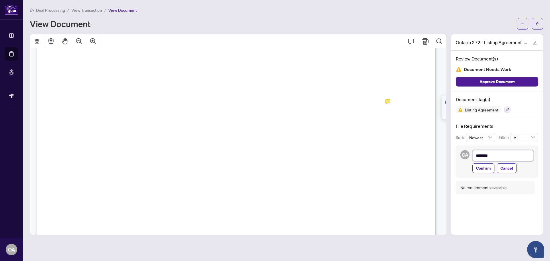
type textarea "*********"
type textarea "**********"
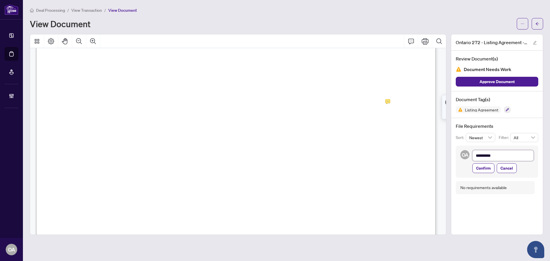
type textarea "**********"
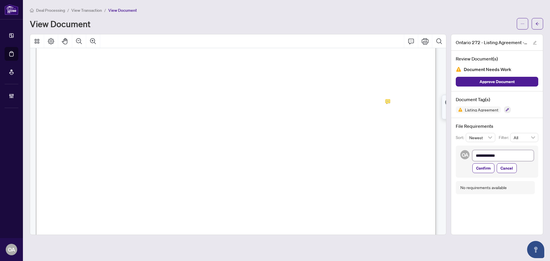
type textarea "**********"
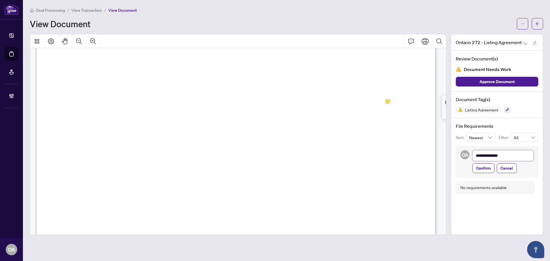
type textarea "**********"
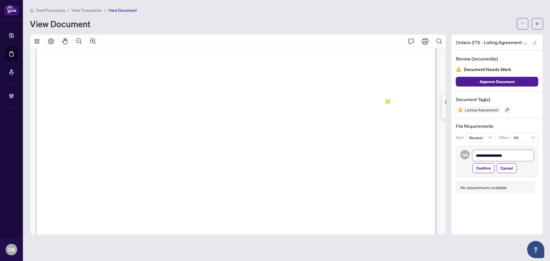
type textarea "**********"
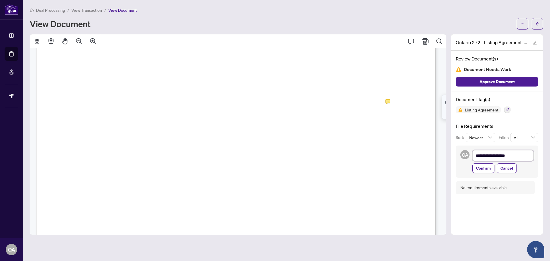
type textarea "**********"
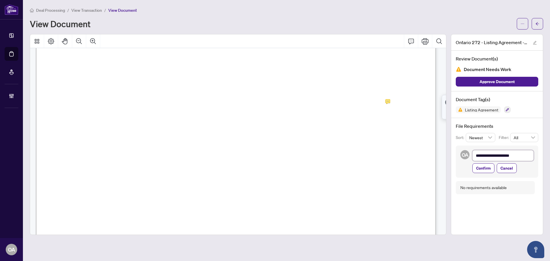
type textarea "**********"
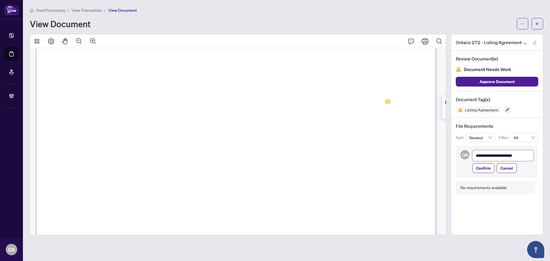
type textarea "**********"
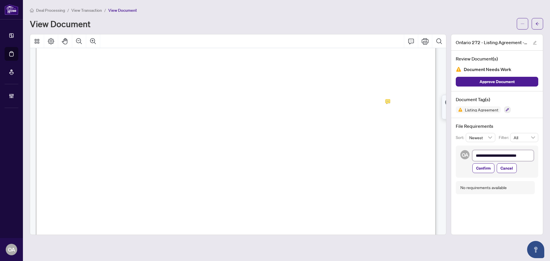
type textarea "**********"
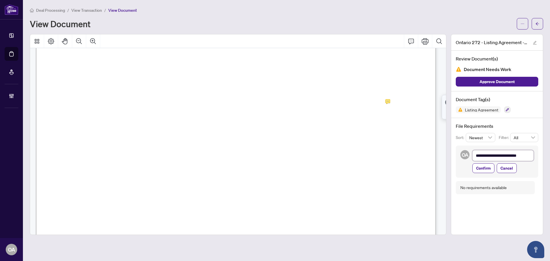
type textarea "**********"
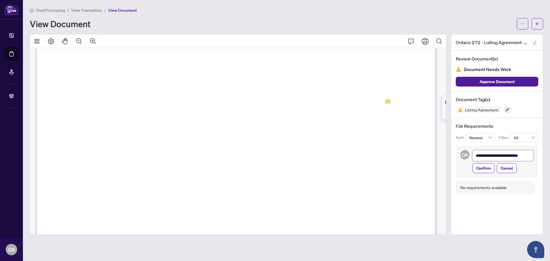
type textarea "**********"
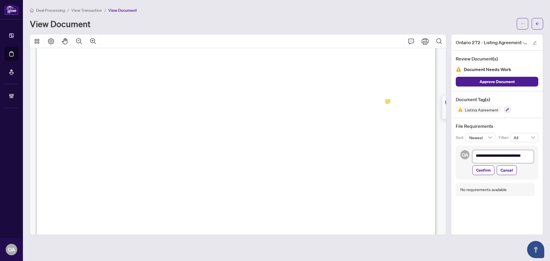
type textarea "**********"
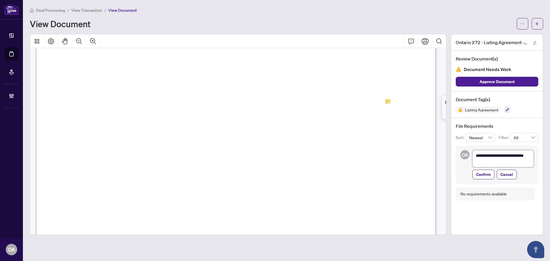
type textarea "**********"
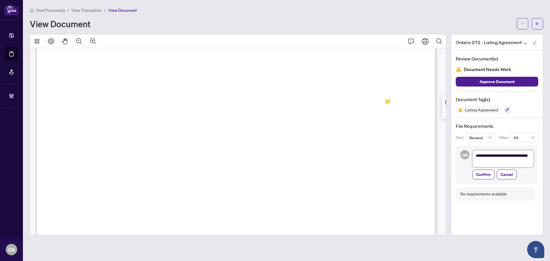
type textarea "**********"
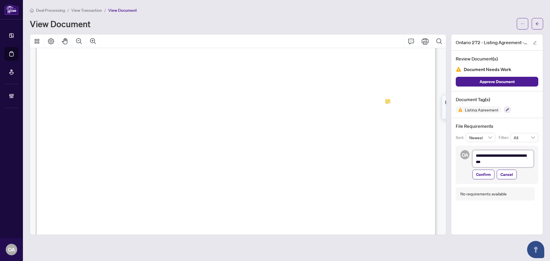
type textarea "**********"
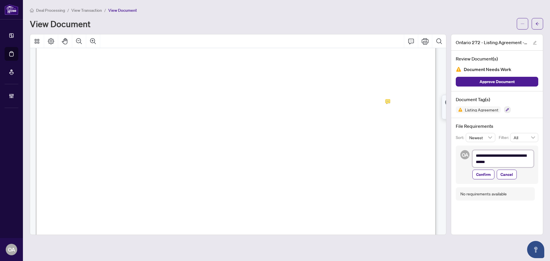
type textarea "**********"
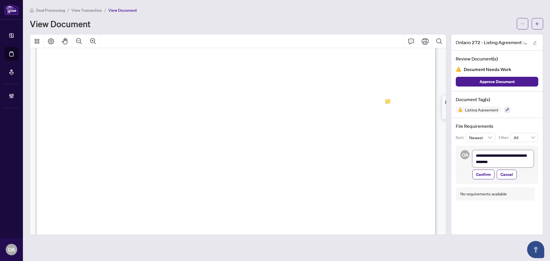
type textarea "**********"
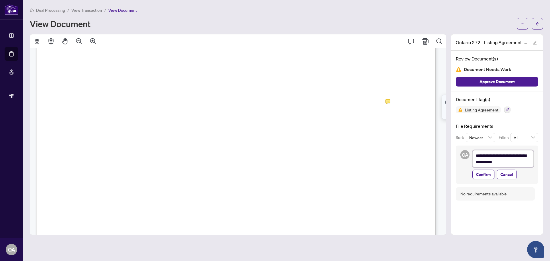
type textarea "**********"
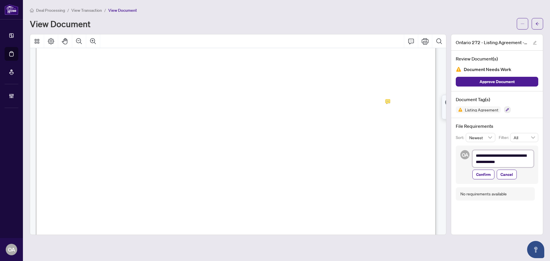
type textarea "**********"
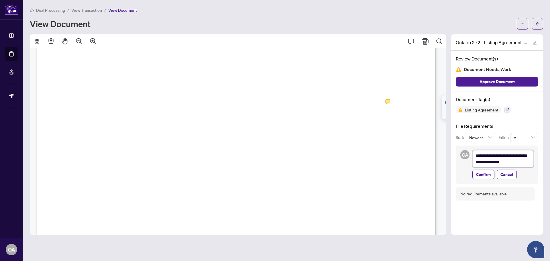
type textarea "**********"
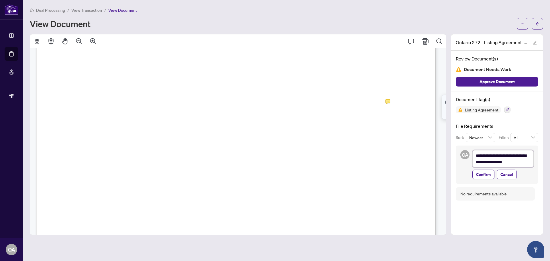
type textarea "**********"
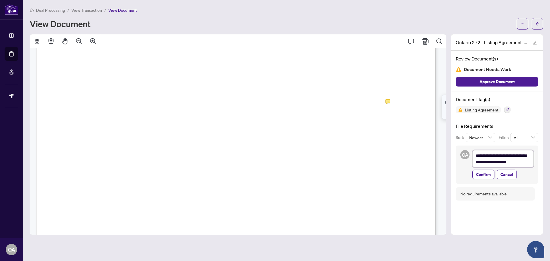
type textarea "**********"
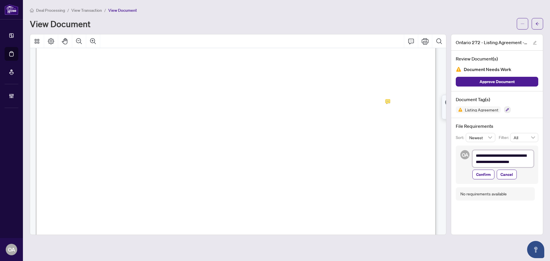
type textarea "**********"
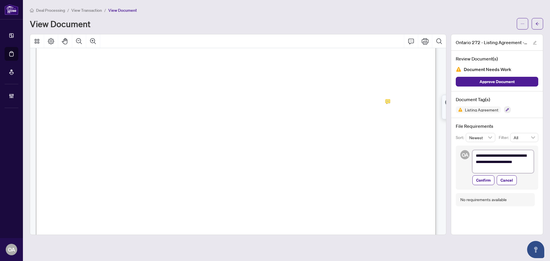
type textarea "**********"
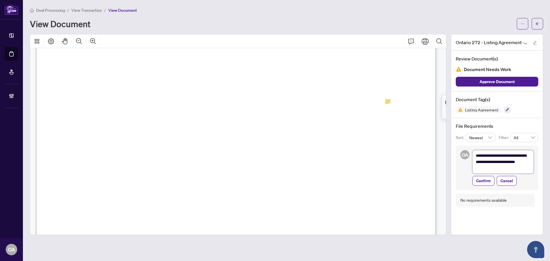
type textarea "**********"
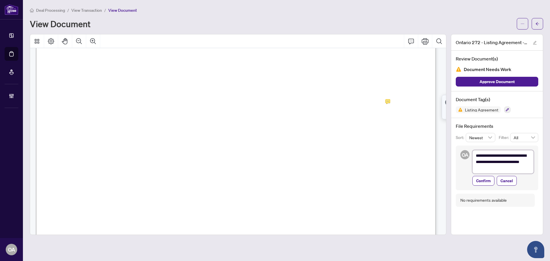
type textarea "**********"
click at [480, 179] on span "Confirm" at bounding box center [483, 180] width 15 height 9
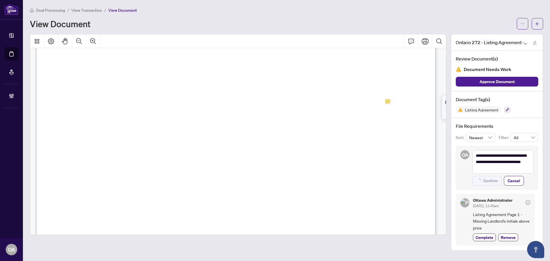
type textarea "**********"
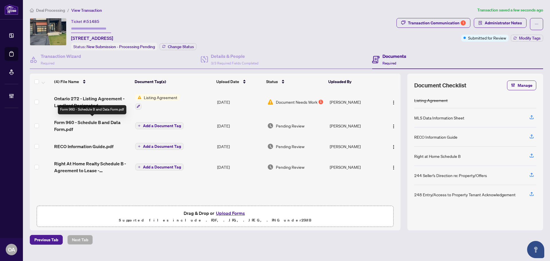
click at [103, 121] on span "Form 960 - Schedule B and Data Form.pdf" at bounding box center [92, 126] width 76 height 14
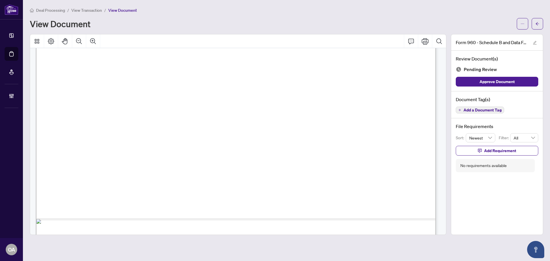
scroll to position [315, 0]
click at [483, 110] on span "Add a Document Tag" at bounding box center [482, 110] width 38 height 4
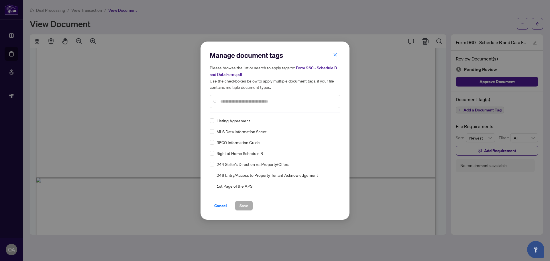
click at [233, 110] on div "Manage document tags Please browse the list or search to apply tags to: Form 96…" at bounding box center [275, 82] width 131 height 62
drag, startPoint x: 234, startPoint y: 103, endPoint x: 234, endPoint y: 97, distance: 6.3
click at [235, 100] on input "text" at bounding box center [277, 101] width 115 height 6
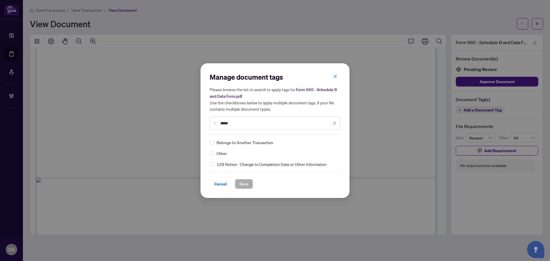
type input "*****"
click at [333, 140] on div at bounding box center [330, 142] width 11 height 6
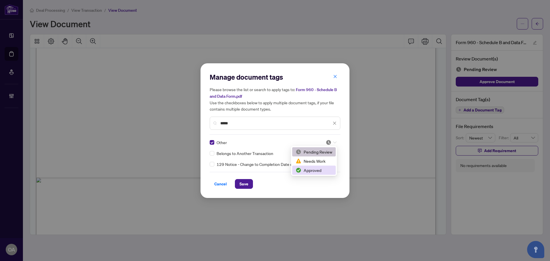
click at [320, 172] on div "Approved" at bounding box center [313, 170] width 37 height 6
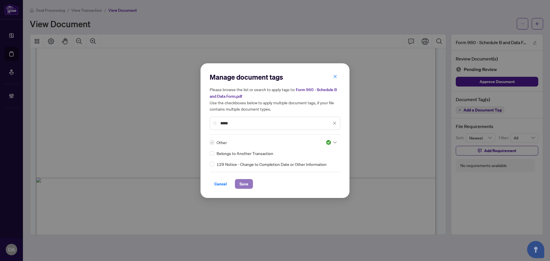
click at [242, 180] on span "Save" at bounding box center [243, 183] width 9 height 9
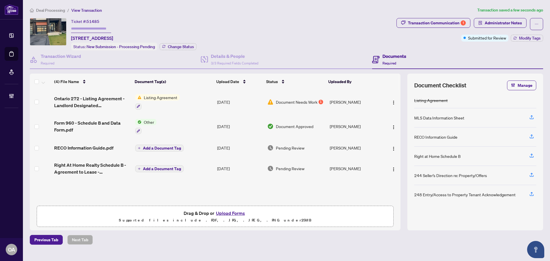
click at [99, 145] on span "RECO Information Guide.pdf" at bounding box center [83, 147] width 59 height 7
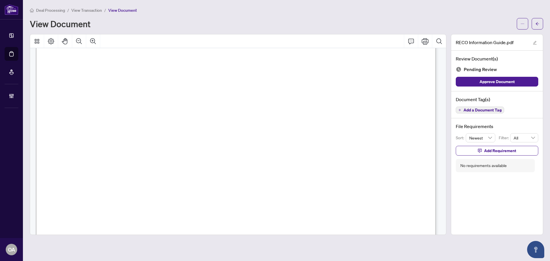
scroll to position [6474, 0]
click at [472, 113] on button "Add a Document Tag" at bounding box center [479, 109] width 48 height 7
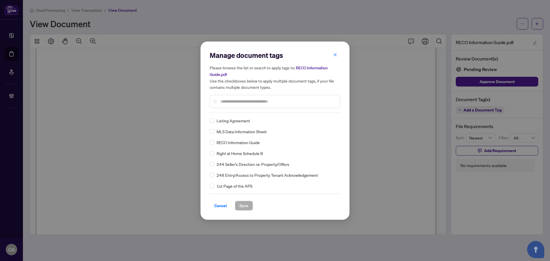
click at [260, 113] on div "Manage document tags Please browse the list or search to apply tags to: RECO In…" at bounding box center [275, 131] width 131 height 160
click at [262, 106] on div at bounding box center [275, 101] width 131 height 13
click at [263, 101] on input "text" at bounding box center [277, 101] width 115 height 6
type input "****"
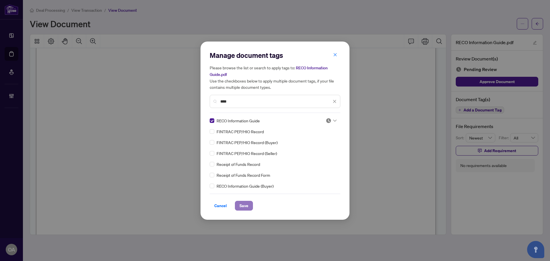
click at [249, 206] on button "Save" at bounding box center [244, 206] width 18 height 10
click at [332, 119] on div "Manage document tags Please browse the list or search to apply tags to: RECO In…" at bounding box center [275, 130] width 550 height 261
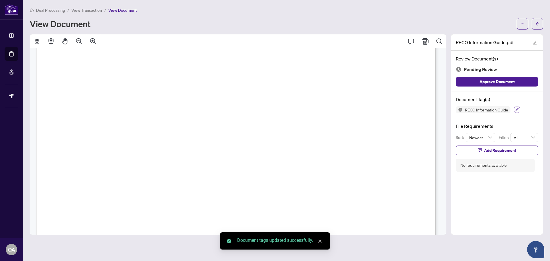
click at [516, 110] on icon "button" at bounding box center [516, 109] width 3 height 3
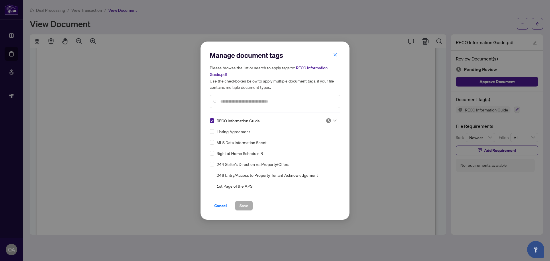
click at [333, 119] on icon at bounding box center [334, 120] width 3 height 2
click at [319, 147] on div "Approved" at bounding box center [312, 148] width 37 height 6
click at [240, 203] on span "Save" at bounding box center [243, 205] width 9 height 9
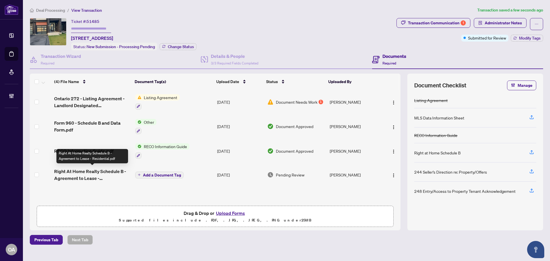
click at [100, 171] on span "Right At Home Realty Schedule B - Agreement to Lease - Residential.pdf" at bounding box center [92, 175] width 76 height 14
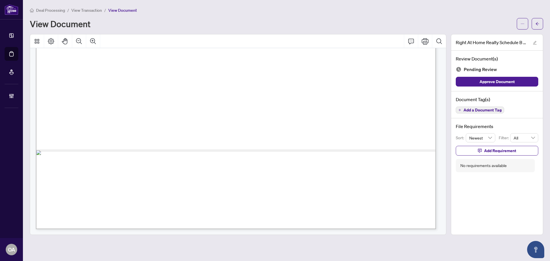
scroll to position [343, 0]
click at [474, 108] on span "Add a Document Tag" at bounding box center [482, 110] width 38 height 4
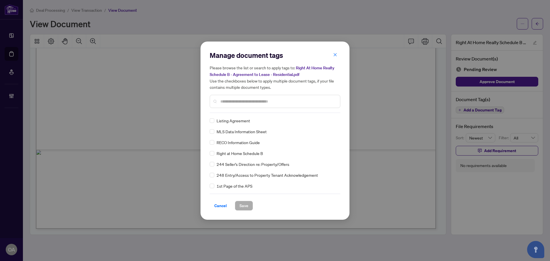
click at [246, 101] on input "text" at bounding box center [277, 101] width 115 height 6
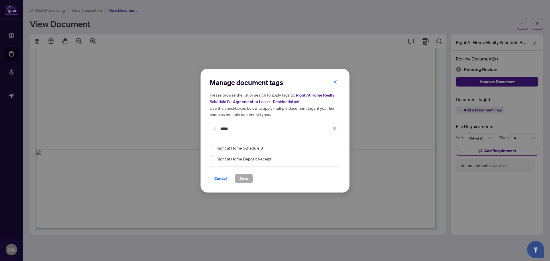
type input "*****"
click at [335, 147] on icon at bounding box center [334, 148] width 3 height 2
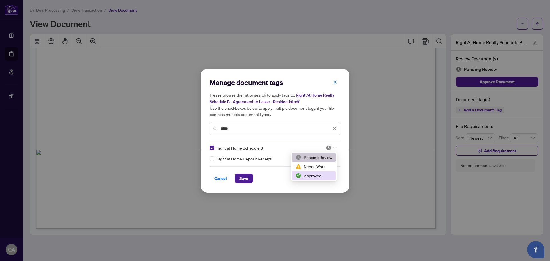
click at [317, 176] on div "Approved" at bounding box center [313, 175] width 37 height 6
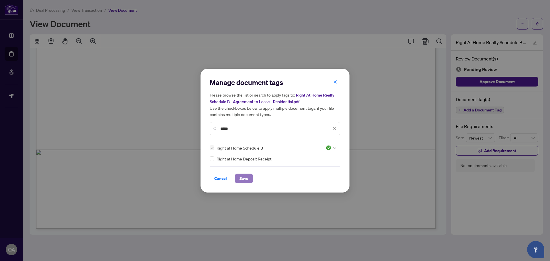
click at [242, 180] on span "Save" at bounding box center [243, 178] width 9 height 9
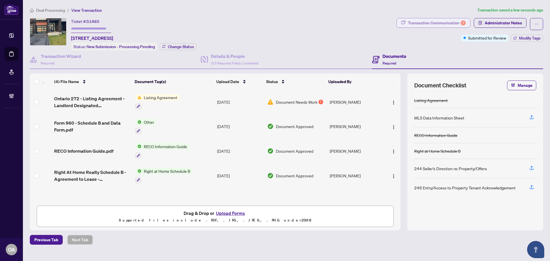
click at [454, 25] on div "Transaction Communication 1" at bounding box center [437, 22] width 58 height 9
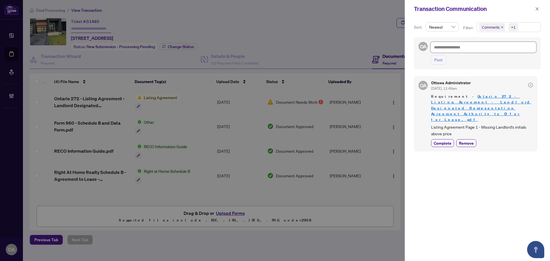
click at [451, 49] on textarea at bounding box center [483, 47] width 106 height 11
type textarea "*"
type textarea "**"
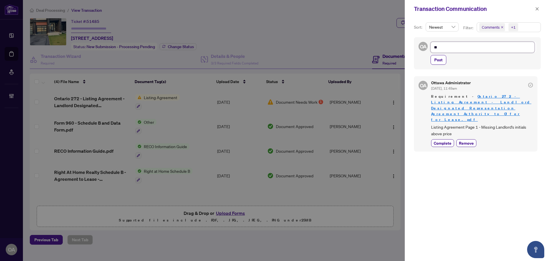
type textarea "***"
type textarea "****"
type textarea "*****"
type textarea "******"
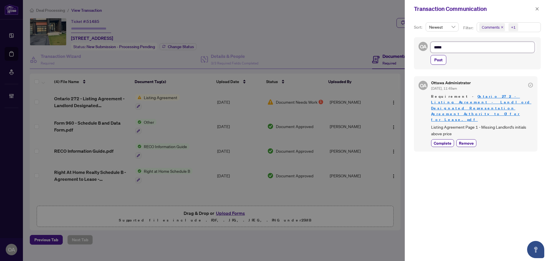
type textarea "******"
type textarea "*******"
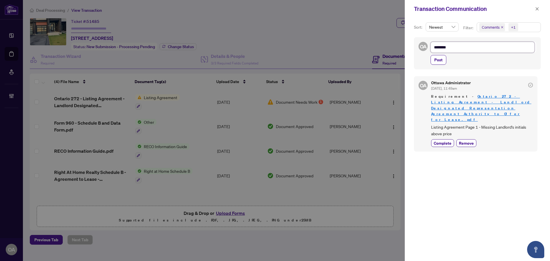
type textarea "*********"
type textarea "**********"
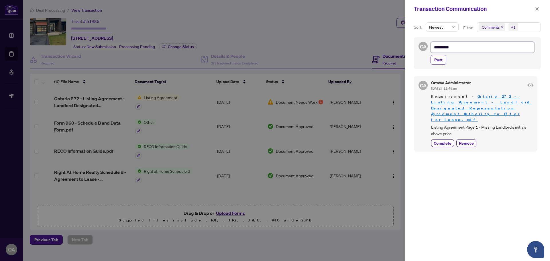
type textarea "**********"
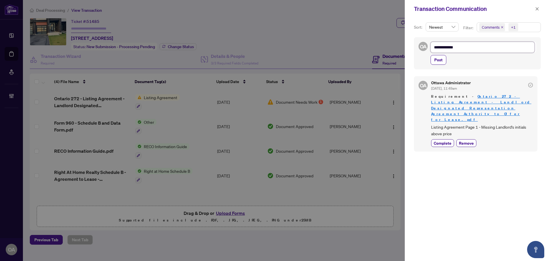
type textarea "**********"
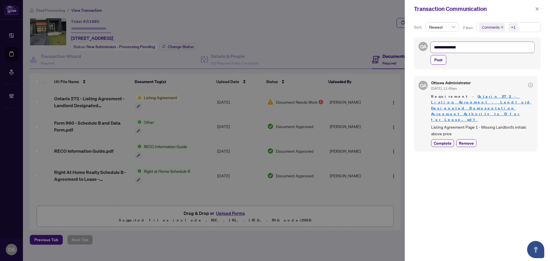
type textarea "**********"
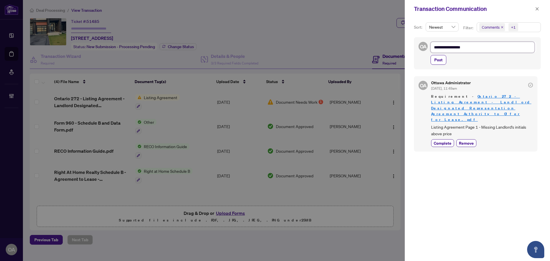
type textarea "**********"
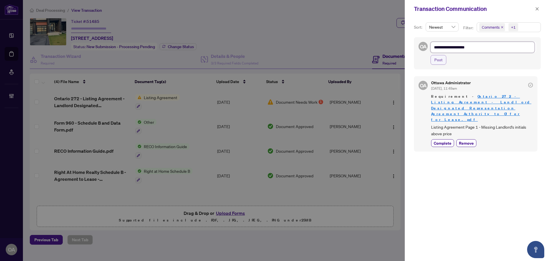
type textarea "**********"
click at [438, 60] on span "Post" at bounding box center [438, 59] width 8 height 9
type textarea "**********"
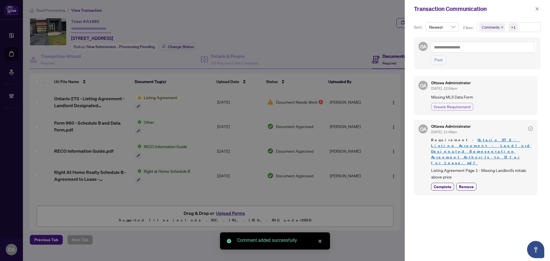
click at [449, 105] on span "Create Requirement" at bounding box center [451, 107] width 37 height 6
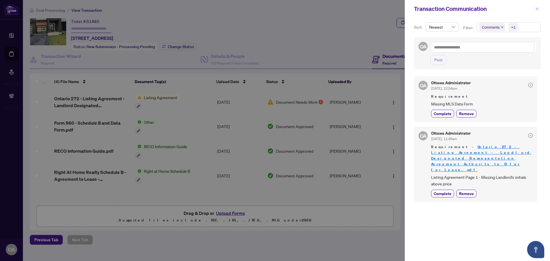
click at [536, 7] on icon "close" at bounding box center [537, 9] width 4 height 4
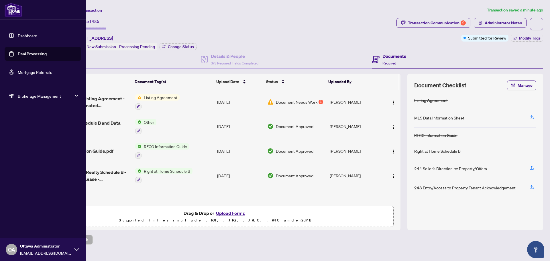
click at [35, 52] on link "Deal Processing" at bounding box center [32, 53] width 29 height 5
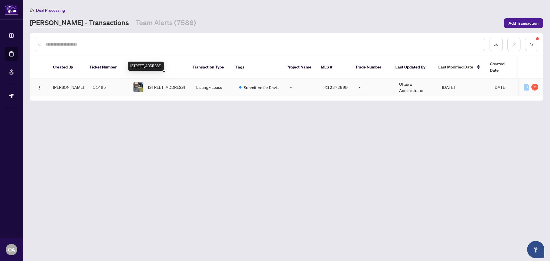
click at [166, 84] on span "771 TWIST Way, Ottawa, Ontario K2V 0M3, Canada" at bounding box center [166, 87] width 37 height 6
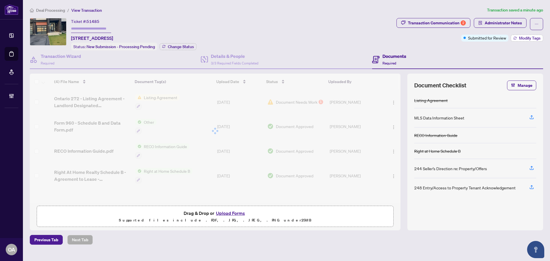
click at [526, 38] on span "Modify Tags" at bounding box center [529, 38] width 21 height 4
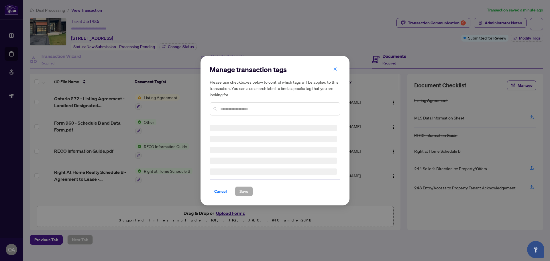
click at [221, 108] on input "text" at bounding box center [277, 109] width 115 height 6
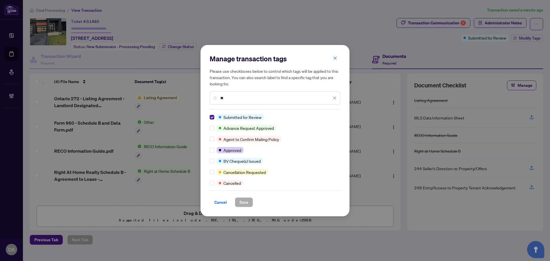
type input "***"
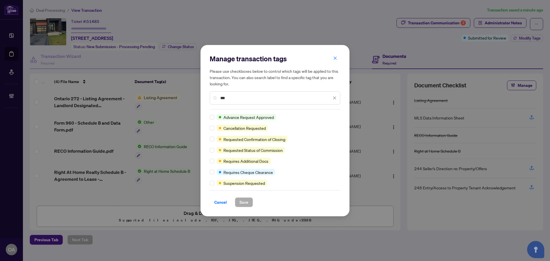
drag, startPoint x: 231, startPoint y: 97, endPoint x: 213, endPoint y: 98, distance: 18.0
click at [214, 98] on div "***" at bounding box center [275, 97] width 131 height 13
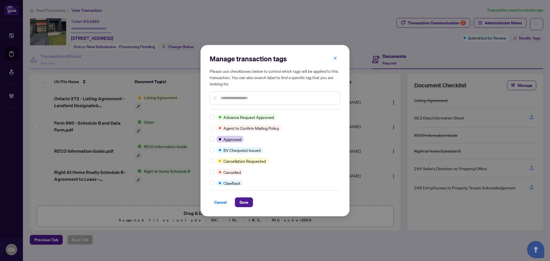
click at [232, 93] on div at bounding box center [275, 97] width 131 height 13
click at [231, 96] on input "text" at bounding box center [277, 98] width 115 height 6
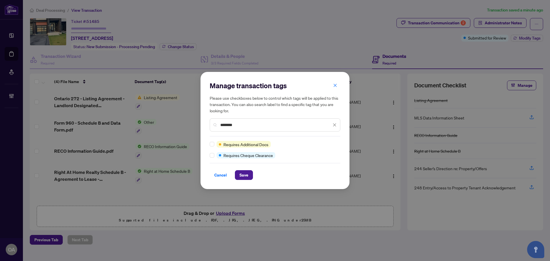
type input "********"
click at [242, 173] on span "Save" at bounding box center [243, 174] width 9 height 9
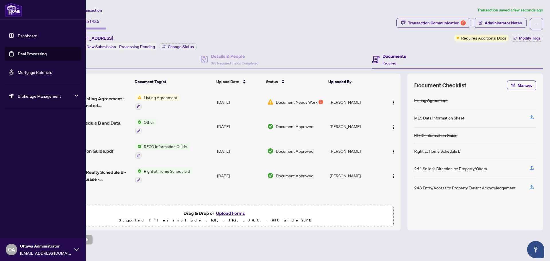
click at [29, 54] on link "Deal Processing" at bounding box center [32, 53] width 29 height 5
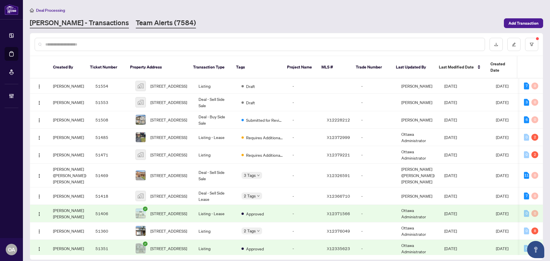
click at [136, 25] on link "Team Alerts (7584)" at bounding box center [166, 23] width 60 height 10
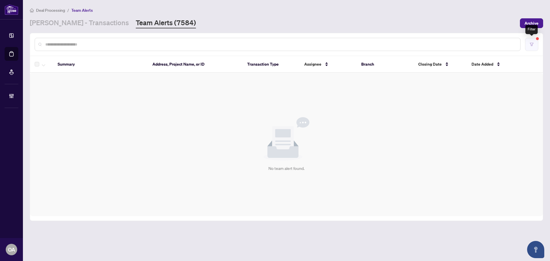
click at [534, 45] on button "button" at bounding box center [531, 44] width 13 height 13
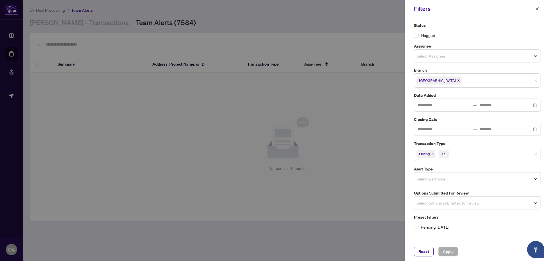
click at [425, 179] on input "search" at bounding box center [436, 178] width 40 height 7
click at [423, 203] on input "search" at bounding box center [436, 202] width 40 height 7
click at [486, 239] on div "Status Flagged Assignee Select Assignee Branch Ottawa Date Added Closing Date T…" at bounding box center [477, 130] width 145 height 224
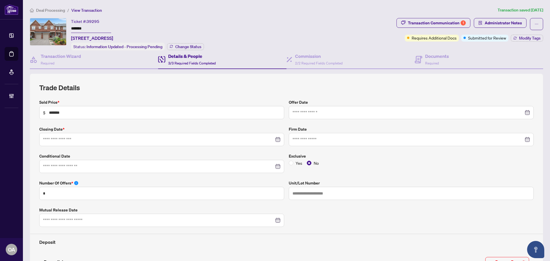
type input "**********"
drag, startPoint x: 45, startPoint y: 51, endPoint x: 56, endPoint y: 59, distance: 14.1
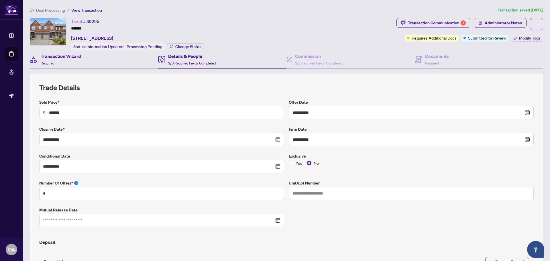
click at [45, 51] on div "Transaction Wizard Required" at bounding box center [94, 59] width 128 height 19
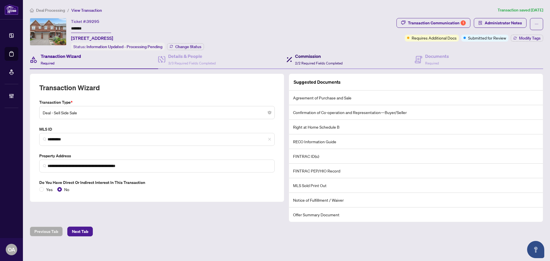
click at [315, 55] on h4 "Commission" at bounding box center [319, 56] width 48 height 7
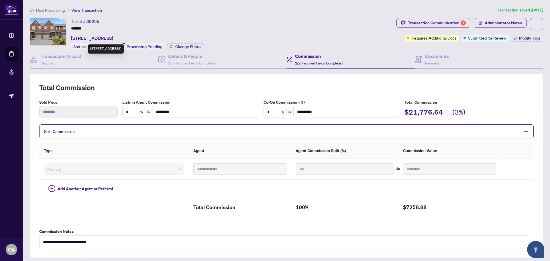
drag, startPoint x: 177, startPoint y: 36, endPoint x: 72, endPoint y: 36, distance: 105.9
click at [72, 36] on div "Ticket #: 39295 ******* [STREET_ADDRESS] Status: Information Updated - Processi…" at bounding box center [137, 34] width 133 height 32
copy span "[STREET_ADDRESS]"
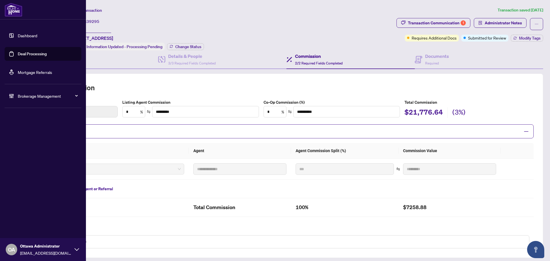
drag, startPoint x: 29, startPoint y: 54, endPoint x: 49, endPoint y: 48, distance: 21.2
click at [29, 54] on link "Deal Processing" at bounding box center [32, 53] width 29 height 5
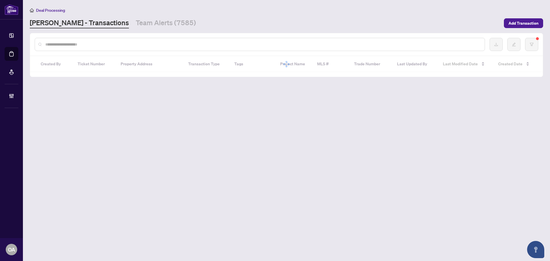
click at [232, 48] on div at bounding box center [260, 44] width 450 height 13
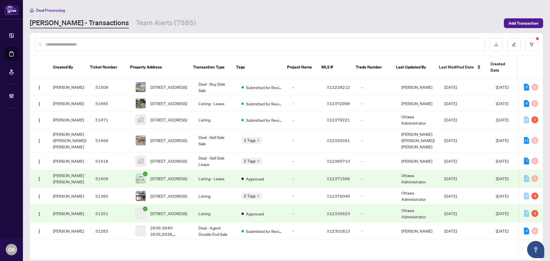
click at [233, 44] on input "text" at bounding box center [262, 44] width 435 height 6
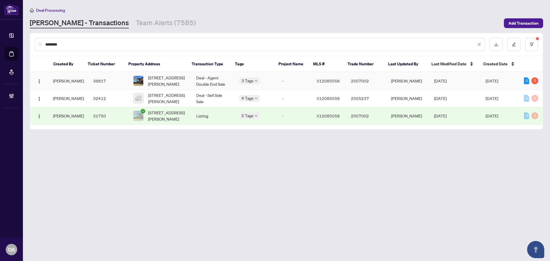
type input "********"
click at [213, 80] on td "Deal - Agent Double End Sale" at bounding box center [213, 80] width 43 height 17
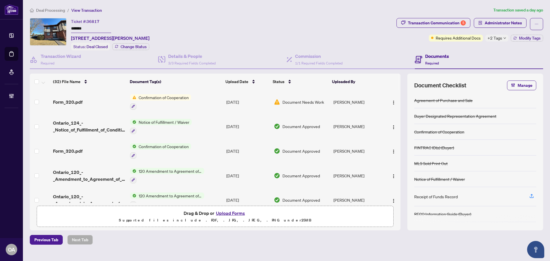
click at [500, 36] on span "+2 Tags" at bounding box center [494, 38] width 15 height 7
click at [467, 50] on div "Documents Required" at bounding box center [479, 59] width 128 height 19
drag, startPoint x: 400, startPoint y: 95, endPoint x: 387, endPoint y: 110, distance: 19.9
click at [395, 147] on div "(32) File Name Document Tag(s) Upload Date Status Uploaded By Form_320.pdf Conf…" at bounding box center [286, 152] width 513 height 157
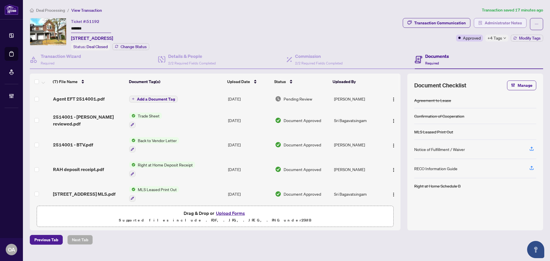
click at [502, 23] on span "Administrator Notes" at bounding box center [502, 22] width 37 height 9
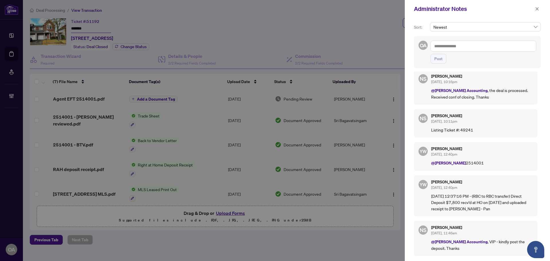
scroll to position [132, 0]
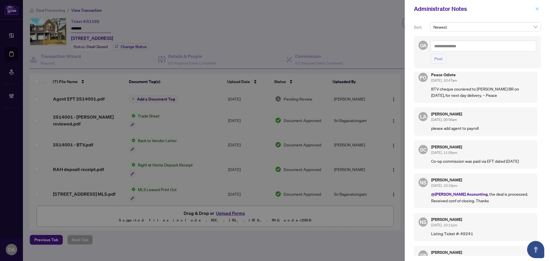
click at [537, 10] on icon "close" at bounding box center [537, 9] width 4 height 4
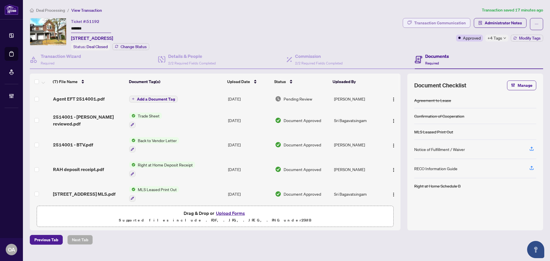
click at [447, 24] on div "Transaction Communication" at bounding box center [440, 22] width 52 height 9
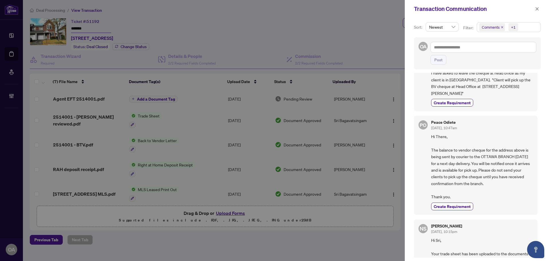
scroll to position [115, 0]
click at [536, 11] on icon "close" at bounding box center [537, 9] width 4 height 4
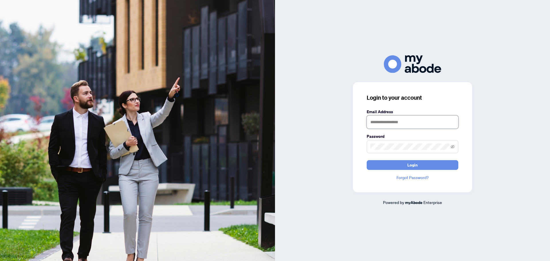
type input "**********"
click at [395, 163] on button "Login" at bounding box center [412, 165] width 92 height 10
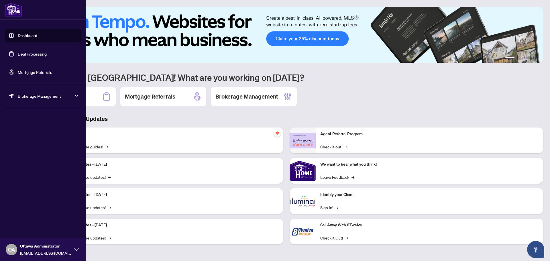
click at [23, 52] on link "Deal Processing" at bounding box center [32, 53] width 29 height 5
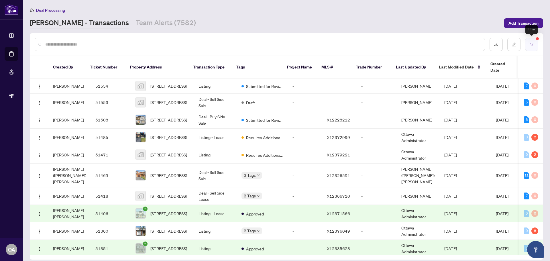
click at [530, 45] on icon "filter" at bounding box center [531, 44] width 4 height 4
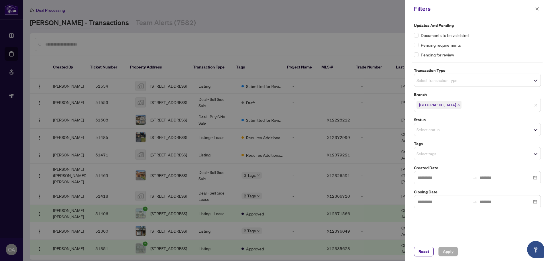
click at [436, 79] on input "search" at bounding box center [436, 80] width 40 height 7
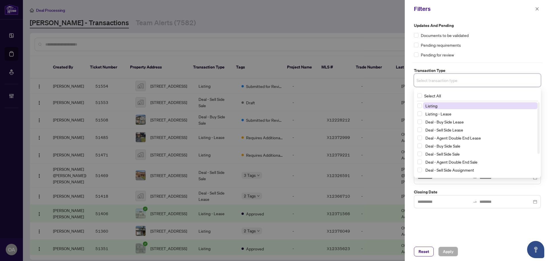
click at [429, 106] on span "Listing" at bounding box center [431, 105] width 12 height 5
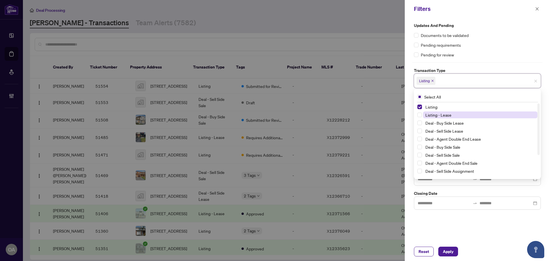
click at [428, 113] on span "Listing - Lease" at bounding box center [438, 114] width 26 height 5
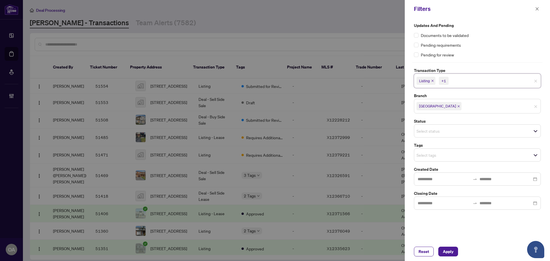
click at [461, 222] on div "Updates and Pending Documents to be validated Pending requirements Pending for …" at bounding box center [477, 130] width 145 height 224
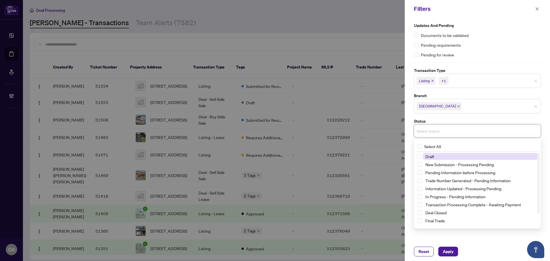
click at [426, 130] on input "search" at bounding box center [436, 130] width 40 height 7
click at [433, 132] on input "search" at bounding box center [436, 130] width 40 height 7
drag, startPoint x: 448, startPoint y: 238, endPoint x: 439, endPoint y: 229, distance: 12.8
click at [448, 237] on div "Updates and Pending Documents to be validated Pending requirements Pending for …" at bounding box center [477, 130] width 145 height 224
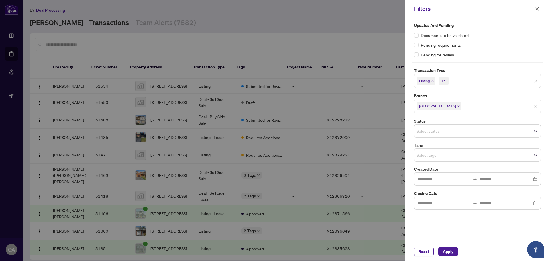
click at [427, 155] on input "search" at bounding box center [436, 154] width 40 height 7
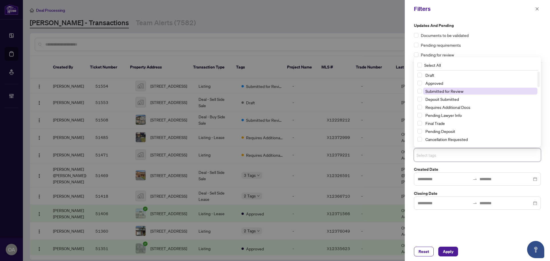
click at [450, 92] on span "Submitted for Review" at bounding box center [444, 90] width 38 height 5
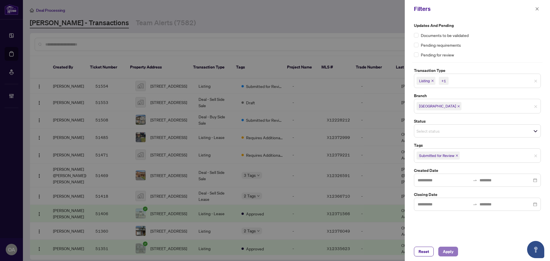
click at [445, 250] on span "Apply" at bounding box center [448, 251] width 11 height 9
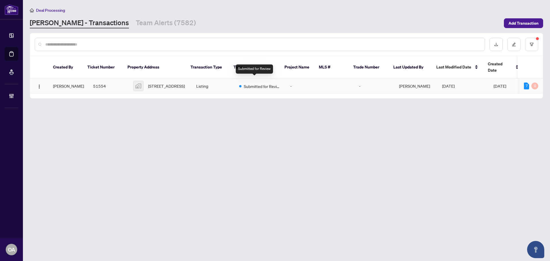
click at [255, 83] on span "Submitted for Review" at bounding box center [262, 86] width 37 height 6
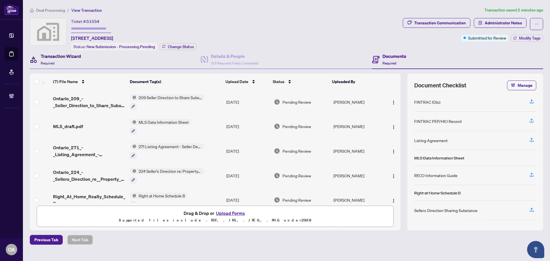
click at [59, 54] on h4 "Transaction Wizard" at bounding box center [61, 56] width 40 height 7
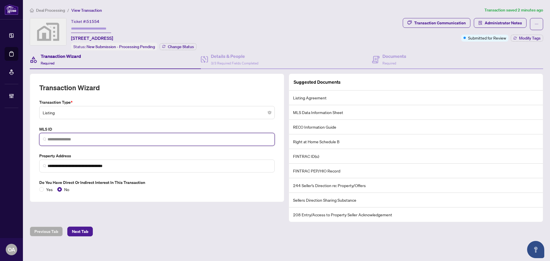
click at [60, 138] on input "search" at bounding box center [159, 139] width 223 height 6
paste input "*********"
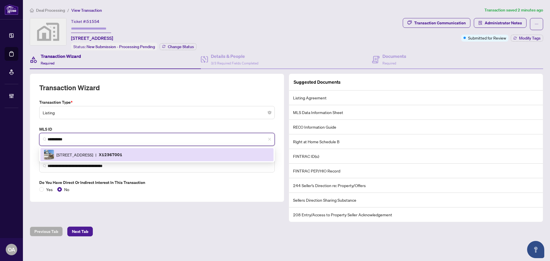
click at [93, 154] on span "[STREET_ADDRESS]" at bounding box center [74, 154] width 37 height 6
type input "*********"
type input "**********"
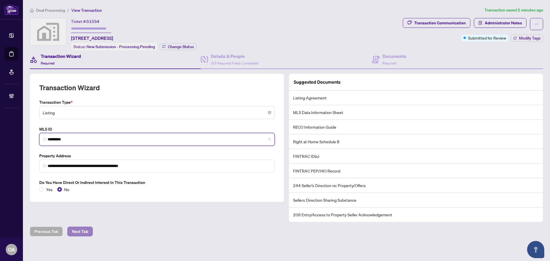
type input "*********"
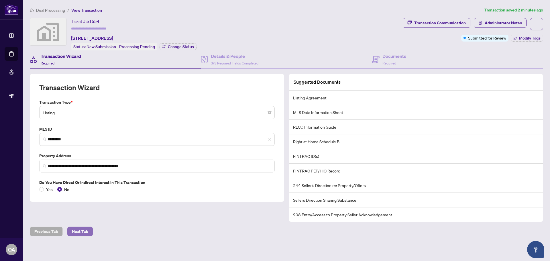
click at [82, 227] on span "Next Tab" at bounding box center [80, 231] width 16 height 9
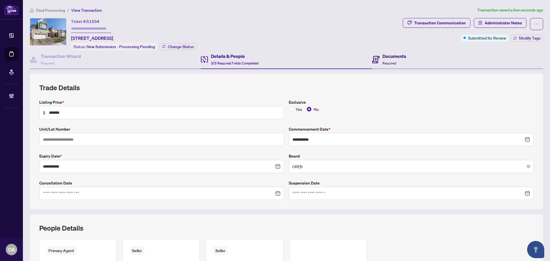
click at [383, 58] on h4 "Documents" at bounding box center [394, 56] width 24 height 7
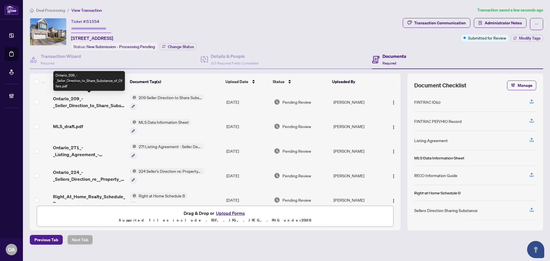
click at [84, 96] on span "Ontario_209_-_Seller_Direction_to_Share_Substance_of_Offers.pdf" at bounding box center [89, 102] width 72 height 14
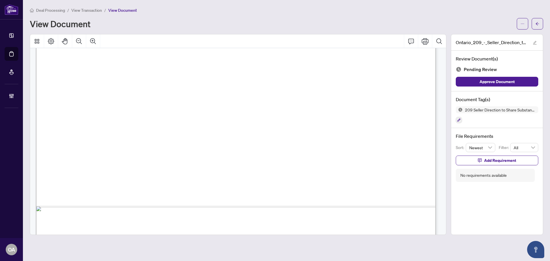
scroll to position [343, 0]
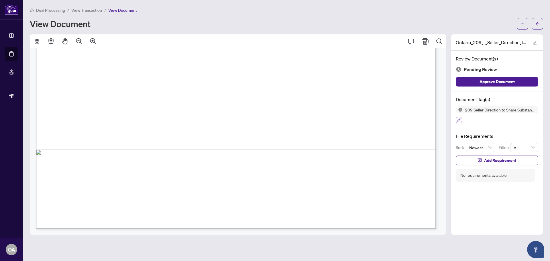
click at [460, 119] on button "button" at bounding box center [458, 120] width 6 height 6
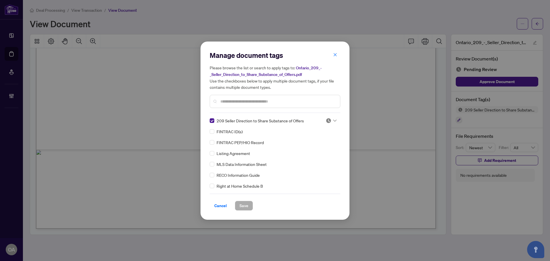
click at [333, 119] on icon at bounding box center [334, 120] width 3 height 2
click at [321, 148] on div "Approved" at bounding box center [312, 148] width 37 height 6
click at [246, 207] on span "Save" at bounding box center [243, 205] width 9 height 9
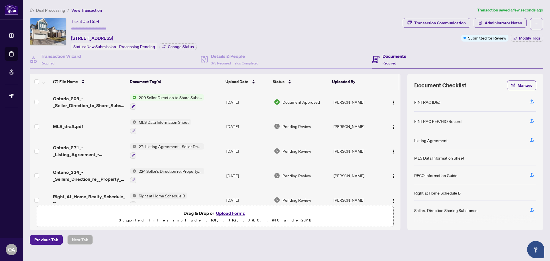
click at [78, 126] on span "MLS_draft.pdf" at bounding box center [68, 126] width 30 height 7
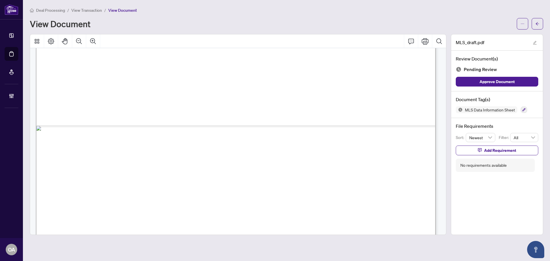
scroll to position [286, 0]
click at [521, 109] on button "button" at bounding box center [523, 109] width 6 height 6
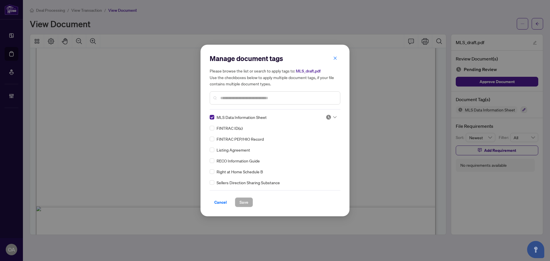
click at [333, 116] on icon at bounding box center [334, 117] width 3 height 2
click at [319, 145] on div "Approved" at bounding box center [312, 145] width 37 height 6
click at [242, 202] on span "Save" at bounding box center [243, 202] width 9 height 9
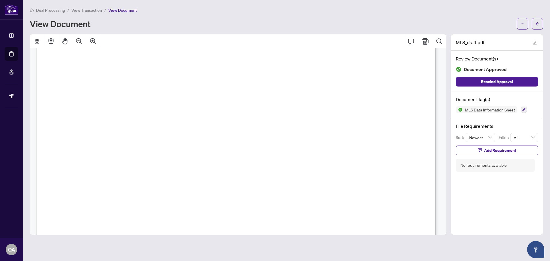
scroll to position [86, 0]
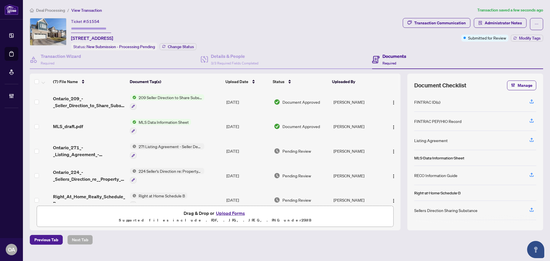
click at [88, 151] on span "Ontario_271_-_Listing_Agreement_-_Seller_Designated_Representation_Agreement_-_…" at bounding box center [89, 151] width 72 height 14
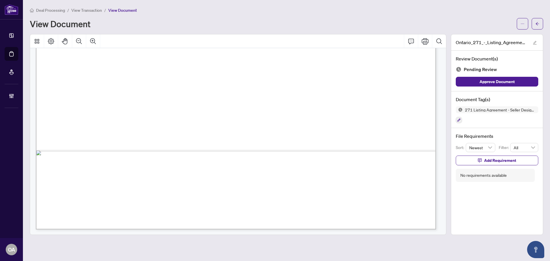
scroll to position [2465, 0]
click at [459, 120] on icon "button" at bounding box center [458, 120] width 3 height 3
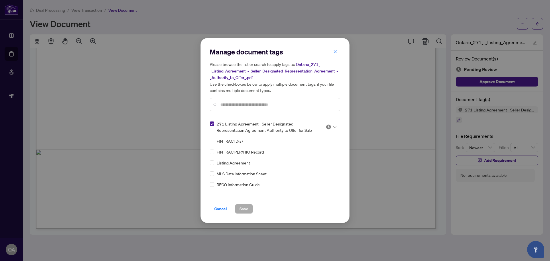
click at [334, 126] on icon at bounding box center [334, 127] width 3 height 2
click at [319, 155] on div "Approved" at bounding box center [312, 154] width 37 height 6
click at [244, 209] on span "Save" at bounding box center [243, 208] width 9 height 9
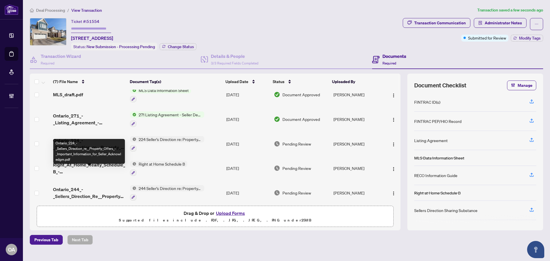
scroll to position [57, 0]
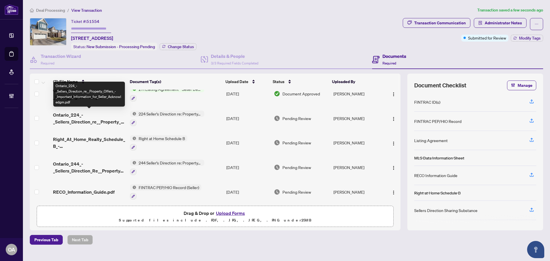
click at [102, 114] on span "Ontario_224_-_Sellers_Direction_re__Property_Offers_-_Important_Information_for…" at bounding box center [89, 118] width 72 height 14
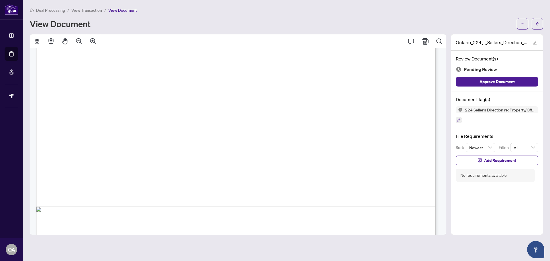
scroll to position [343, 0]
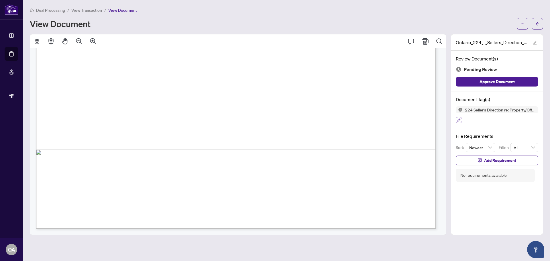
click at [458, 120] on icon "button" at bounding box center [458, 119] width 3 height 3
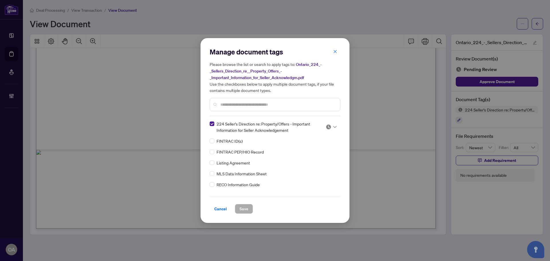
click at [333, 126] on icon at bounding box center [334, 127] width 3 height 2
click at [321, 153] on div "Approved" at bounding box center [312, 154] width 37 height 6
click at [241, 207] on span "Save" at bounding box center [243, 208] width 9 height 9
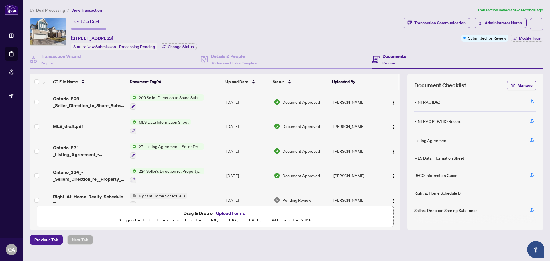
scroll to position [57, 0]
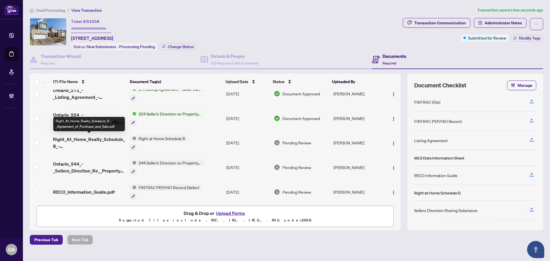
click at [100, 141] on span "Right_At_Home_Realty_Schedule_B_-_Agreement_of_Purchase_and_Sale.pdf" at bounding box center [89, 143] width 72 height 14
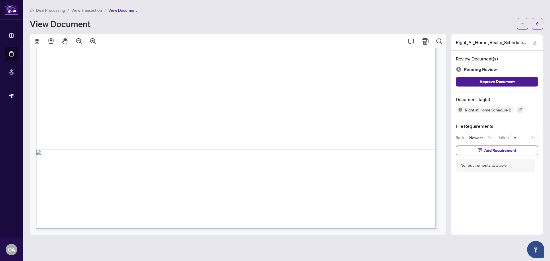
scroll to position [228, 0]
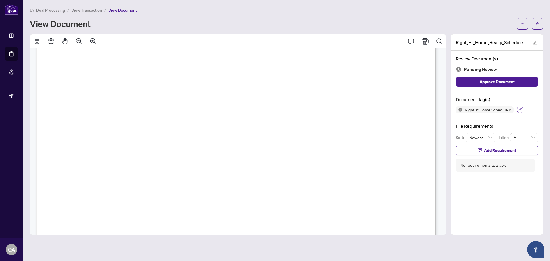
click at [518, 108] on icon "button" at bounding box center [519, 109] width 3 height 3
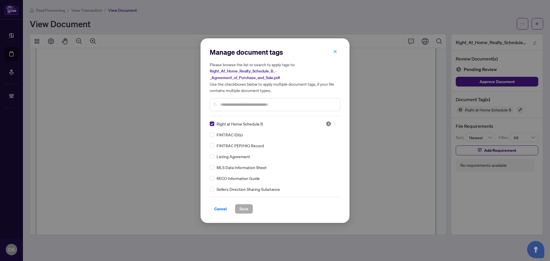
click at [333, 121] on div at bounding box center [330, 124] width 11 height 6
click at [321, 152] on div "Approved" at bounding box center [312, 151] width 37 height 6
click at [246, 207] on span "Save" at bounding box center [243, 208] width 9 height 9
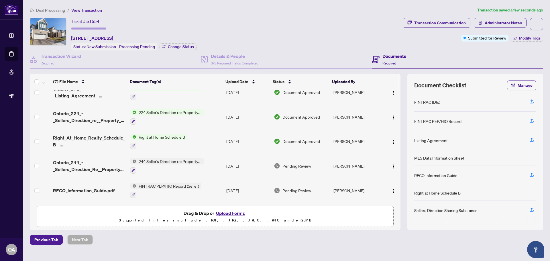
scroll to position [60, 0]
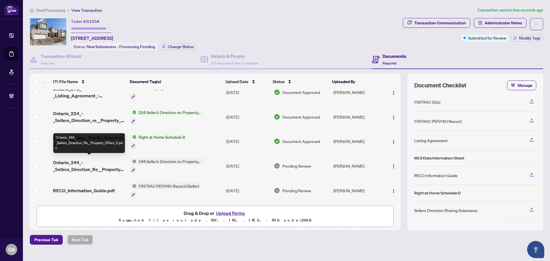
click at [93, 163] on span "Ontario_244_-_Sellers_Direction_Re__Property_Offers_2.pdf" at bounding box center [89, 166] width 72 height 14
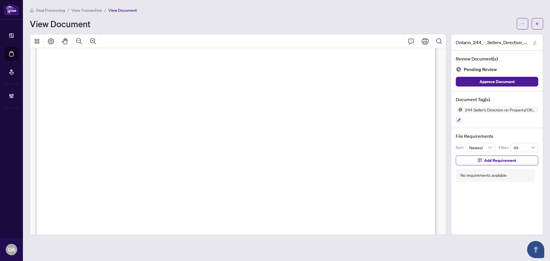
scroll to position [343, 0]
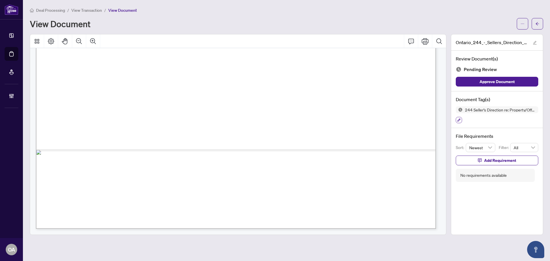
click at [459, 121] on icon "button" at bounding box center [458, 119] width 3 height 3
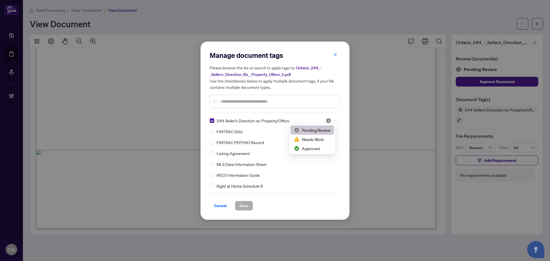
click at [331, 121] on div at bounding box center [330, 121] width 11 height 6
click at [325, 148] on div "Approved" at bounding box center [312, 148] width 37 height 6
click at [239, 206] on button "Save" at bounding box center [244, 206] width 18 height 10
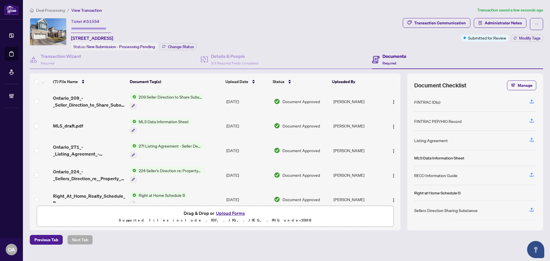
scroll to position [60, 0]
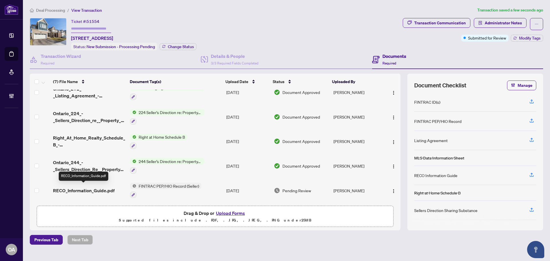
click at [94, 187] on span "RECO_Information_Guide.pdf" at bounding box center [84, 190] width 62 height 7
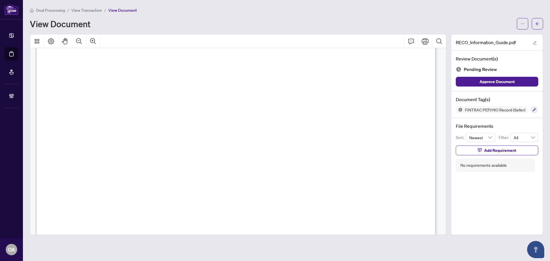
scroll to position [6395, 0]
click at [532, 109] on icon "button" at bounding box center [533, 109] width 3 height 3
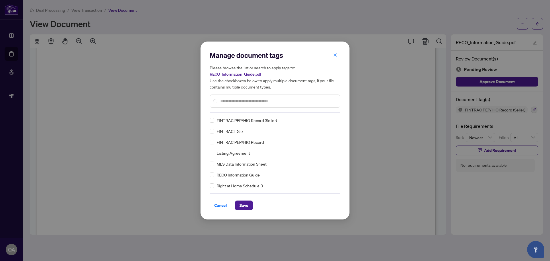
click at [234, 100] on input "text" at bounding box center [277, 101] width 115 height 6
type input "***"
click at [333, 119] on icon at bounding box center [334, 120] width 3 height 2
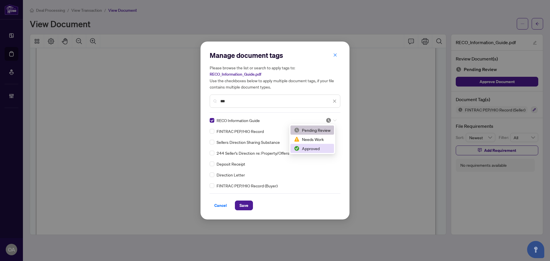
click at [318, 149] on div "Approved" at bounding box center [312, 148] width 37 height 6
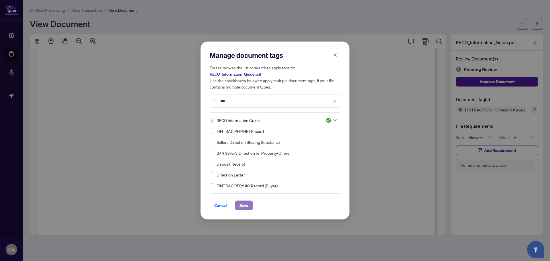
click at [246, 207] on span "Save" at bounding box center [243, 205] width 9 height 9
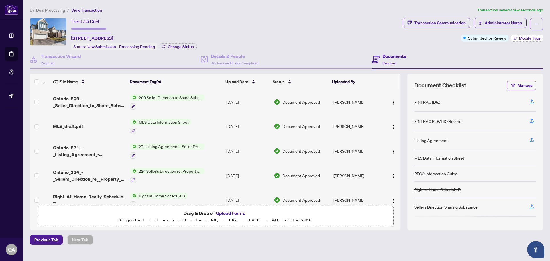
click at [515, 37] on icon "button" at bounding box center [514, 37] width 3 height 3
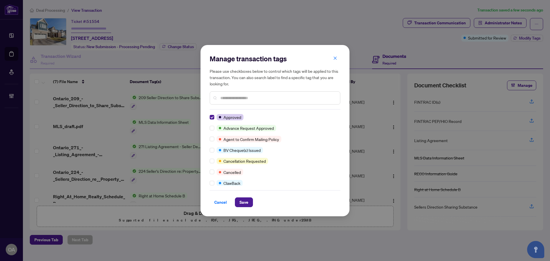
drag, startPoint x: 243, startPoint y: 200, endPoint x: 275, endPoint y: 175, distance: 40.9
click at [243, 200] on span "Save" at bounding box center [243, 202] width 9 height 9
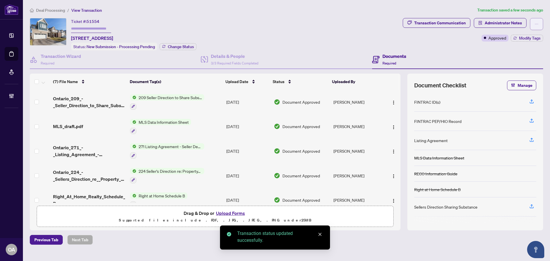
click at [536, 24] on icon "ellipsis" at bounding box center [536, 24] width 4 height 4
click at [521, 66] on span "Submit for Completion" at bounding box center [516, 64] width 44 height 6
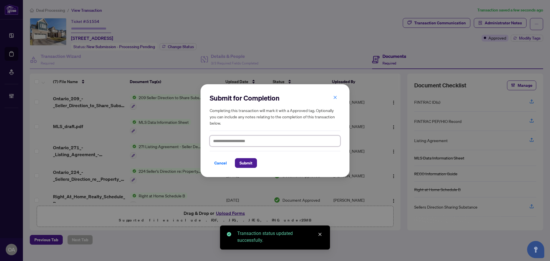
drag, startPoint x: 219, startPoint y: 132, endPoint x: 206, endPoint y: 124, distance: 15.4
drag, startPoint x: 206, startPoint y: 124, endPoint x: 272, endPoint y: 168, distance: 79.4
click at [276, 169] on div "Submit for Completion Completing this transaction will mark it with a Approved …" at bounding box center [274, 130] width 149 height 93
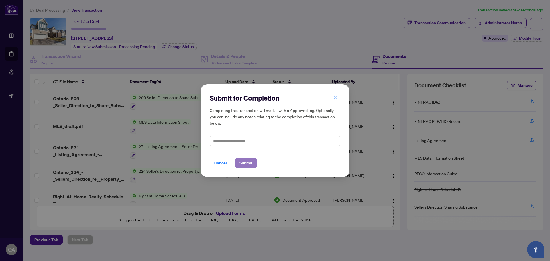
click at [246, 162] on span "Submit" at bounding box center [245, 162] width 13 height 9
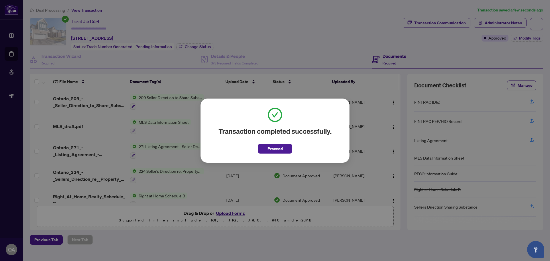
drag, startPoint x: 270, startPoint y: 147, endPoint x: 264, endPoint y: 137, distance: 11.8
click at [269, 146] on span "Proceed" at bounding box center [274, 148] width 15 height 9
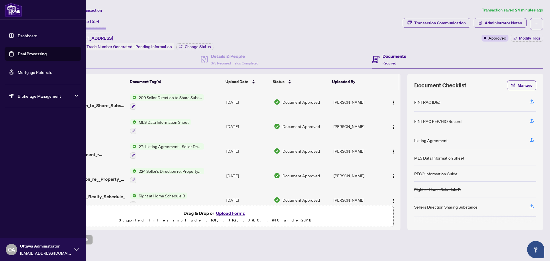
click at [28, 54] on link "Deal Processing" at bounding box center [32, 53] width 29 height 5
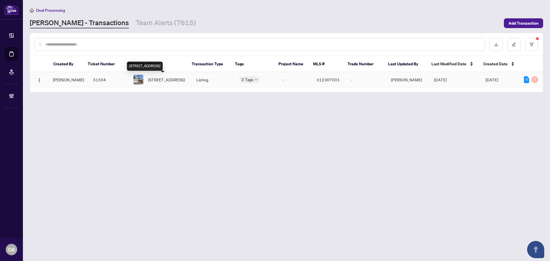
click at [162, 80] on span "[STREET_ADDRESS]" at bounding box center [166, 79] width 37 height 6
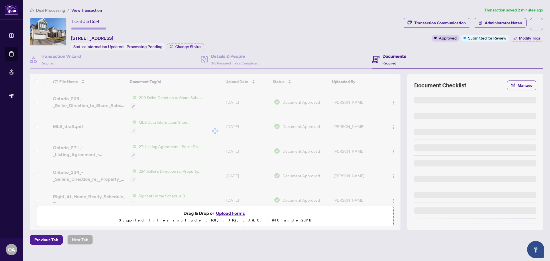
click at [520, 38] on span "Modify Tags" at bounding box center [529, 38] width 21 height 4
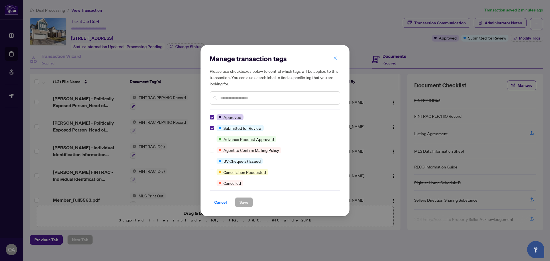
click at [334, 57] on icon "close" at bounding box center [335, 58] width 4 height 4
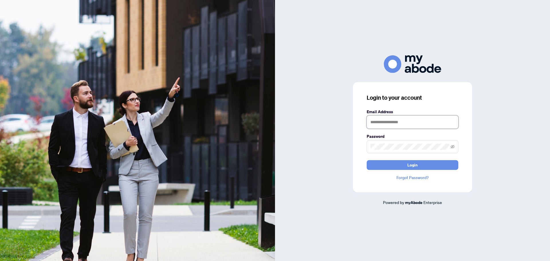
type input "**********"
click at [404, 163] on button "Login" at bounding box center [412, 165] width 92 height 10
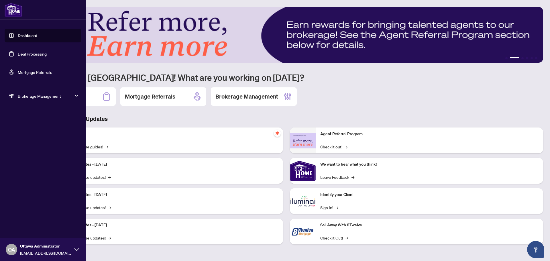
click at [29, 52] on link "Deal Processing" at bounding box center [32, 53] width 29 height 5
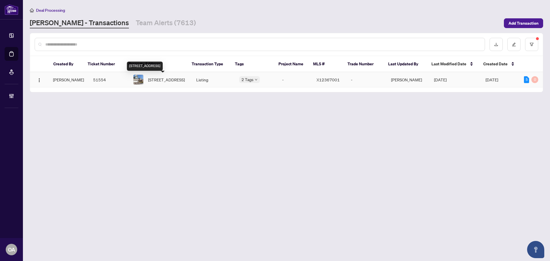
click at [152, 83] on span "[STREET_ADDRESS]" at bounding box center [166, 79] width 37 height 6
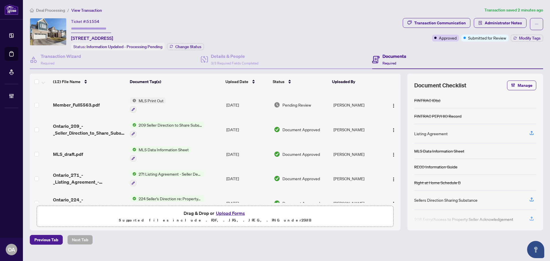
scroll to position [57, 0]
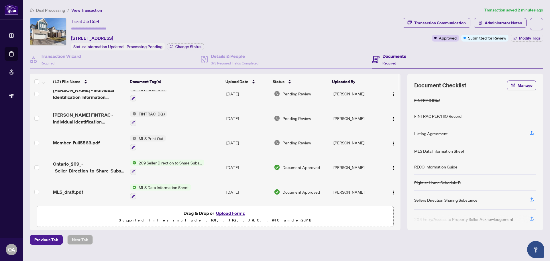
click at [85, 140] on span "Member_Full5563.pdf" at bounding box center [76, 142] width 47 height 7
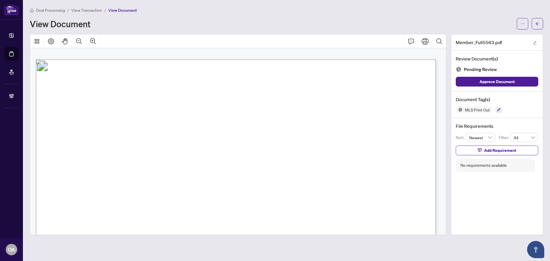
scroll to position [573, 0]
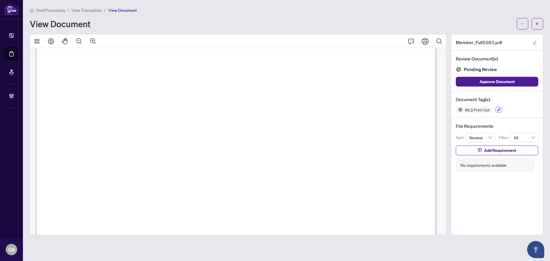
click at [498, 108] on icon "button" at bounding box center [498, 109] width 3 height 3
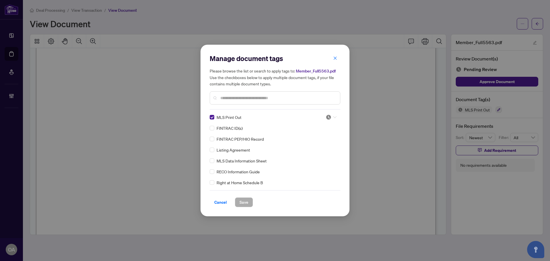
click at [334, 117] on icon at bounding box center [334, 117] width 3 height 2
click at [319, 145] on div "Approved" at bounding box center [312, 145] width 37 height 6
click at [246, 200] on span "Save" at bounding box center [243, 202] width 9 height 9
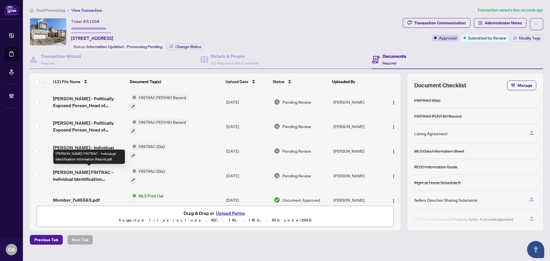
click at [92, 170] on span "[PERSON_NAME] FINTRAC - Individual Identification Information Record.pdf" at bounding box center [89, 176] width 72 height 14
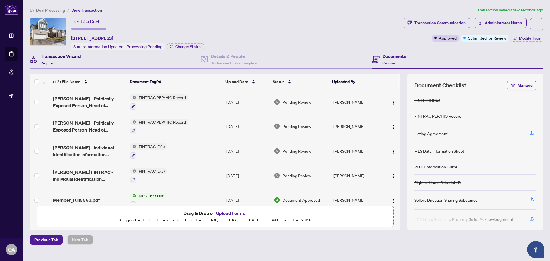
click at [48, 56] on h4 "Transaction Wizard" at bounding box center [61, 56] width 40 height 7
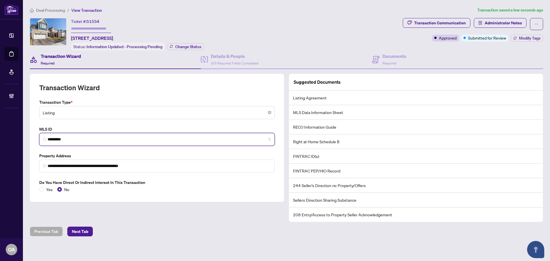
drag, startPoint x: 72, startPoint y: 138, endPoint x: 43, endPoint y: 136, distance: 29.6
click at [43, 136] on span "*********" at bounding box center [156, 139] width 235 height 13
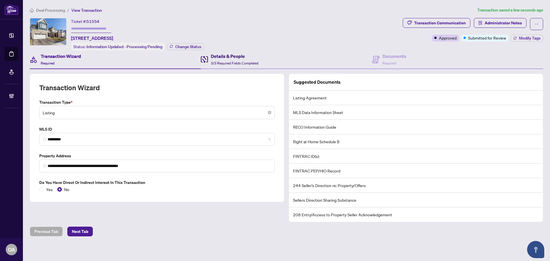
drag, startPoint x: 238, startPoint y: 57, endPoint x: 314, endPoint y: 49, distance: 76.0
click at [238, 57] on h4 "Details & People" at bounding box center [235, 56] width 48 height 7
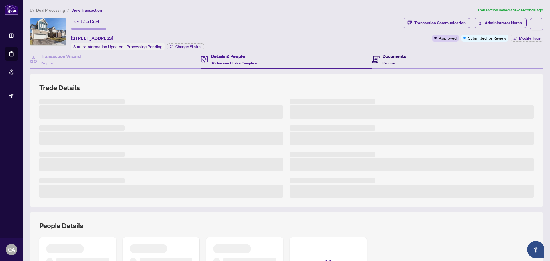
click at [389, 57] on h4 "Documents" at bounding box center [394, 56] width 24 height 7
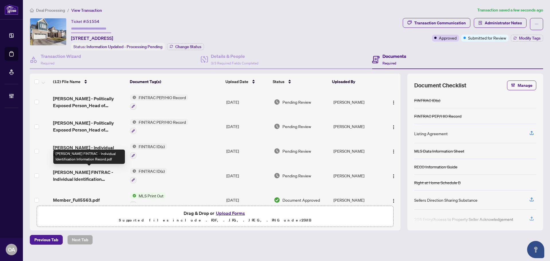
click at [96, 177] on span "[PERSON_NAME] FINTRAC - Individual Identification Information Record.pdf" at bounding box center [89, 176] width 72 height 14
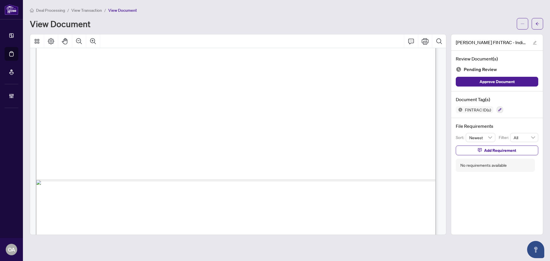
scroll to position [1934, 0]
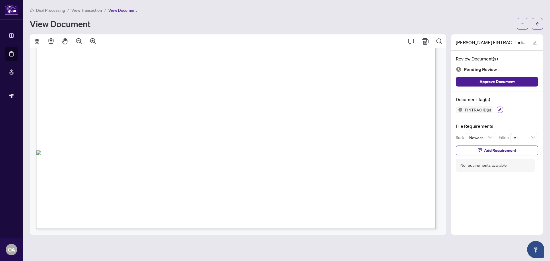
click at [498, 110] on icon "button" at bounding box center [499, 109] width 3 height 3
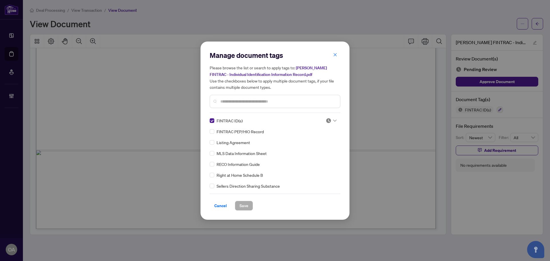
click at [333, 119] on icon at bounding box center [334, 120] width 3 height 2
click at [319, 146] on div "Approved" at bounding box center [312, 148] width 37 height 6
click at [246, 206] on span "Save" at bounding box center [243, 205] width 9 height 9
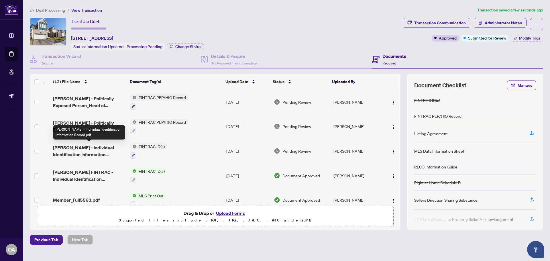
click at [101, 147] on span "[PERSON_NAME] - Individual Identification Information Record.pdf" at bounding box center [89, 151] width 72 height 14
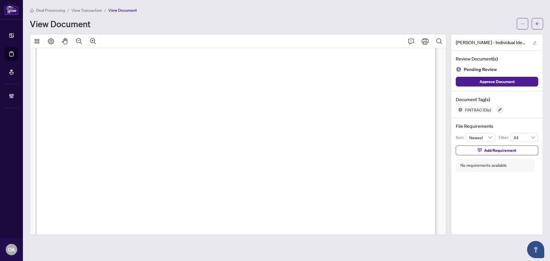
scroll to position [1660, 0]
click at [499, 108] on icon "button" at bounding box center [499, 109] width 3 height 3
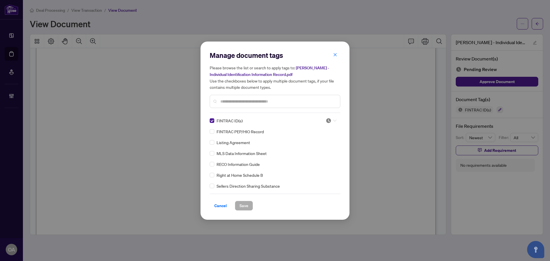
click at [332, 119] on div at bounding box center [330, 121] width 11 height 6
click at [318, 147] on div "Approved" at bounding box center [312, 148] width 37 height 6
click at [244, 205] on span "Save" at bounding box center [243, 205] width 9 height 9
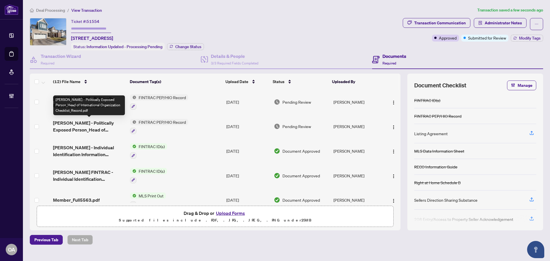
click at [88, 121] on span "[PERSON_NAME] - Politically Exposed Person_Head of International Organization C…" at bounding box center [89, 126] width 72 height 14
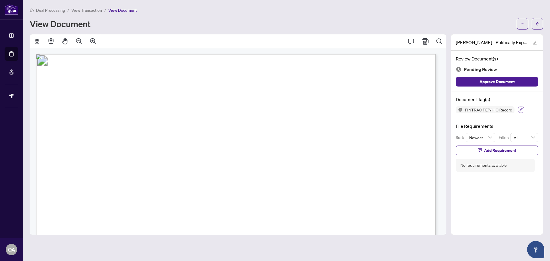
click at [519, 107] on button "button" at bounding box center [521, 109] width 6 height 6
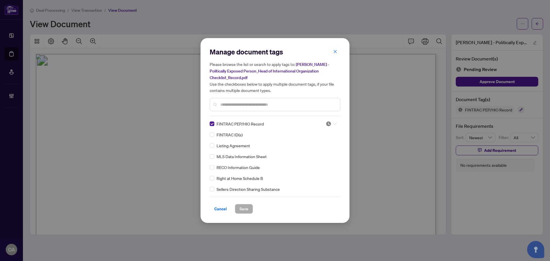
click at [334, 123] on icon at bounding box center [334, 124] width 3 height 2
click at [318, 151] on div "Approved" at bounding box center [312, 151] width 37 height 6
click at [239, 209] on span "Save" at bounding box center [243, 208] width 9 height 9
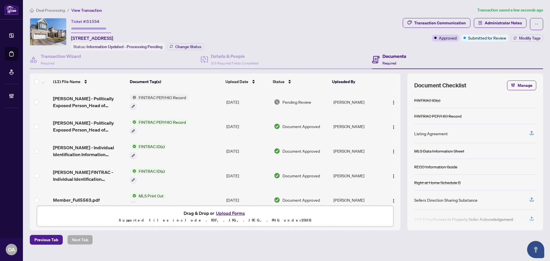
click at [105, 99] on span "[PERSON_NAME] - Politically Exposed Person_Head of International Organization C…" at bounding box center [89, 102] width 72 height 14
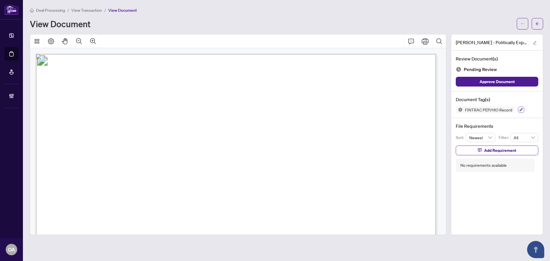
click at [520, 107] on button "button" at bounding box center [521, 109] width 6 height 6
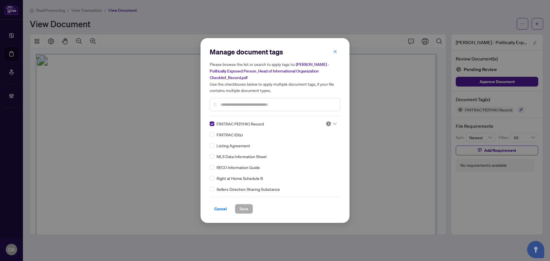
click at [333, 123] on icon at bounding box center [334, 124] width 3 height 2
click at [316, 150] on div "Approved" at bounding box center [312, 151] width 37 height 6
click at [239, 210] on span "Save" at bounding box center [243, 208] width 9 height 9
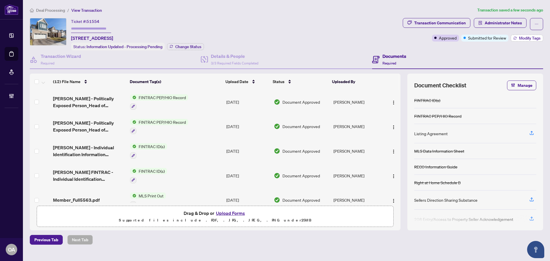
click at [518, 36] on button "Modify Tags" at bounding box center [526, 38] width 32 height 7
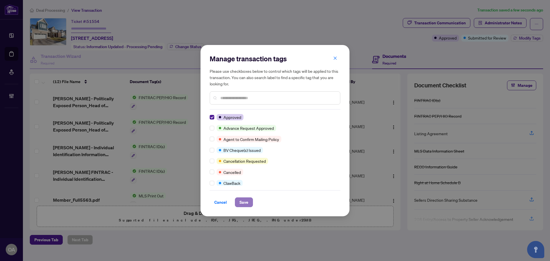
click at [243, 201] on span "Save" at bounding box center [243, 202] width 9 height 9
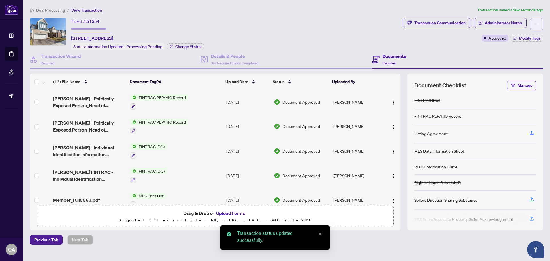
click at [538, 23] on button "button" at bounding box center [536, 24] width 13 height 12
click at [515, 66] on span "Submit for Completion" at bounding box center [516, 64] width 44 height 6
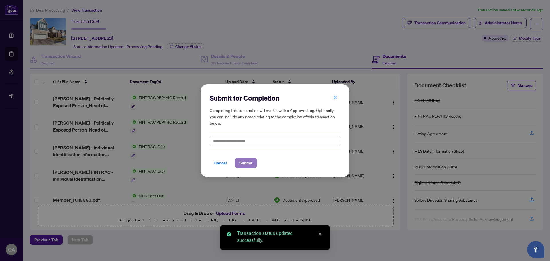
click at [249, 161] on span "Submit" at bounding box center [245, 162] width 13 height 9
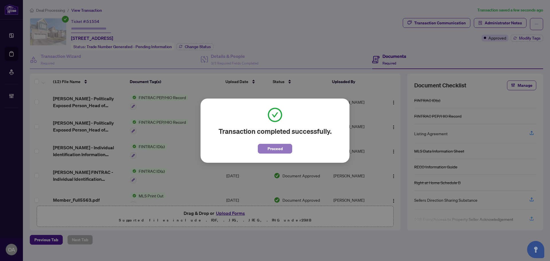
click at [273, 146] on span "Proceed" at bounding box center [274, 148] width 15 height 9
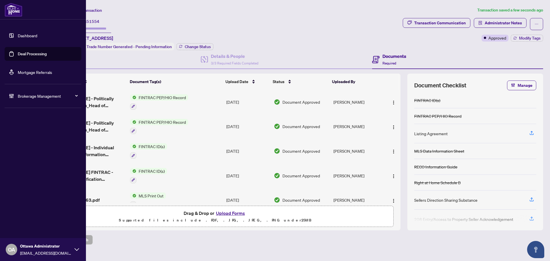
click at [24, 56] on link "Deal Processing" at bounding box center [32, 53] width 29 height 5
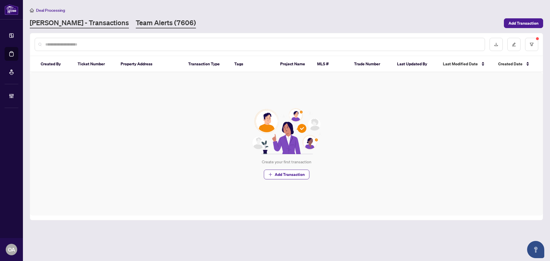
click at [136, 19] on link "Team Alerts (7606)" at bounding box center [166, 23] width 60 height 10
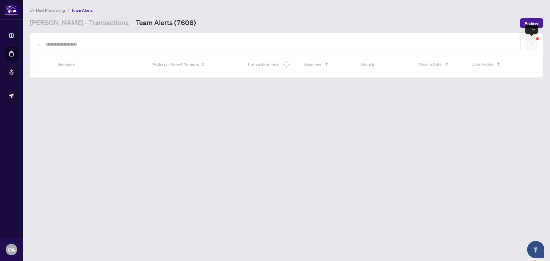
click at [531, 45] on icon "filter" at bounding box center [531, 44] width 4 height 4
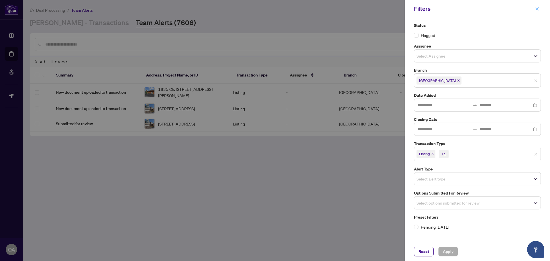
click at [536, 7] on icon "close" at bounding box center [537, 9] width 4 height 4
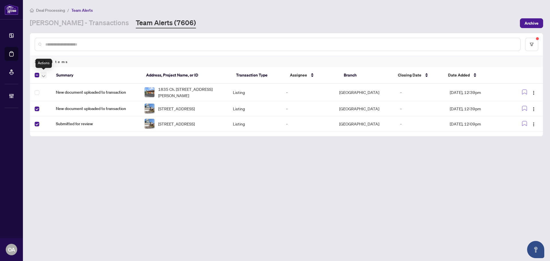
click at [44, 74] on span "button" at bounding box center [43, 75] width 3 height 6
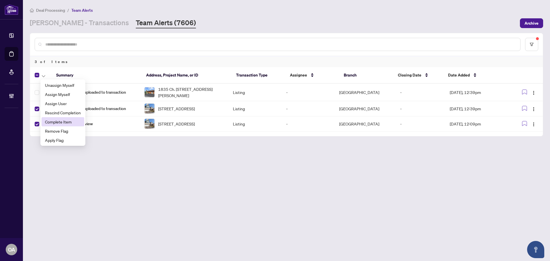
click at [52, 120] on span "Complete Item" at bounding box center [63, 122] width 36 height 6
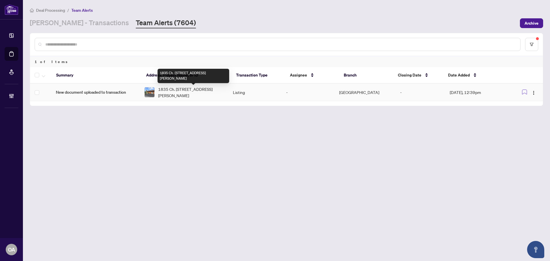
click at [203, 92] on span "1835 Ch. [STREET_ADDRESS][PERSON_NAME]" at bounding box center [191, 92] width 66 height 13
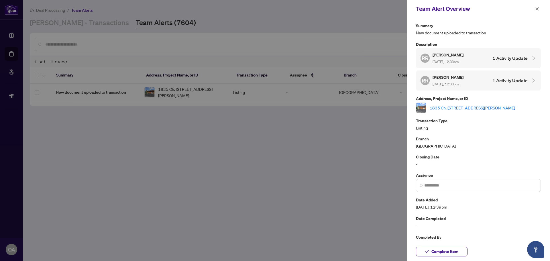
click at [456, 104] on link "1835 Ch. [STREET_ADDRESS][PERSON_NAME]" at bounding box center [471, 107] width 85 height 6
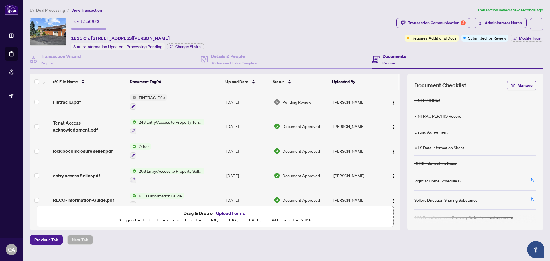
scroll to position [108, 0]
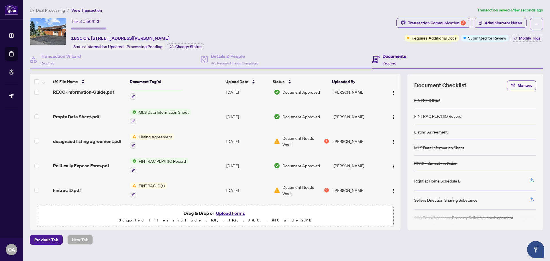
click at [95, 187] on div "Fintrac ID.pdf" at bounding box center [89, 190] width 72 height 7
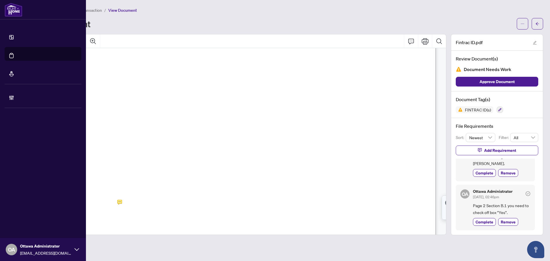
scroll to position [601, 0]
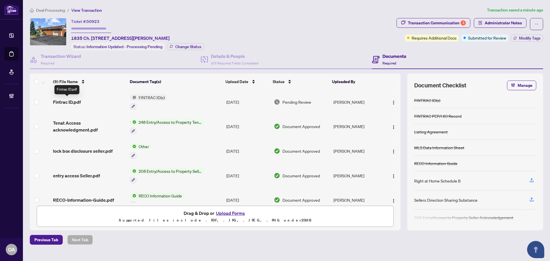
click at [77, 101] on span "Fintrac ID.pdf" at bounding box center [67, 101] width 28 height 7
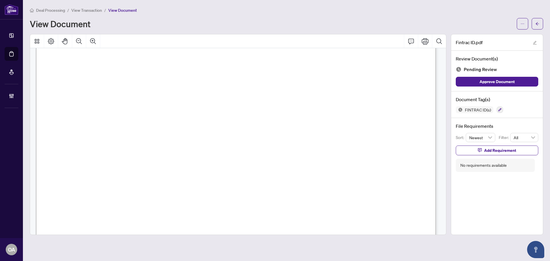
scroll to position [687, 0]
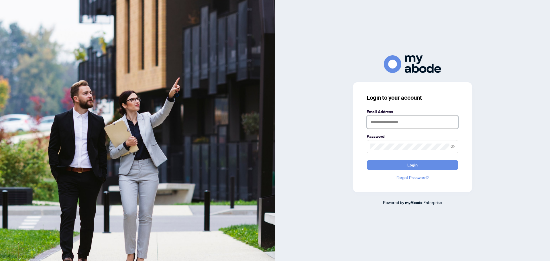
type input "**********"
click at [414, 165] on span "Login" at bounding box center [412, 164] width 10 height 9
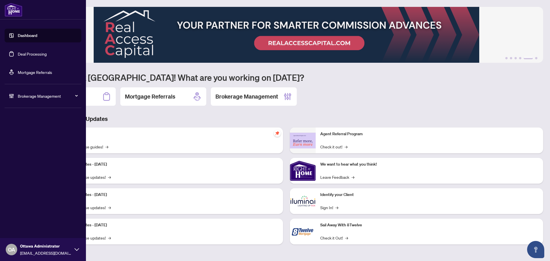
click at [23, 54] on link "Deal Processing" at bounding box center [32, 53] width 29 height 5
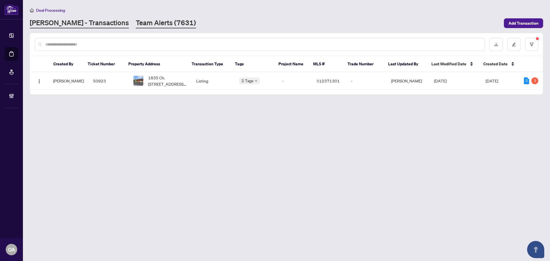
click at [146, 23] on link "Team Alerts (7631)" at bounding box center [166, 23] width 60 height 10
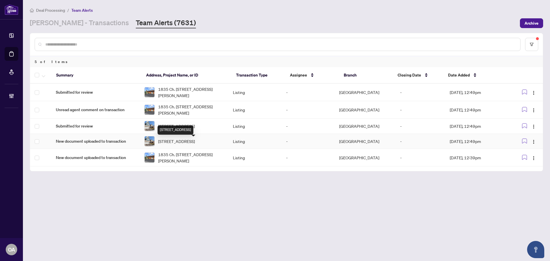
click at [182, 143] on span "[STREET_ADDRESS]" at bounding box center [176, 141] width 37 height 6
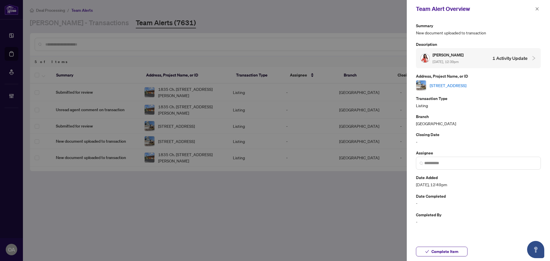
click at [459, 84] on link "[STREET_ADDRESS]" at bounding box center [447, 85] width 37 height 6
click at [538, 6] on span "button" at bounding box center [537, 8] width 4 height 9
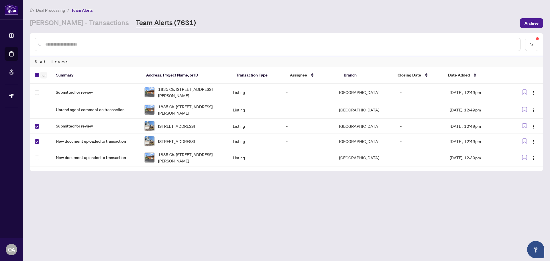
click at [43, 75] on icon "button" at bounding box center [43, 76] width 3 height 2
click at [54, 123] on span "Complete Item" at bounding box center [63, 122] width 36 height 6
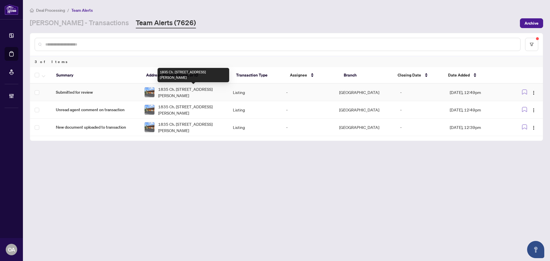
click at [196, 88] on span "1835 Ch. [STREET_ADDRESS][PERSON_NAME]" at bounding box center [191, 92] width 66 height 13
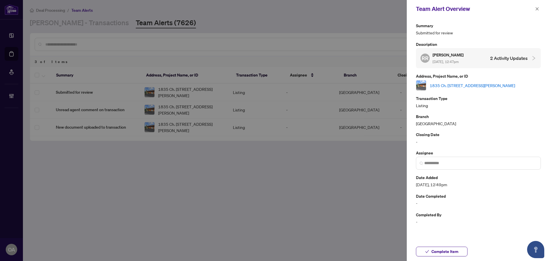
click at [538, 7] on span "button" at bounding box center [537, 8] width 4 height 9
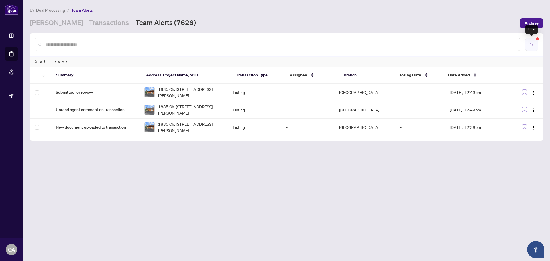
click at [530, 42] on button "button" at bounding box center [531, 44] width 13 height 13
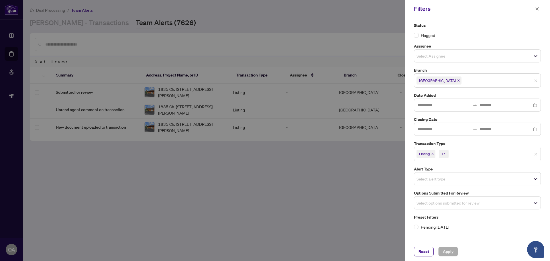
click at [432, 153] on icon "close" at bounding box center [432, 153] width 3 height 3
click at [446, 153] on icon "close" at bounding box center [445, 153] width 3 height 3
click at [425, 154] on input "search" at bounding box center [436, 153] width 40 height 7
click at [474, 172] on div "Select alert type" at bounding box center [477, 177] width 127 height 13
click at [448, 198] on input "search" at bounding box center [436, 201] width 40 height 7
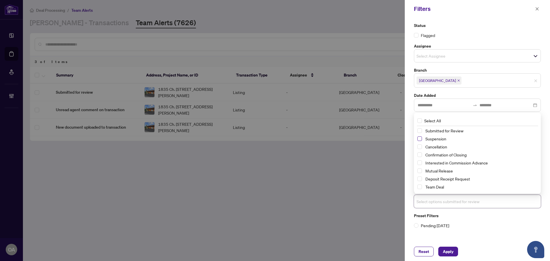
click at [421, 138] on span "Select Suspension" at bounding box center [419, 138] width 5 height 5
click at [420, 148] on span "Select Cancellation" at bounding box center [419, 147] width 5 height 5
click at [420, 171] on span "Select Mutual Release" at bounding box center [419, 171] width 5 height 5
click at [447, 252] on span "Apply" at bounding box center [448, 251] width 11 height 9
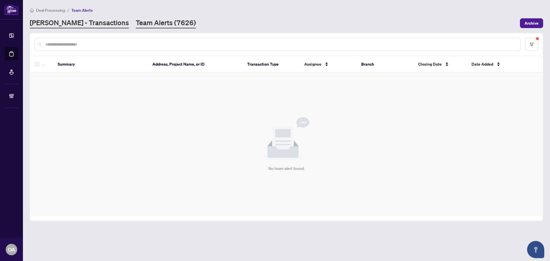
click at [66, 19] on link "[PERSON_NAME] - Transactions" at bounding box center [79, 23] width 99 height 10
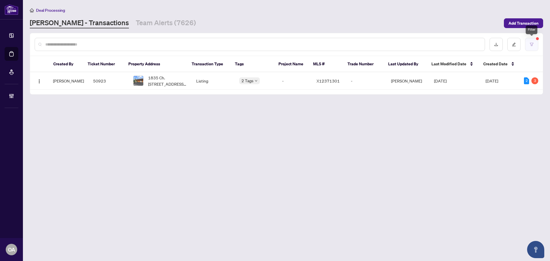
click at [529, 47] on button "button" at bounding box center [531, 44] width 13 height 13
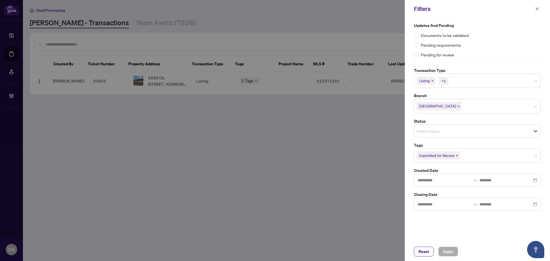
click at [457, 155] on icon "close" at bounding box center [456, 155] width 3 height 3
click at [433, 133] on input "search" at bounding box center [436, 130] width 40 height 7
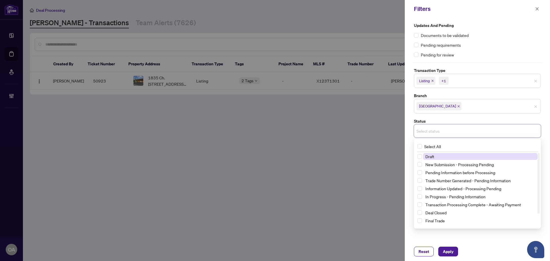
click at [433, 134] on input "search" at bounding box center [436, 130] width 40 height 7
click at [456, 117] on div "Updates and Pending Documents to be validated Pending requirements Pending for …" at bounding box center [477, 115] width 130 height 187
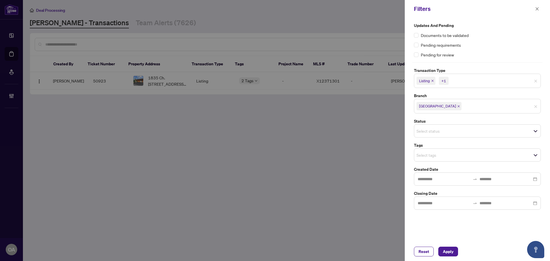
click at [422, 157] on input "search" at bounding box center [436, 154] width 40 height 7
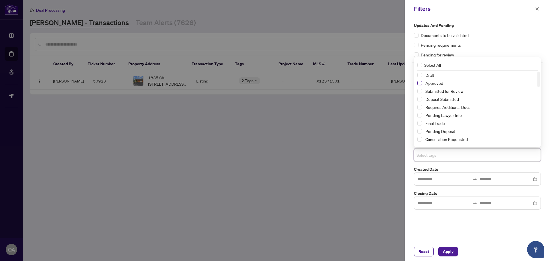
click at [420, 83] on span "Select Approved" at bounding box center [419, 83] width 5 height 5
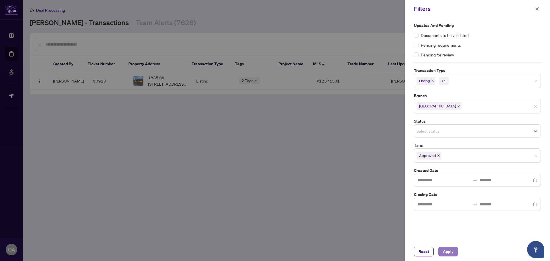
click at [448, 251] on span "Apply" at bounding box center [448, 251] width 11 height 9
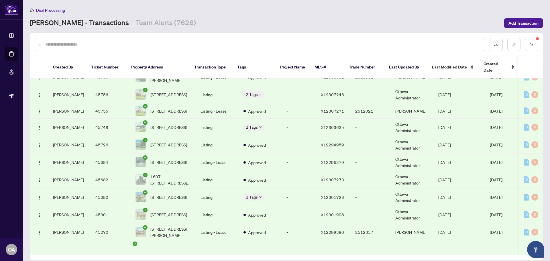
scroll to position [2477, 0]
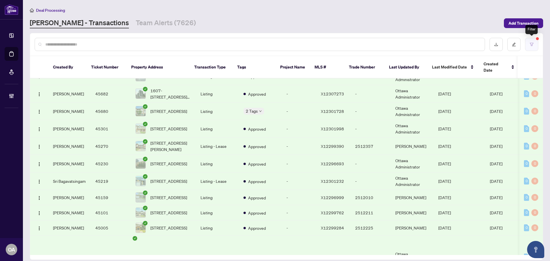
click at [532, 43] on icon "filter" at bounding box center [531, 44] width 3 height 3
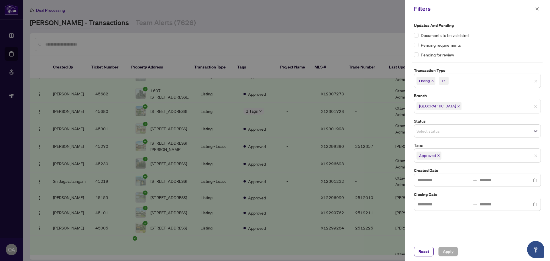
click at [439, 155] on icon "close" at bounding box center [438, 155] width 3 height 3
click at [424, 133] on input "search" at bounding box center [436, 130] width 40 height 7
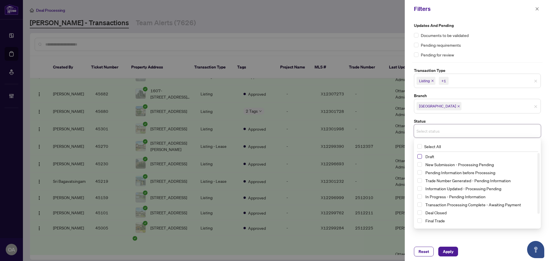
click at [420, 156] on span "Select Draft" at bounding box center [419, 156] width 5 height 5
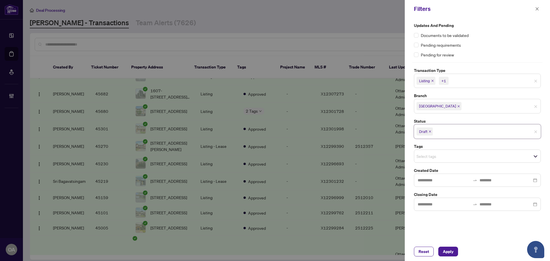
drag, startPoint x: 445, startPoint y: 252, endPoint x: 432, endPoint y: 212, distance: 42.4
click at [445, 250] on span "Apply" at bounding box center [448, 251] width 11 height 9
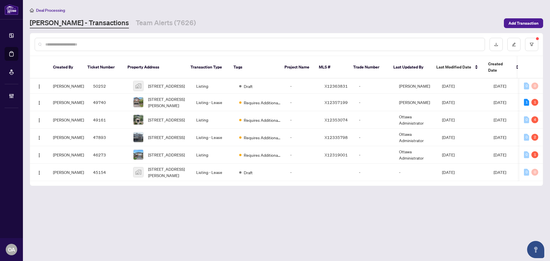
scroll to position [0, 0]
click at [534, 42] on button "button" at bounding box center [531, 44] width 13 height 13
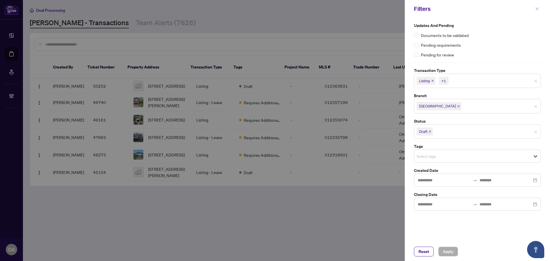
click at [536, 10] on icon "close" at bounding box center [536, 8] width 3 height 3
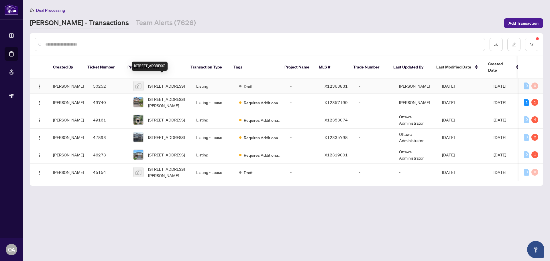
click at [157, 83] on span "[STREET_ADDRESS]" at bounding box center [166, 86] width 37 height 6
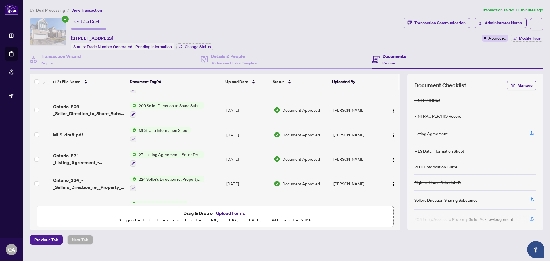
scroll to position [182, 0]
